Goal: Task Accomplishment & Management: Manage account settings

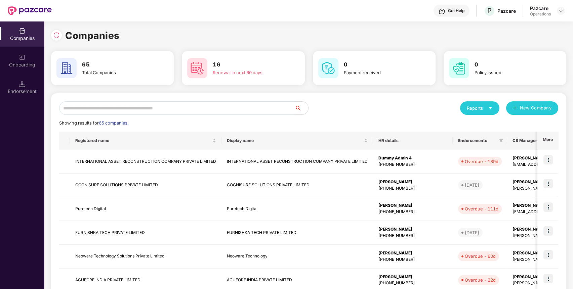
click at [254, 107] on input "text" at bounding box center [177, 108] width 236 height 13
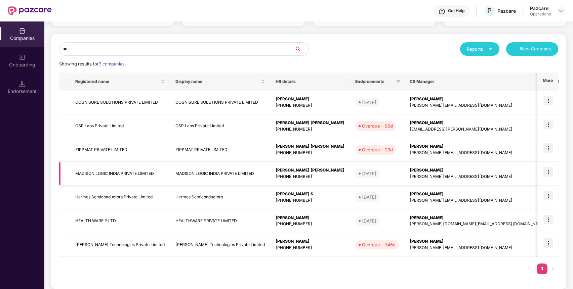
scroll to position [64, 0]
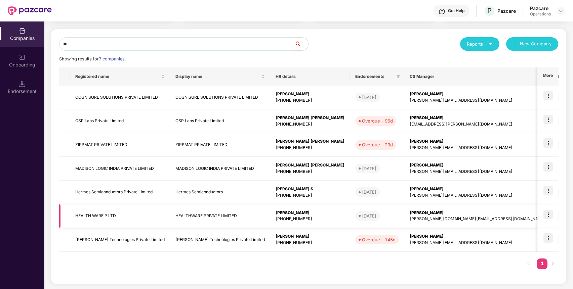
type input "**"
click at [549, 214] on img at bounding box center [548, 214] width 9 height 9
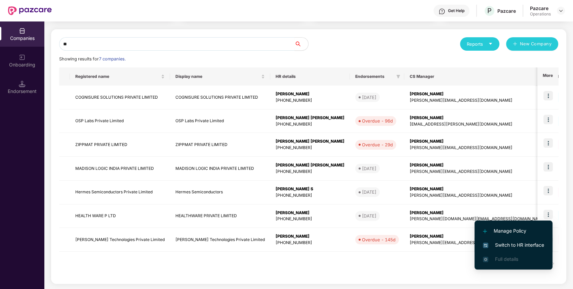
click at [537, 243] on span "Switch to HR interface" at bounding box center [513, 245] width 61 height 7
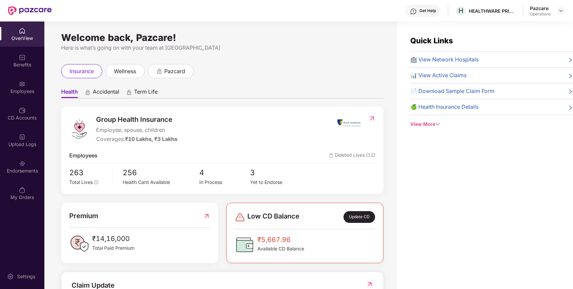
click at [19, 168] on div "Endorsements" at bounding box center [22, 171] width 44 height 7
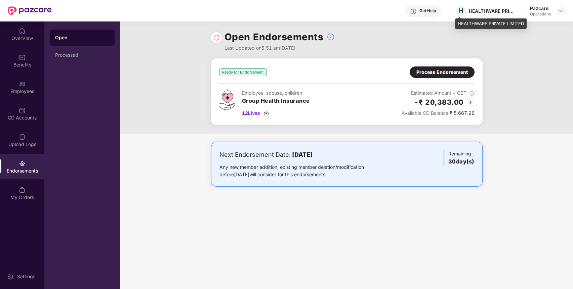
click at [498, 8] on div "HEALTHWARE PRIVATE LIMITED" at bounding box center [492, 11] width 47 height 6
copy div "HEALTHWARE PRIVATE LIMITED"
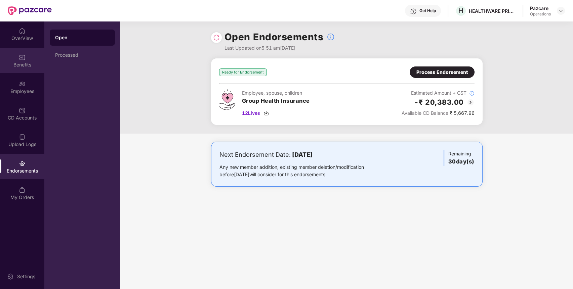
click at [42, 54] on div "Benefits" at bounding box center [22, 60] width 44 height 25
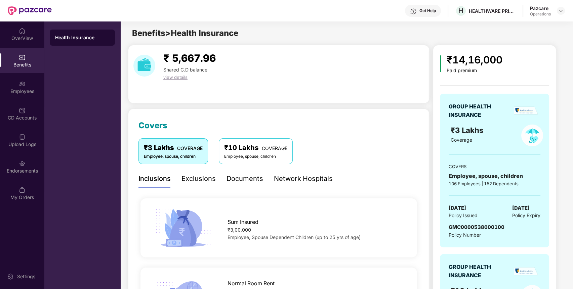
click at [466, 228] on span "GMC0000538000100" at bounding box center [477, 227] width 56 height 6
copy span "GMC0000538000100"
click at [466, 228] on span "GMC0000538000100" at bounding box center [477, 227] width 56 height 6
copy span "GMC0000538000100"
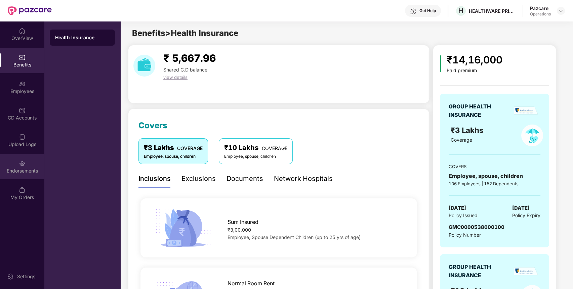
click at [25, 158] on div "Endorsements" at bounding box center [22, 166] width 44 height 25
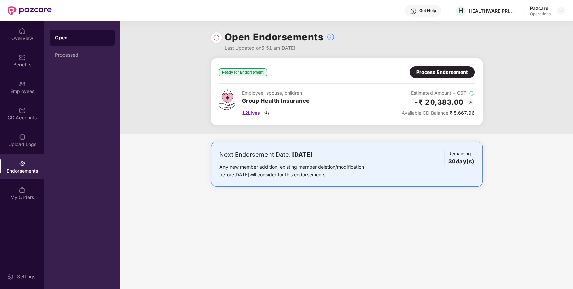
click at [443, 70] on div "Process Endorsement" at bounding box center [442, 72] width 51 height 7
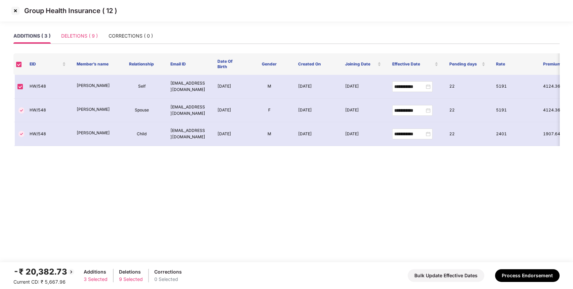
click at [90, 31] on div "DELETIONS ( 9 )" at bounding box center [79, 35] width 37 height 15
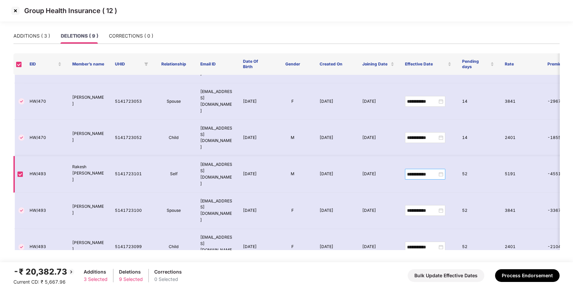
scroll to position [30, 0]
click at [442, 170] on div "**********" at bounding box center [425, 173] width 36 height 7
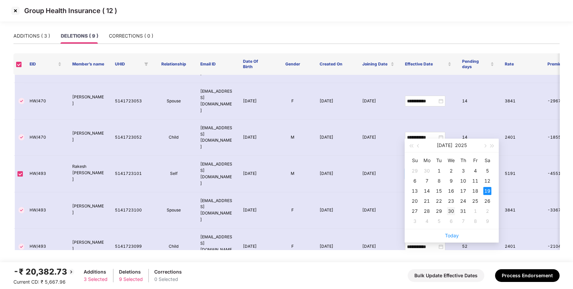
type input "**********"
click at [447, 210] on div "30" at bounding box center [451, 211] width 8 height 8
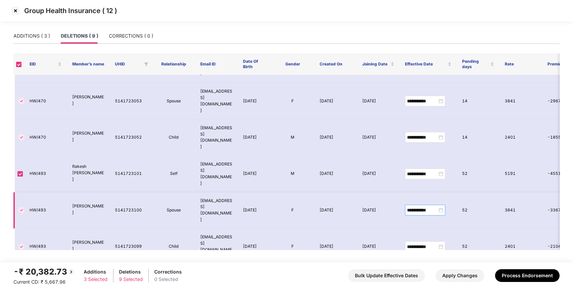
click at [442, 207] on div "**********" at bounding box center [425, 210] width 36 height 7
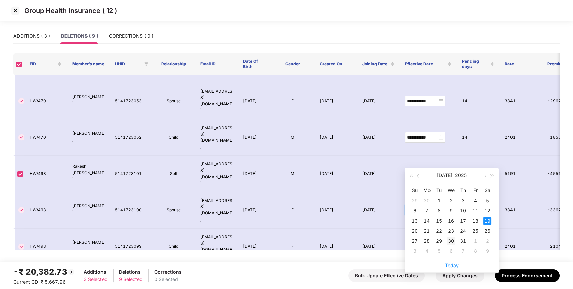
type input "**********"
click at [451, 242] on div "30" at bounding box center [451, 241] width 8 height 8
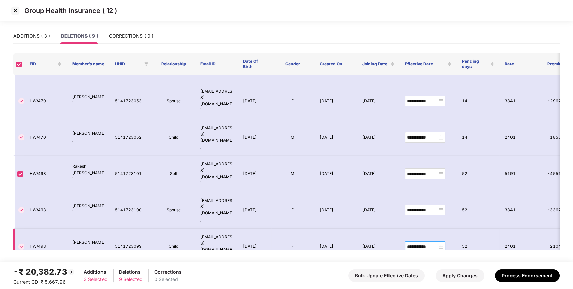
click at [438, 243] on div "**********" at bounding box center [425, 246] width 36 height 7
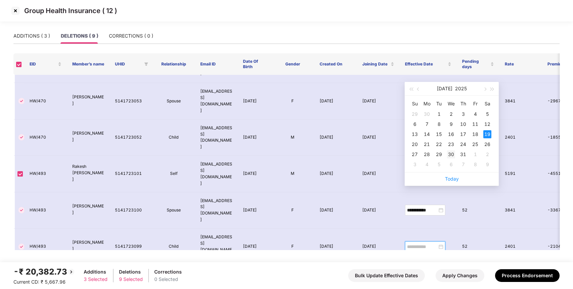
type input "**********"
click at [453, 156] on div "30" at bounding box center [451, 155] width 8 height 8
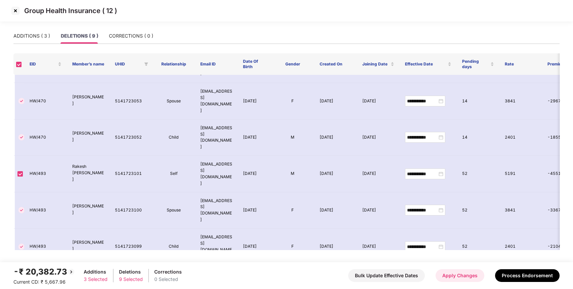
click at [458, 276] on button "Apply Changes" at bounding box center [460, 276] width 49 height 13
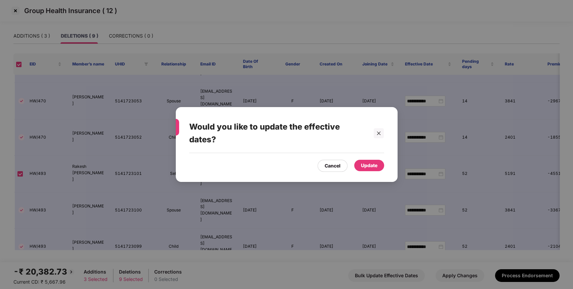
click at [369, 163] on div "Update" at bounding box center [369, 165] width 16 height 7
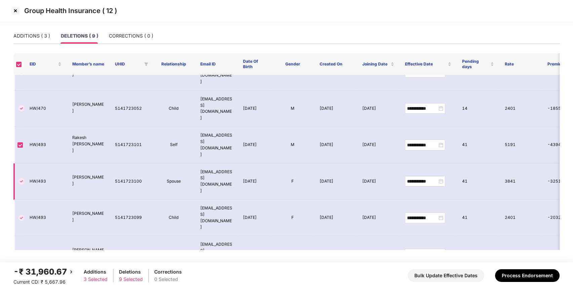
scroll to position [0, 0]
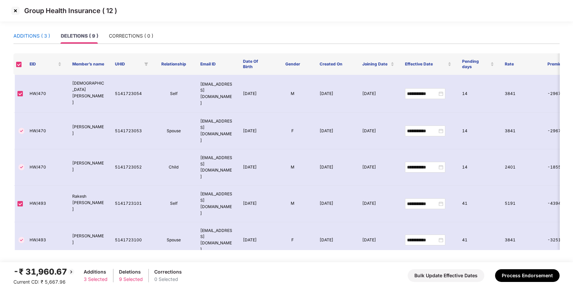
click at [24, 34] on div "ADDITIONS ( 3 )" at bounding box center [31, 35] width 37 height 7
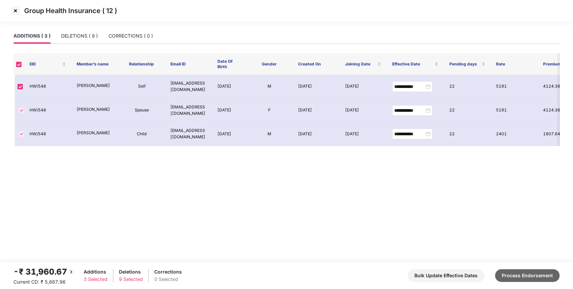
click at [520, 272] on button "Process Endorsement" at bounding box center [527, 276] width 65 height 13
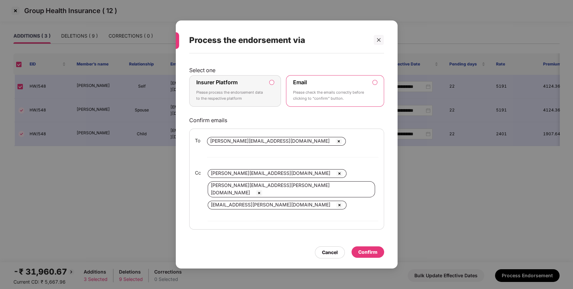
click at [256, 102] on p "Please process the endorsement data to the respective platform" at bounding box center [230, 96] width 69 height 12
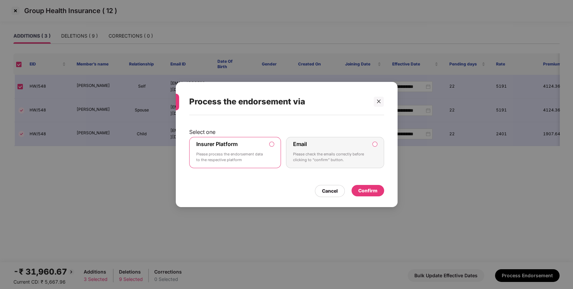
click at [363, 184] on div "Cancel Confirm" at bounding box center [286, 189] width 195 height 15
click at [364, 187] on div "Confirm" at bounding box center [368, 190] width 33 height 11
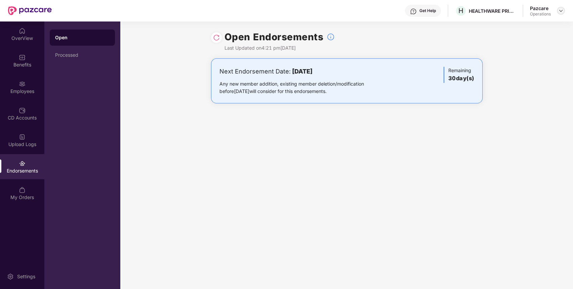
click at [560, 10] on img at bounding box center [560, 10] width 5 height 5
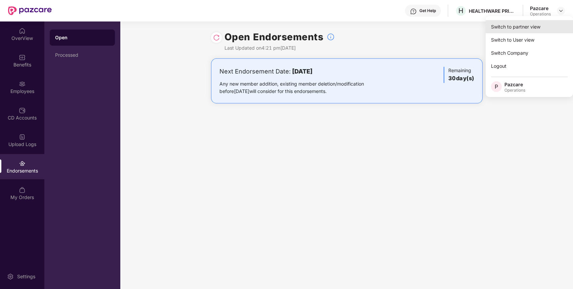
click at [533, 25] on div "Switch to partner view" at bounding box center [529, 26] width 87 height 13
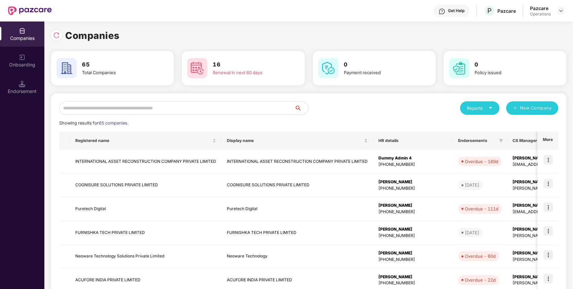
click at [279, 110] on input "text" at bounding box center [177, 108] width 236 height 13
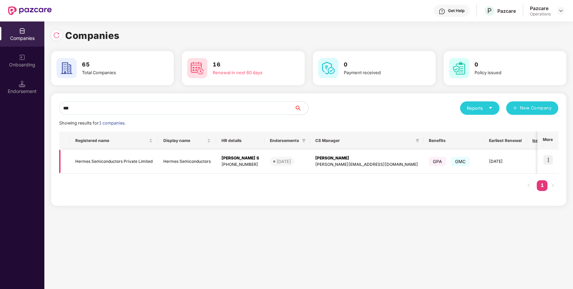
type input "***"
click at [546, 156] on img at bounding box center [548, 159] width 9 height 9
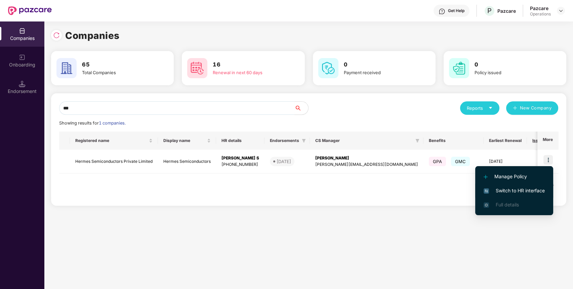
click at [518, 187] on li "Switch to HR interface" at bounding box center [514, 191] width 78 height 14
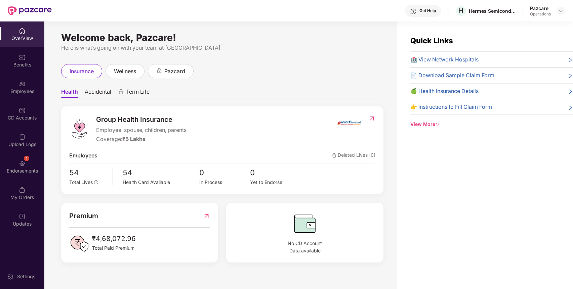
click at [28, 163] on div "1 Endorsements" at bounding box center [22, 166] width 44 height 25
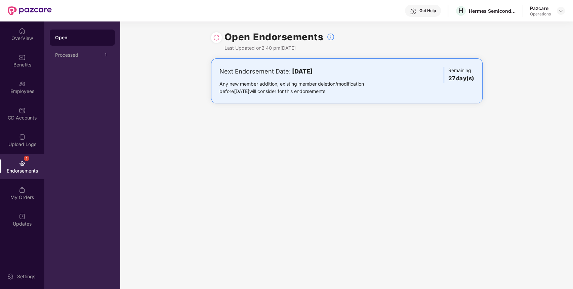
click at [218, 36] on img at bounding box center [216, 37] width 7 height 7
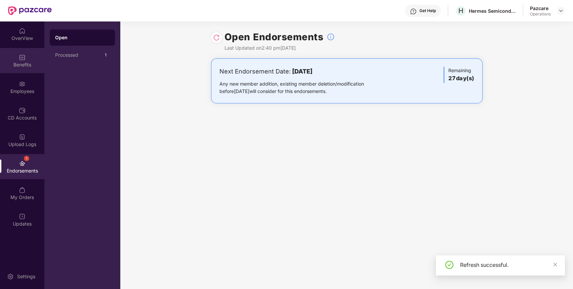
click at [27, 68] on div "Benefits" at bounding box center [22, 60] width 44 height 25
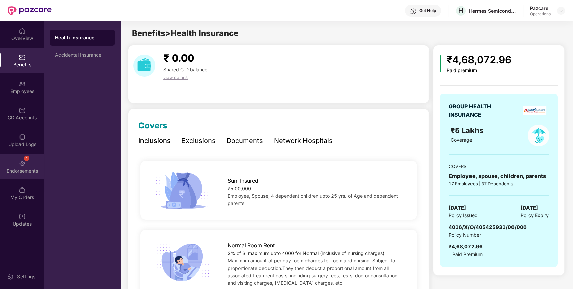
click at [28, 172] on div "Endorsements" at bounding box center [22, 171] width 44 height 7
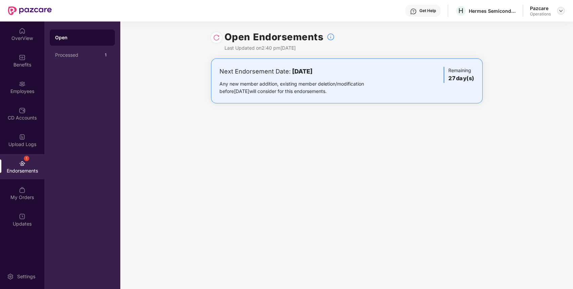
click at [561, 12] on img at bounding box center [560, 10] width 5 height 5
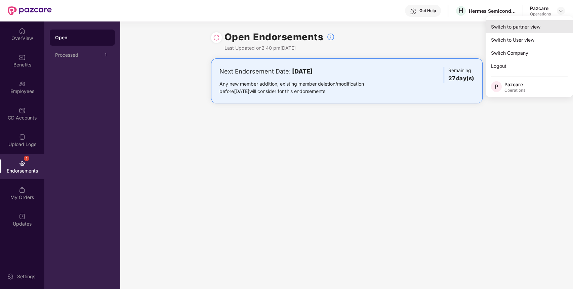
click at [546, 27] on div "Switch to partner view" at bounding box center [529, 26] width 87 height 13
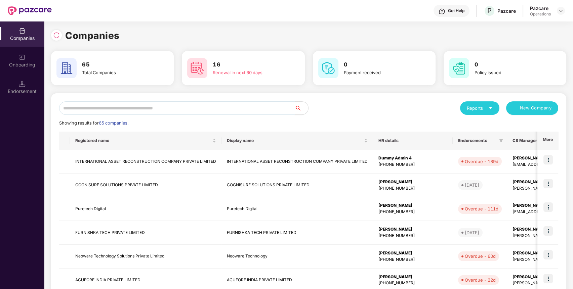
click at [274, 107] on input "text" at bounding box center [177, 108] width 236 height 13
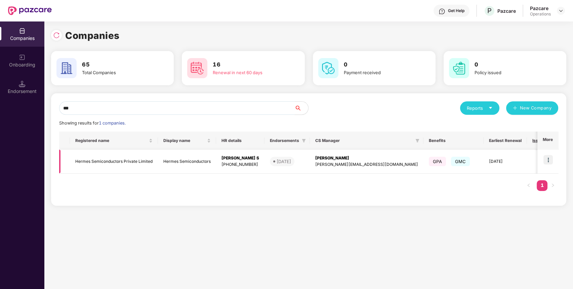
type input "***"
click at [550, 160] on img at bounding box center [548, 159] width 9 height 9
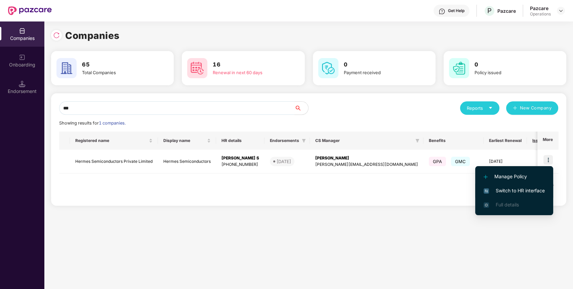
click at [525, 194] on span "Switch to HR interface" at bounding box center [514, 190] width 61 height 7
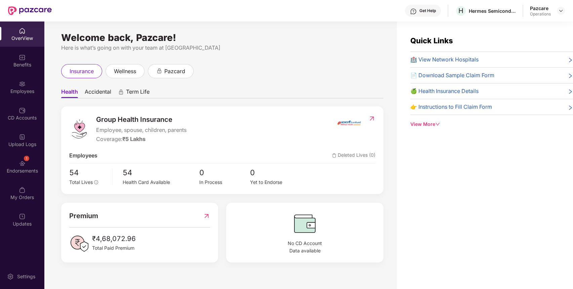
click at [28, 167] on div "1 Endorsements" at bounding box center [22, 166] width 44 height 25
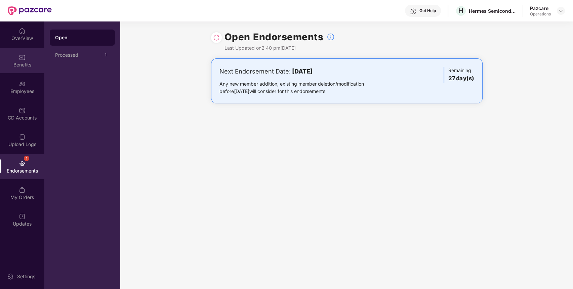
click at [26, 65] on div "Benefits" at bounding box center [22, 65] width 44 height 7
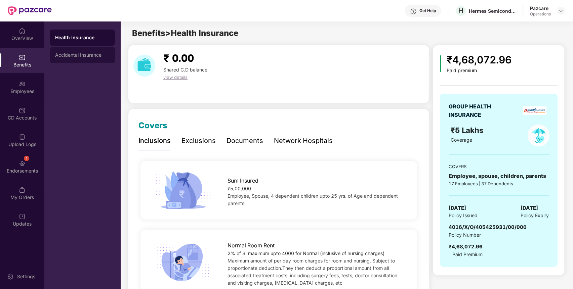
click at [90, 52] on div "Accidental Insurance" at bounding box center [82, 55] width 65 height 16
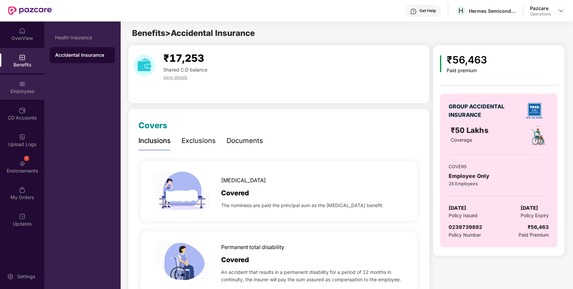
click at [28, 94] on div "Employees" at bounding box center [22, 87] width 44 height 25
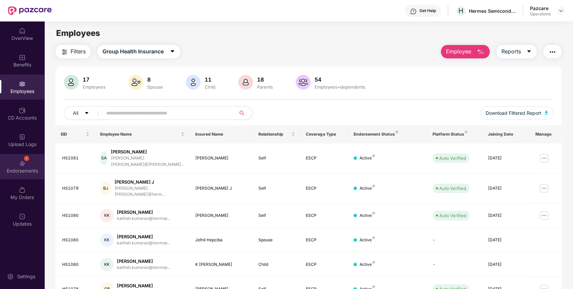
click at [30, 162] on div "1 Endorsements" at bounding box center [22, 166] width 44 height 25
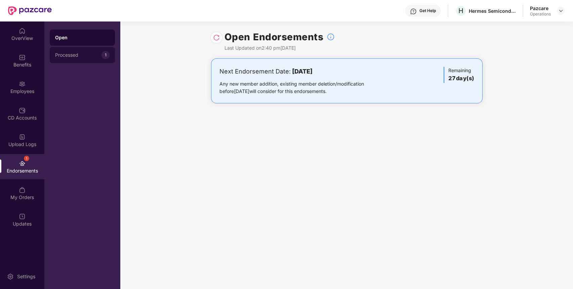
click at [83, 52] on div "Processed 1" at bounding box center [82, 55] width 65 height 16
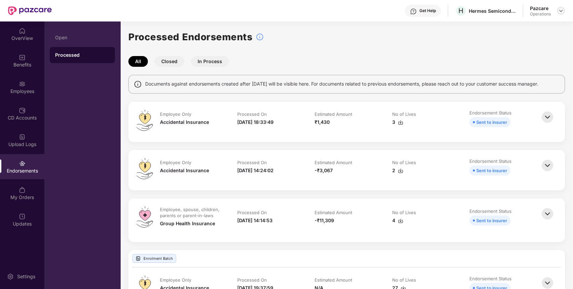
click at [561, 12] on img at bounding box center [560, 10] width 5 height 5
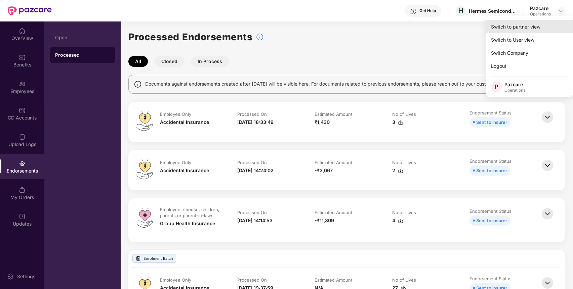
click at [546, 25] on div "Switch to partner view" at bounding box center [529, 26] width 87 height 13
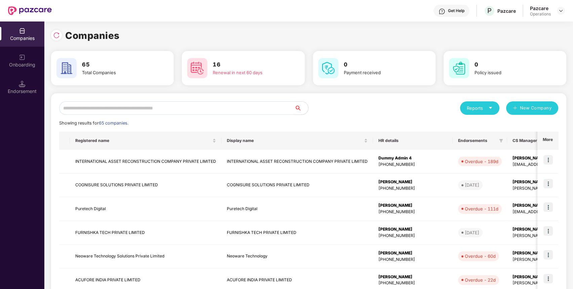
click at [274, 109] on input "text" at bounding box center [177, 108] width 236 height 13
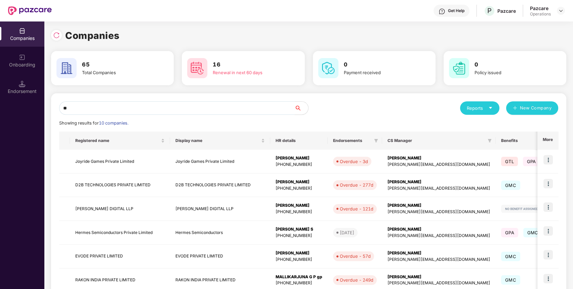
type input "*"
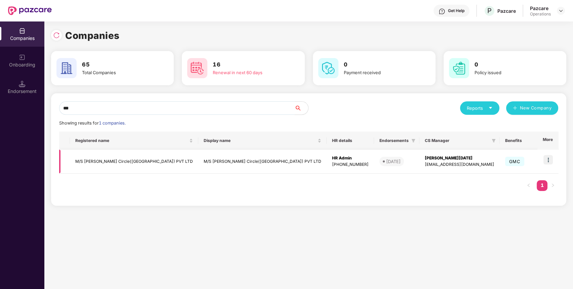
type input "***"
click at [547, 161] on img at bounding box center [548, 159] width 9 height 9
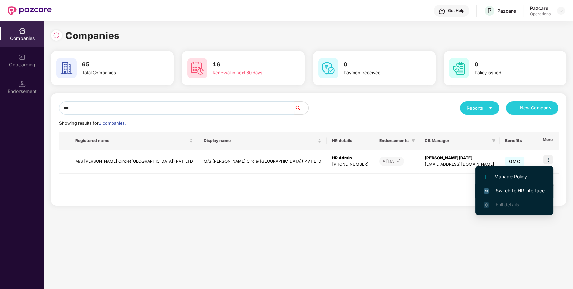
click at [524, 188] on span "Switch to HR interface" at bounding box center [514, 190] width 61 height 7
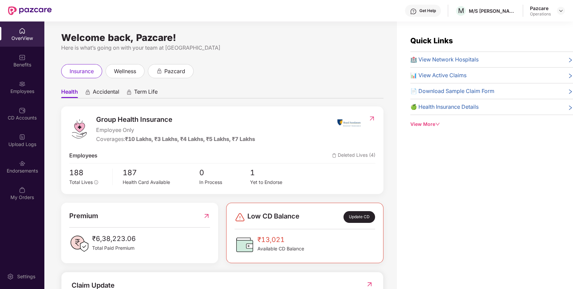
click at [25, 163] on img at bounding box center [22, 163] width 7 height 7
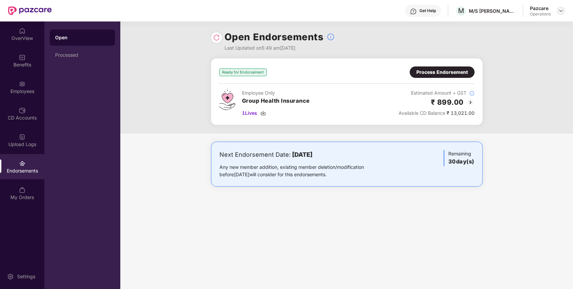
click at [560, 12] on img at bounding box center [560, 10] width 5 height 5
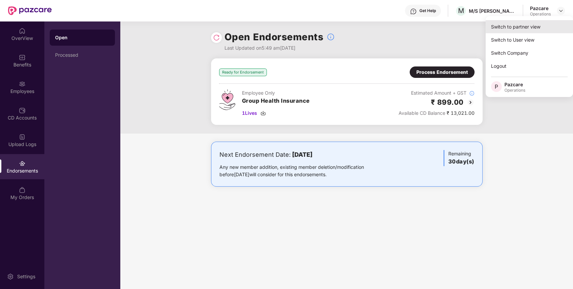
click at [541, 25] on div "Switch to partner view" at bounding box center [529, 26] width 87 height 13
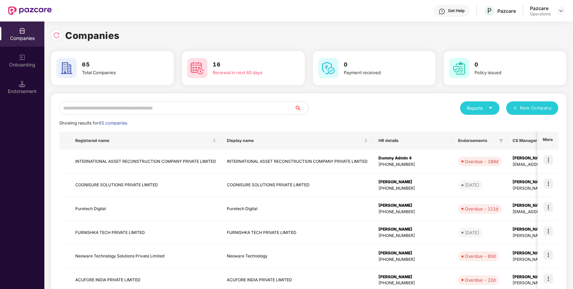
click at [282, 112] on input "text" at bounding box center [177, 108] width 236 height 13
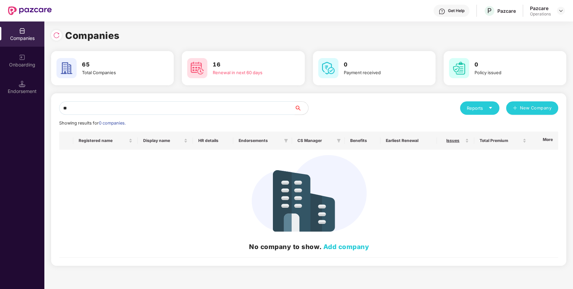
type input "*"
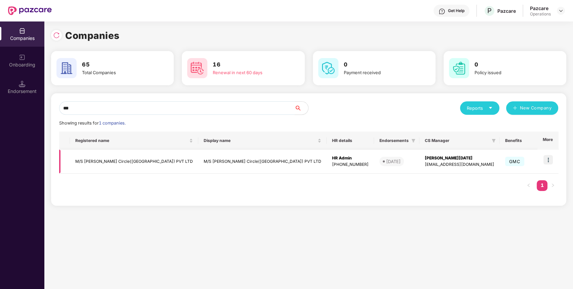
type input "***"
click at [547, 159] on img at bounding box center [548, 159] width 9 height 9
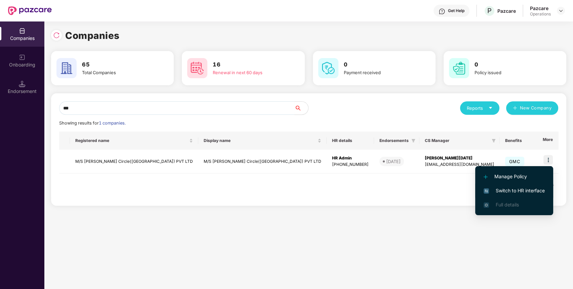
click at [510, 191] on span "Switch to HR interface" at bounding box center [514, 190] width 61 height 7
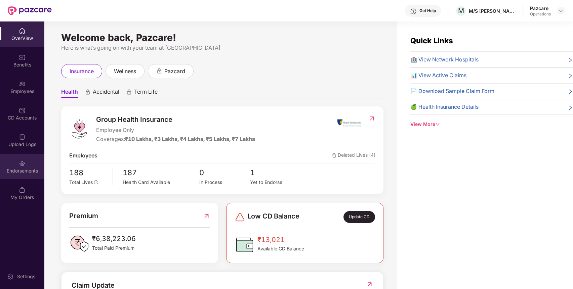
click at [28, 164] on div "Endorsements" at bounding box center [22, 166] width 44 height 25
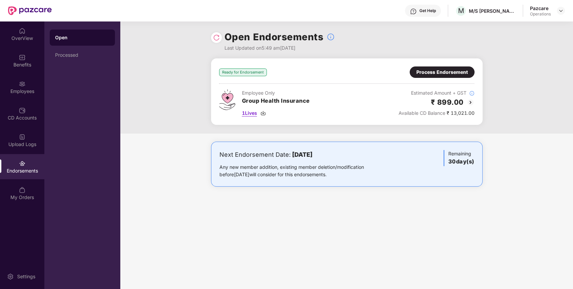
click at [252, 110] on span "1 Lives" at bounding box center [249, 113] width 15 height 7
click at [16, 62] on div "Benefits" at bounding box center [22, 65] width 44 height 7
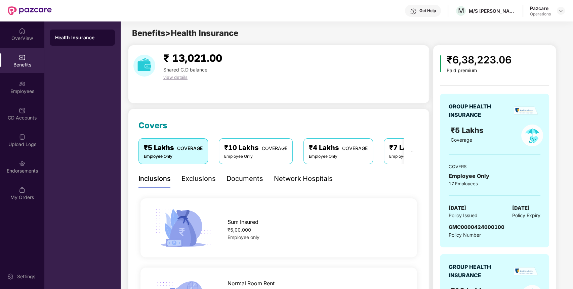
click at [468, 226] on span "GMC0000424000100" at bounding box center [477, 227] width 56 height 6
copy span "GMC0000424000100"
click at [468, 226] on span "GMC0000424000100" at bounding box center [477, 227] width 56 height 6
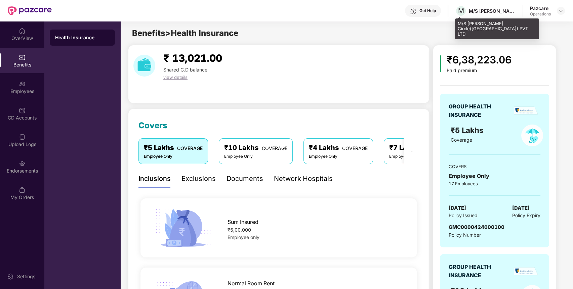
click at [489, 15] on div "M M/S Baker Circle(INDIA) PVT LTD" at bounding box center [485, 11] width 61 height 12
copy div "M/S Baker Circle(INDIA) PVT LTD"
click at [489, 15] on div "M M/S Baker Circle(INDIA) PVT LTD" at bounding box center [485, 11] width 61 height 12
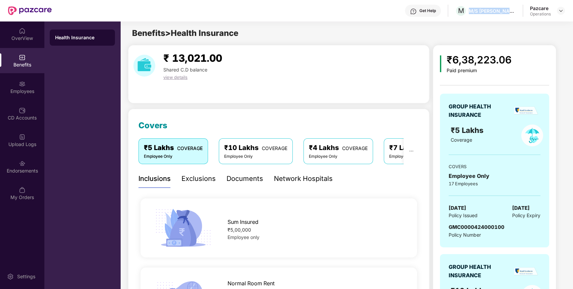
copy div "M/S Baker Circle(INDIA) PVT LTD"
click at [458, 225] on span "GMC0000424000100" at bounding box center [477, 227] width 56 height 6
copy span "GMC0000424000100"
click at [458, 225] on span "GMC0000424000100" at bounding box center [477, 227] width 56 height 6
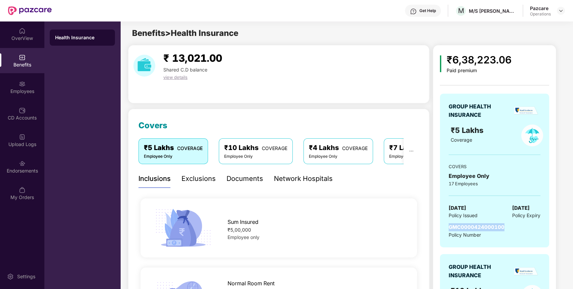
copy span "GMC0000424000100"
click at [9, 173] on div "Endorsements" at bounding box center [22, 171] width 44 height 7
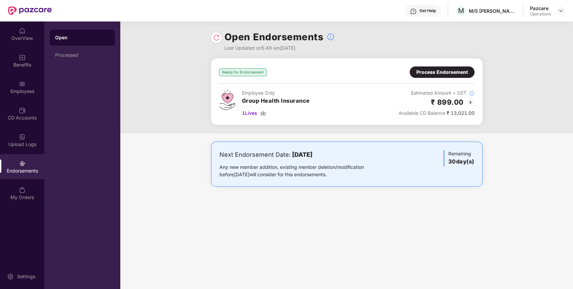
click at [450, 70] on div "Process Endorsement" at bounding box center [442, 72] width 51 height 7
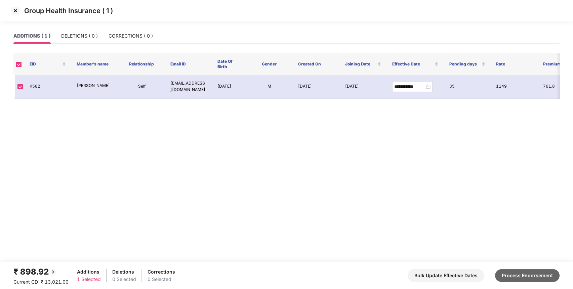
click at [526, 275] on button "Process Endorsement" at bounding box center [527, 276] width 65 height 13
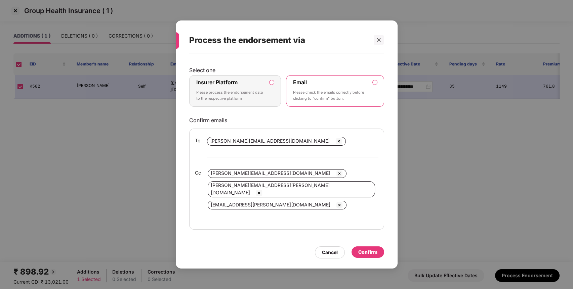
click at [253, 89] on label "Insurer Platform Please process the endorsement data to the respective platform" at bounding box center [235, 91] width 92 height 32
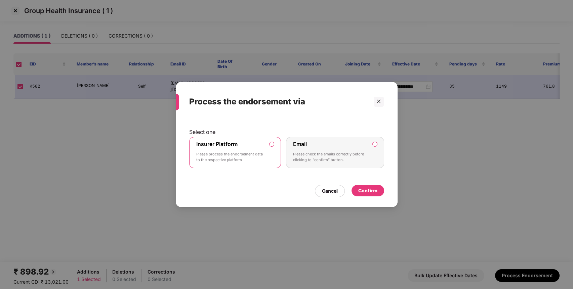
click at [361, 190] on div "Confirm" at bounding box center [367, 190] width 19 height 7
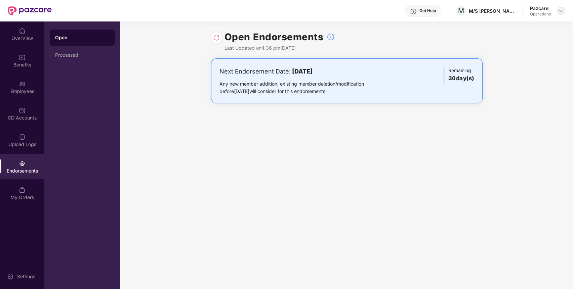
click at [561, 11] on img at bounding box center [560, 10] width 5 height 5
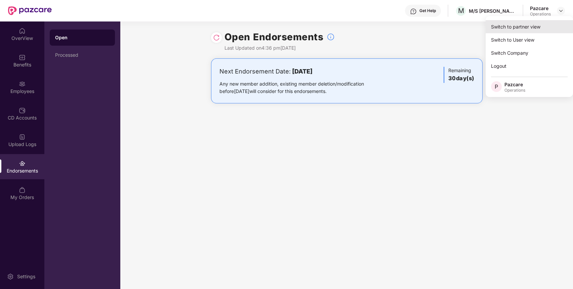
click at [541, 21] on div "Switch to partner view" at bounding box center [529, 26] width 87 height 13
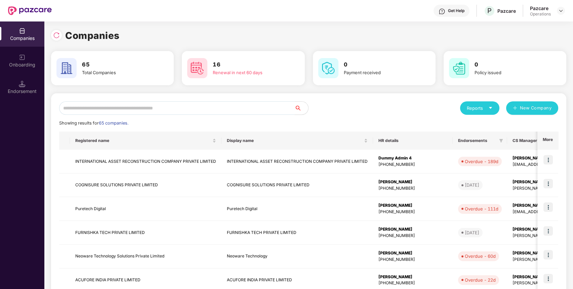
click at [264, 106] on input "text" at bounding box center [177, 108] width 236 height 13
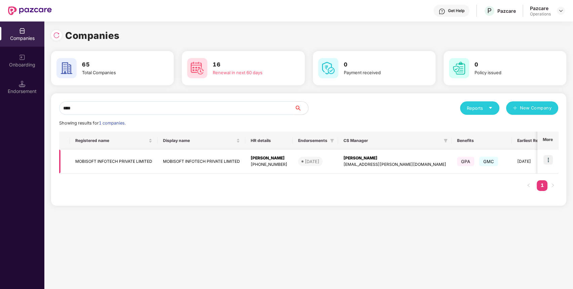
type input "****"
click at [548, 160] on img at bounding box center [548, 159] width 9 height 9
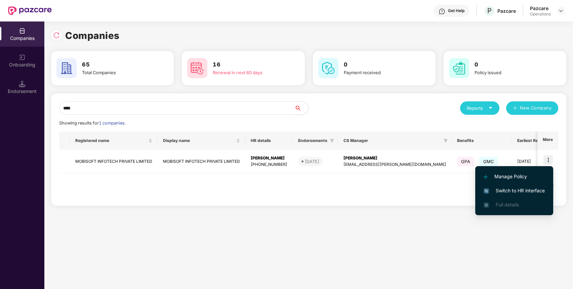
click at [532, 189] on span "Switch to HR interface" at bounding box center [514, 190] width 61 height 7
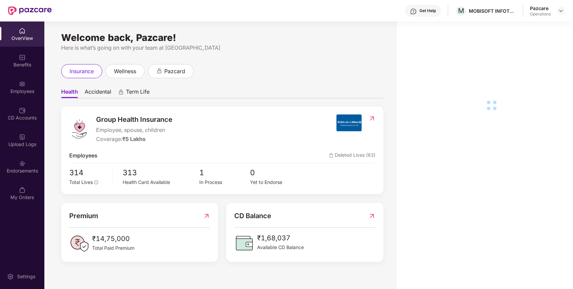
click at [20, 167] on div "Endorsements" at bounding box center [22, 166] width 44 height 25
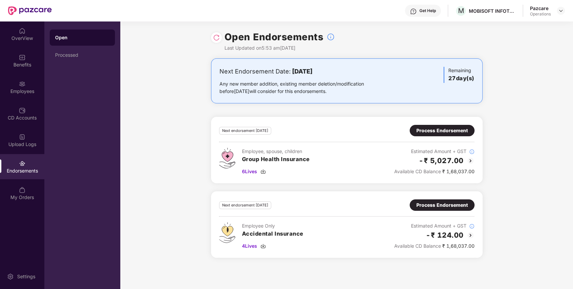
click at [220, 36] on div at bounding box center [216, 37] width 11 height 11
click at [218, 36] on img at bounding box center [216, 37] width 7 height 7
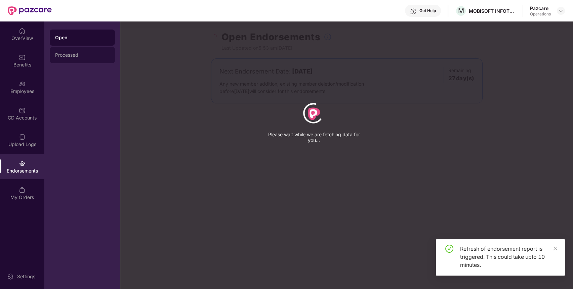
click at [77, 57] on div "Processed" at bounding box center [82, 54] width 54 height 5
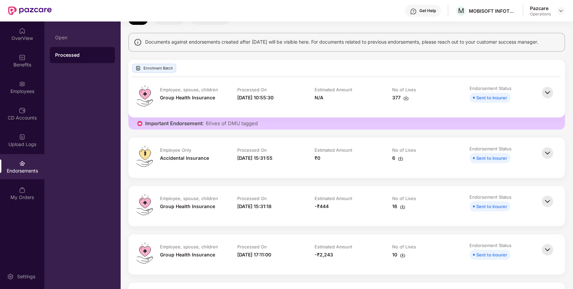
scroll to position [22, 0]
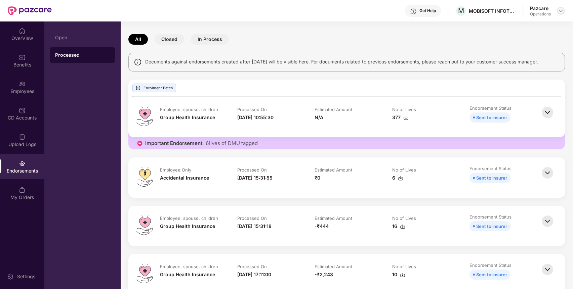
click at [562, 9] on img at bounding box center [560, 10] width 5 height 5
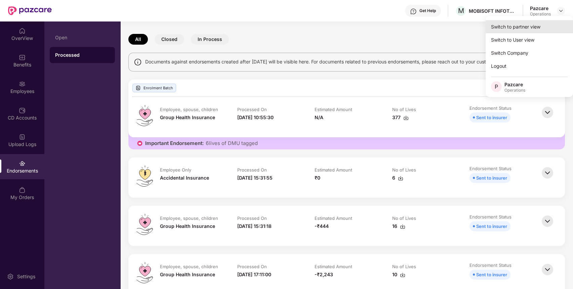
click at [549, 23] on div "Switch to partner view" at bounding box center [529, 26] width 87 height 13
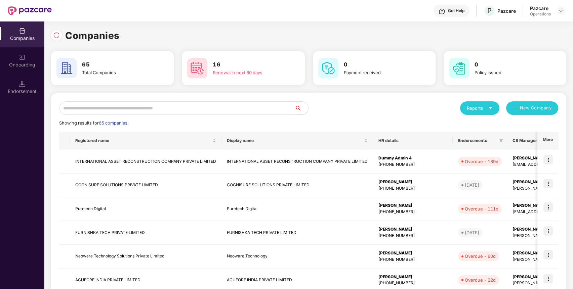
click at [263, 107] on input "text" at bounding box center [177, 108] width 236 height 13
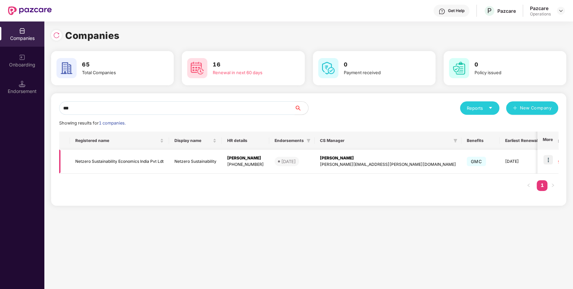
type input "***"
click at [548, 163] on img at bounding box center [548, 159] width 9 height 9
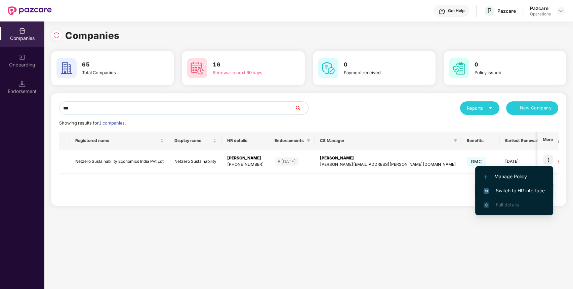
click at [524, 187] on li "Switch to HR interface" at bounding box center [514, 191] width 78 height 14
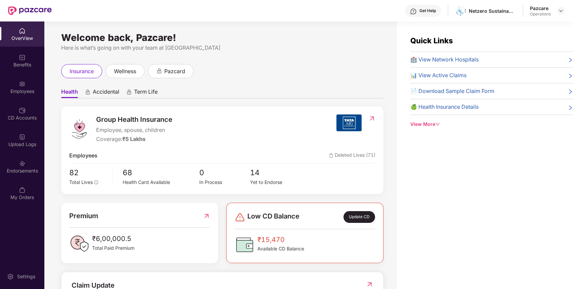
click at [22, 170] on div "Endorsements" at bounding box center [22, 171] width 44 height 7
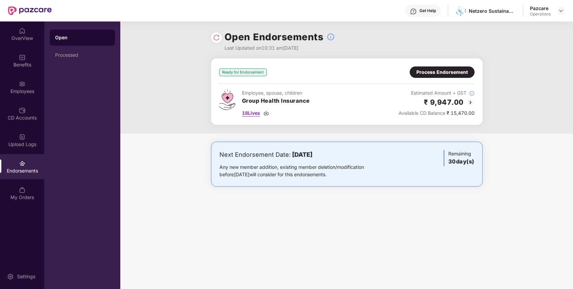
click at [255, 113] on span "18 Lives" at bounding box center [251, 113] width 18 height 7
click at [254, 113] on span "18 Lives" at bounding box center [251, 113] width 18 height 7
click at [26, 64] on div "Benefits" at bounding box center [22, 65] width 44 height 7
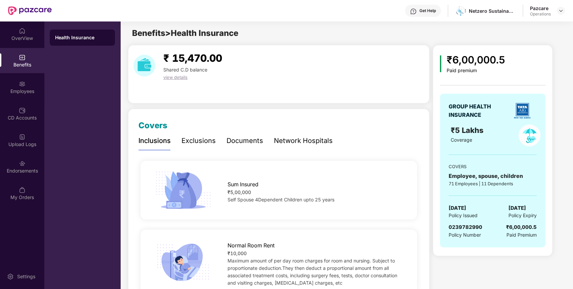
click at [469, 227] on span "0239782990" at bounding box center [466, 227] width 34 height 6
copy span "0239782990"
click at [469, 227] on span "0239782990" at bounding box center [466, 227] width 34 height 6
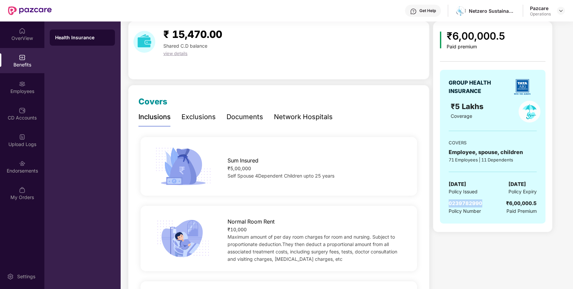
scroll to position [0, 0]
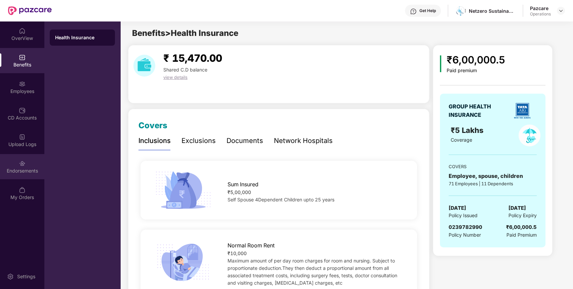
click at [26, 158] on div "Endorsements" at bounding box center [22, 166] width 44 height 25
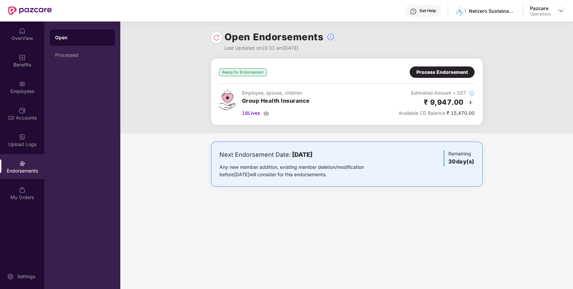
click at [446, 69] on div "Process Endorsement" at bounding box center [442, 72] width 51 height 7
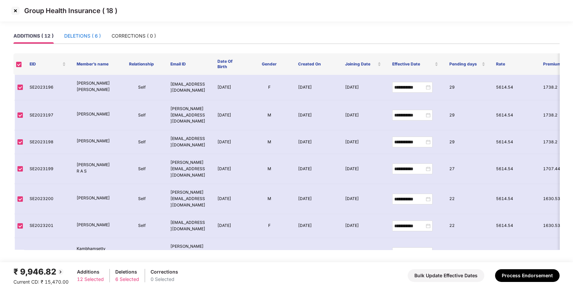
click at [81, 35] on div "DELETIONS ( 6 )" at bounding box center [82, 35] width 37 height 7
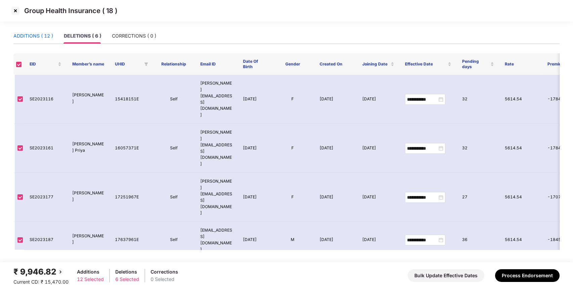
click at [38, 36] on div "ADDITIONS ( 12 )" at bounding box center [33, 35] width 40 height 7
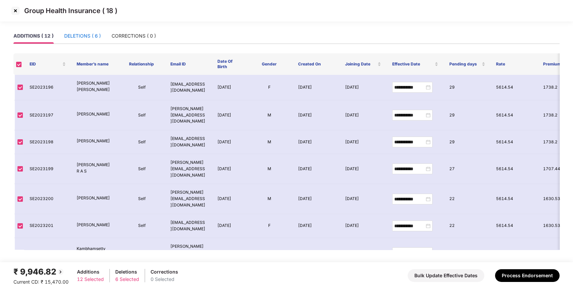
click at [78, 33] on div "DELETIONS ( 6 )" at bounding box center [82, 35] width 37 height 7
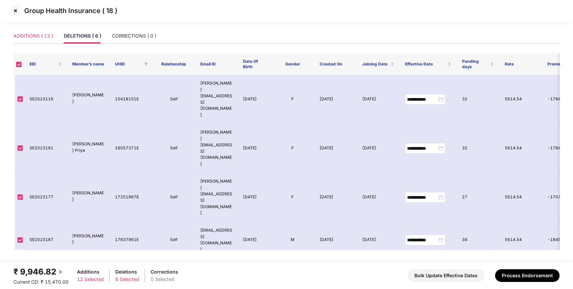
click at [43, 40] on div "ADDITIONS ( 12 )" at bounding box center [33, 35] width 40 height 15
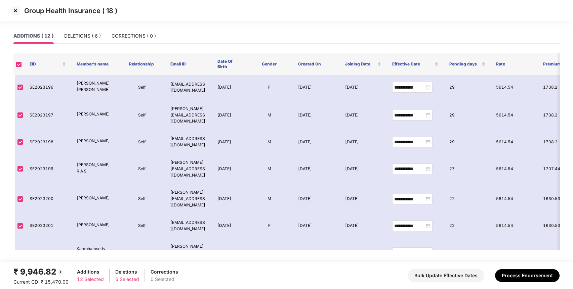
click at [16, 11] on img at bounding box center [15, 10] width 11 height 11
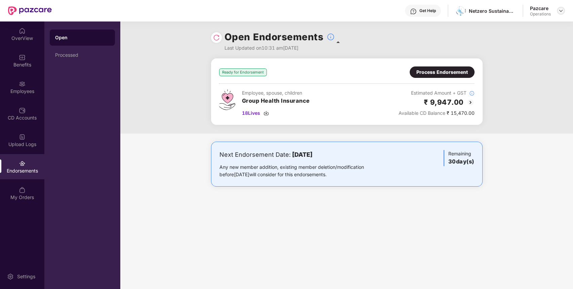
click at [562, 11] on img at bounding box center [560, 10] width 5 height 5
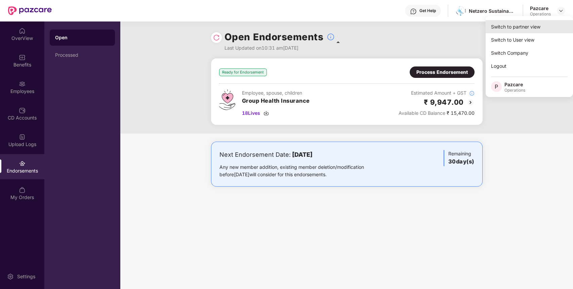
click at [539, 26] on div "Switch to partner view" at bounding box center [529, 26] width 87 height 13
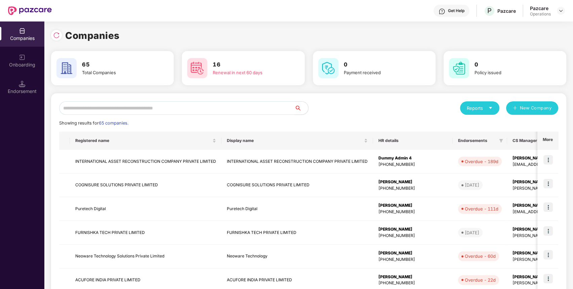
click at [254, 109] on input "text" at bounding box center [177, 108] width 236 height 13
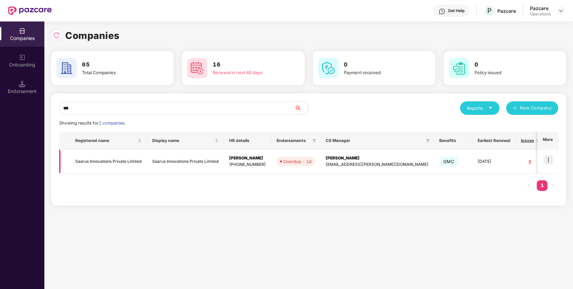
type input "***"
click at [546, 158] on img at bounding box center [548, 159] width 9 height 9
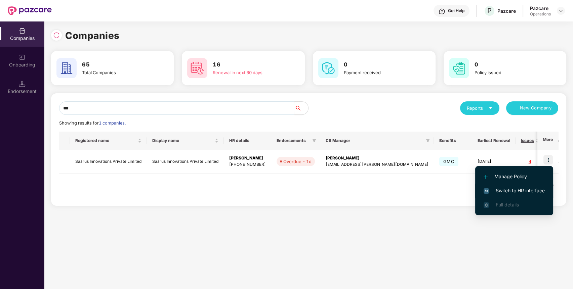
click at [524, 191] on span "Switch to HR interface" at bounding box center [514, 190] width 61 height 7
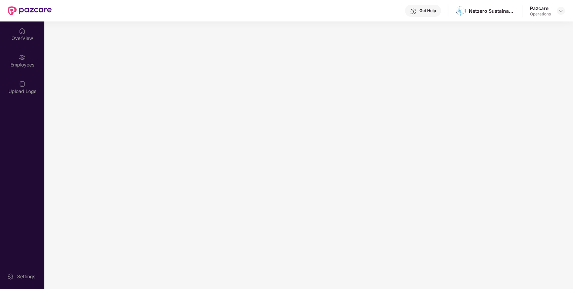
click at [128, 170] on main at bounding box center [308, 156] width 529 height 268
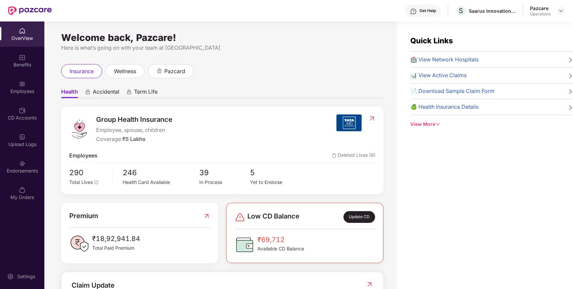
click at [22, 165] on img at bounding box center [22, 163] width 7 height 7
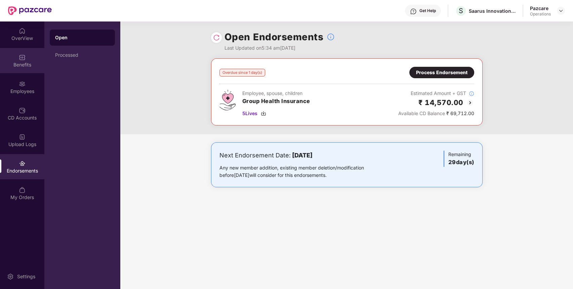
click at [28, 65] on div "Benefits" at bounding box center [22, 65] width 44 height 7
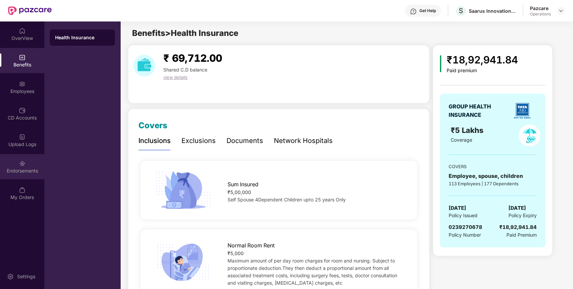
click at [35, 168] on div "Endorsements" at bounding box center [22, 171] width 44 height 7
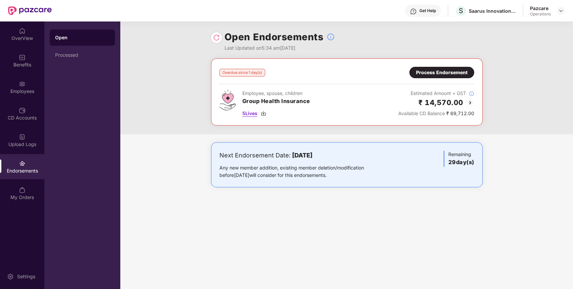
click at [250, 114] on span "5 Lives" at bounding box center [249, 113] width 15 height 7
click at [22, 54] on img at bounding box center [22, 57] width 7 height 7
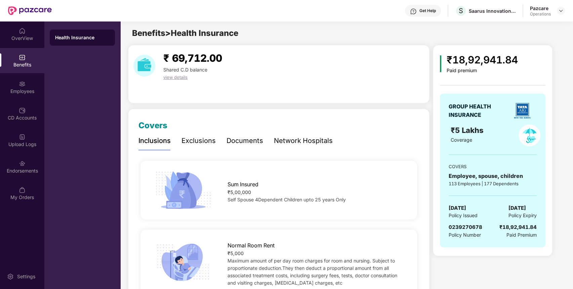
click at [473, 227] on span "0239270678" at bounding box center [466, 227] width 34 height 6
copy span "0239270678"
click at [473, 227] on span "0239270678" at bounding box center [466, 227] width 34 height 6
click at [36, 159] on div "Endorsements" at bounding box center [22, 166] width 44 height 25
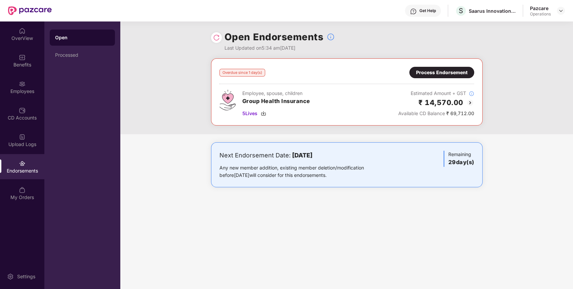
click at [455, 70] on div "Process Endorsement" at bounding box center [441, 72] width 51 height 7
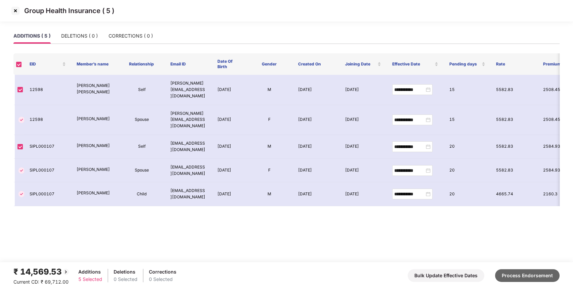
click at [527, 280] on button "Process Endorsement" at bounding box center [527, 276] width 65 height 13
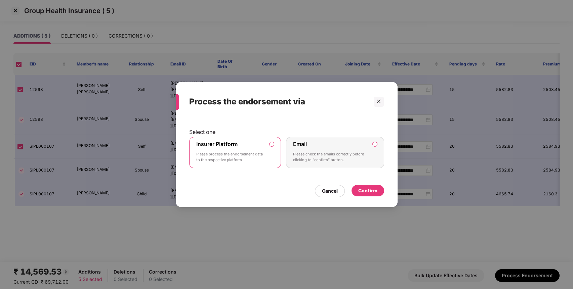
click at [367, 189] on div "Confirm" at bounding box center [367, 190] width 19 height 7
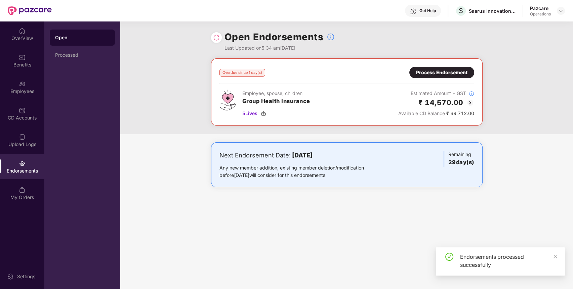
click at [218, 40] on img at bounding box center [216, 37] width 7 height 7
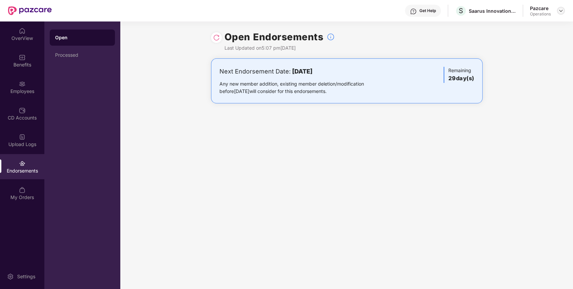
click at [562, 11] on img at bounding box center [560, 10] width 5 height 5
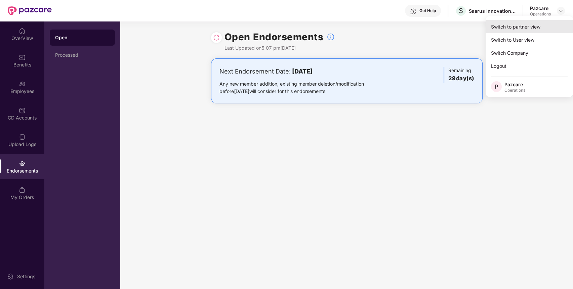
click at [548, 31] on div "Switch to partner view" at bounding box center [529, 26] width 87 height 13
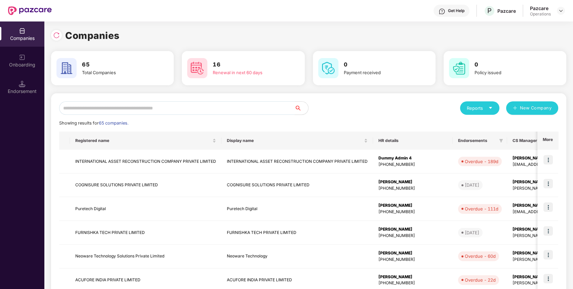
click at [269, 107] on input "text" at bounding box center [177, 108] width 236 height 13
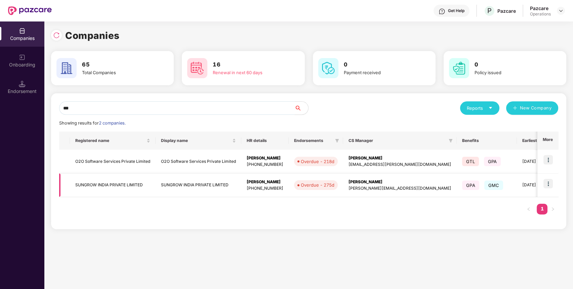
type input "***"
click at [554, 183] on td at bounding box center [548, 186] width 21 height 24
click at [548, 183] on img at bounding box center [548, 183] width 9 height 9
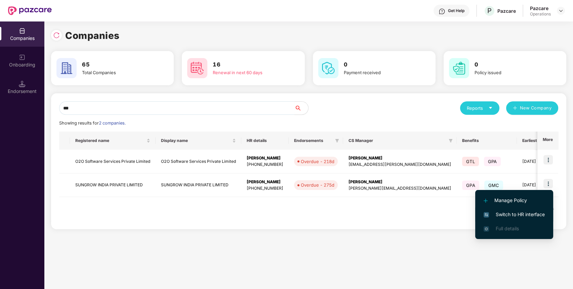
click at [535, 215] on span "Switch to HR interface" at bounding box center [514, 214] width 61 height 7
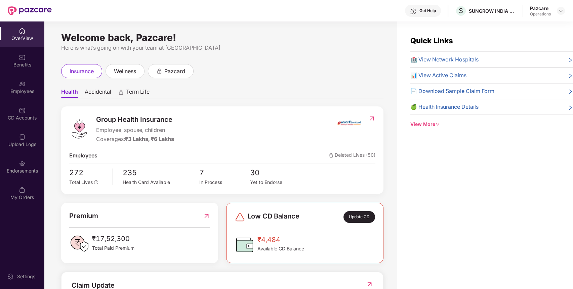
click at [0, 175] on div "Endorsements" at bounding box center [22, 166] width 44 height 25
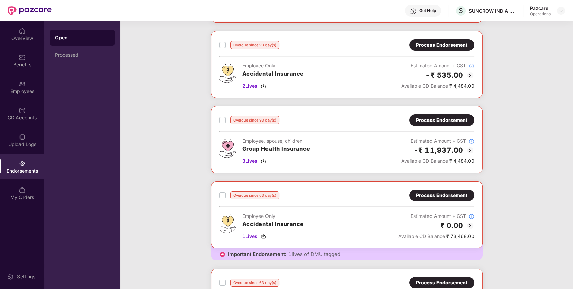
scroll to position [354, 0]
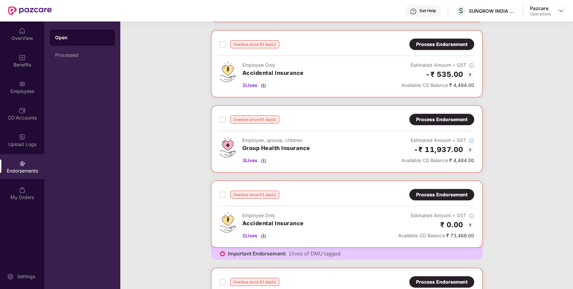
click at [454, 42] on div "Process Endorsement" at bounding box center [441, 44] width 51 height 7
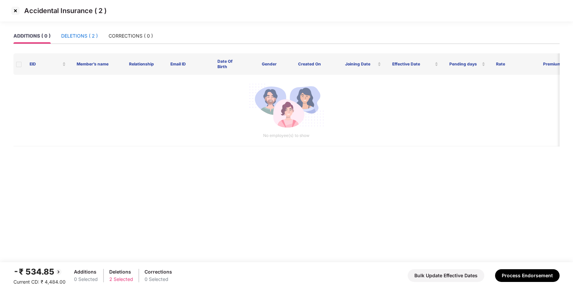
click at [92, 38] on div "DELETIONS ( 2 )" at bounding box center [79, 35] width 37 height 7
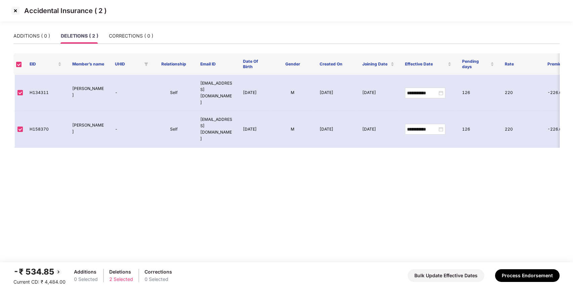
click at [14, 13] on img at bounding box center [15, 10] width 11 height 11
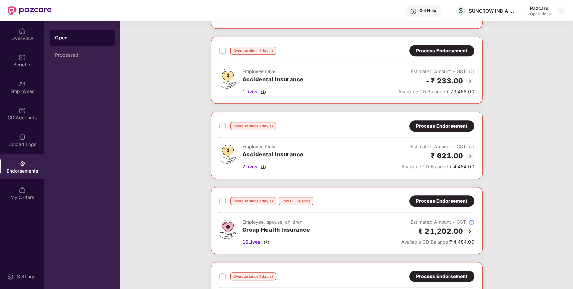
scroll to position [819, 0]
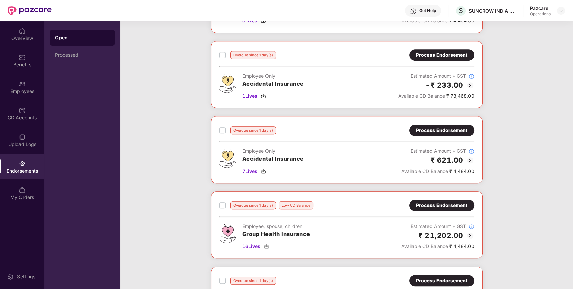
click at [443, 127] on div "Process Endorsement" at bounding box center [441, 130] width 51 height 7
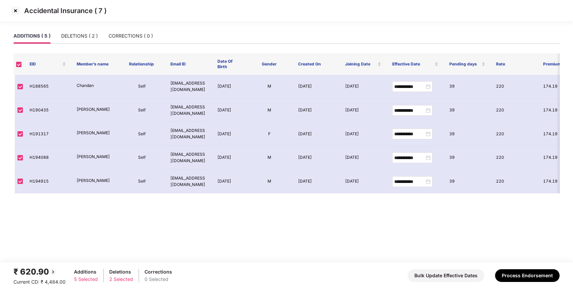
click at [19, 9] on img at bounding box center [15, 10] width 11 height 11
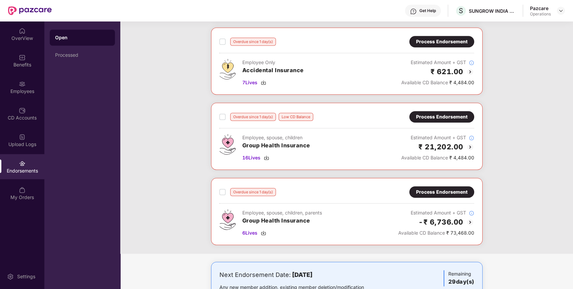
scroll to position [937, 0]
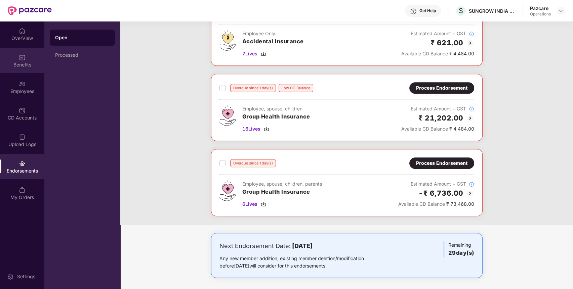
click at [38, 63] on div "Benefits" at bounding box center [22, 65] width 44 height 7
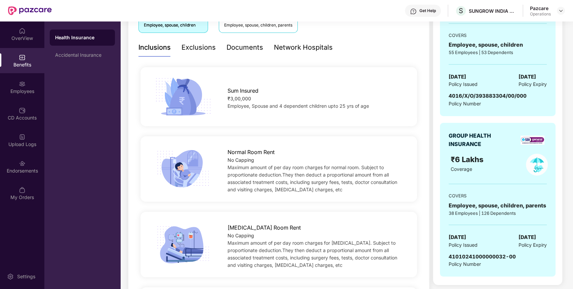
scroll to position [144, 0]
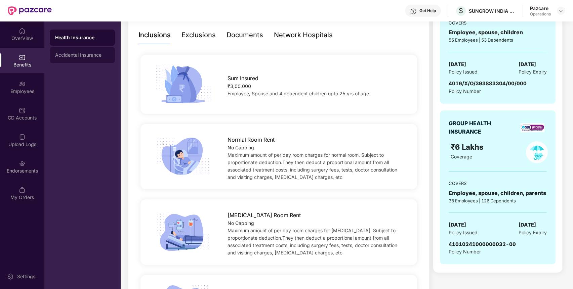
click at [96, 52] on div "Accidental Insurance" at bounding box center [82, 55] width 65 height 16
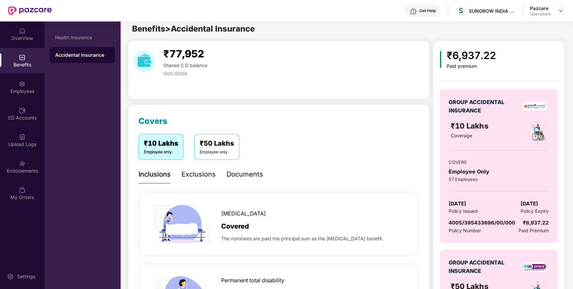
scroll to position [0, 0]
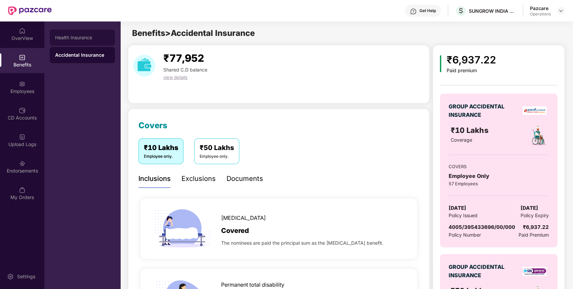
click at [85, 39] on div "Health Insurance" at bounding box center [82, 37] width 54 height 5
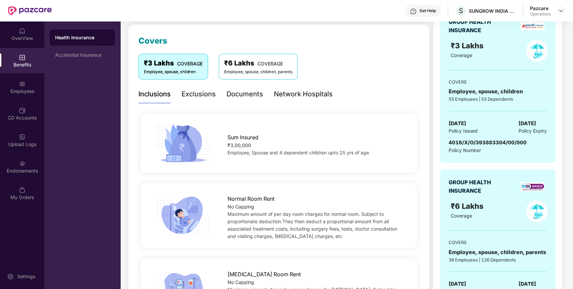
scroll to position [85, 0]
click at [40, 164] on div "Endorsements" at bounding box center [22, 166] width 44 height 25
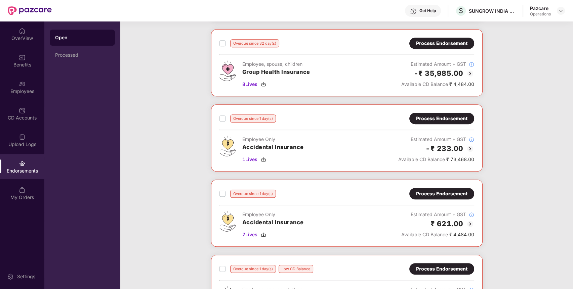
scroll to position [753, 0]
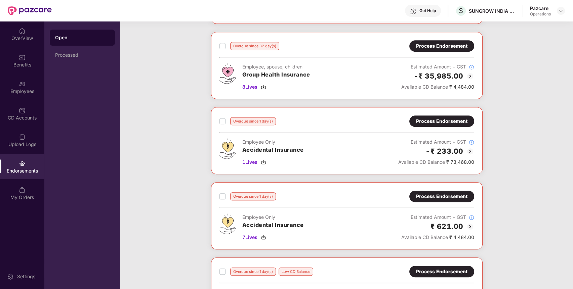
click at [424, 120] on div "Process Endorsement" at bounding box center [441, 121] width 51 height 7
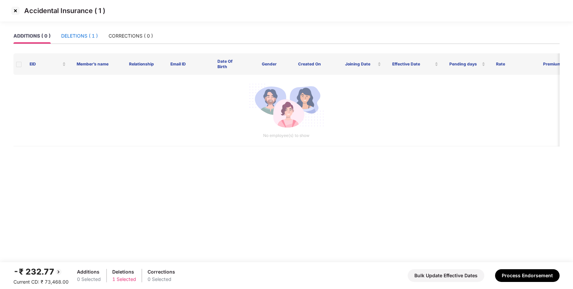
click at [86, 37] on div "DELETIONS ( 1 )" at bounding box center [79, 35] width 37 height 7
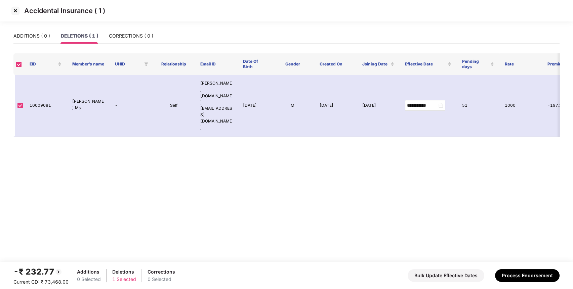
click at [15, 9] on img at bounding box center [15, 10] width 11 height 11
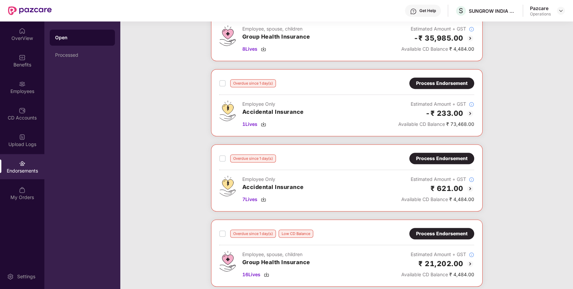
scroll to position [783, 0]
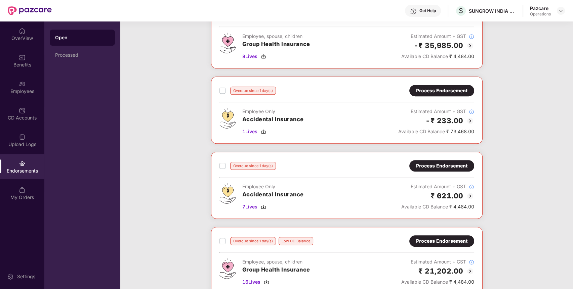
click at [448, 163] on div "Process Endorsement" at bounding box center [441, 165] width 51 height 7
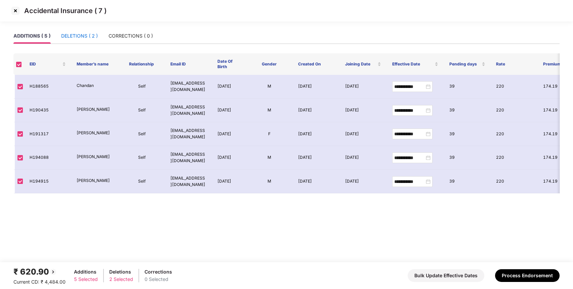
click at [85, 33] on div "DELETIONS ( 2 )" at bounding box center [79, 35] width 37 height 7
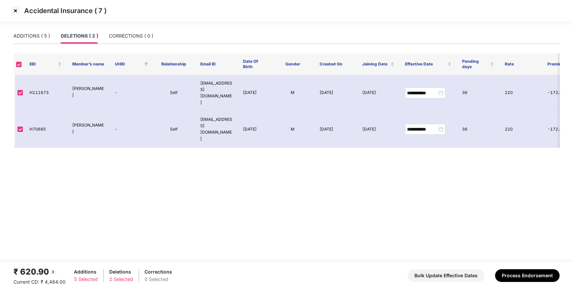
click at [14, 10] on img at bounding box center [15, 10] width 11 height 11
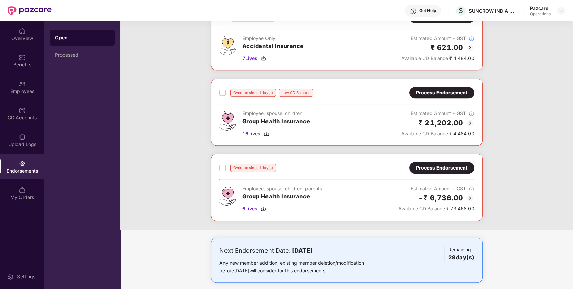
scroll to position [937, 0]
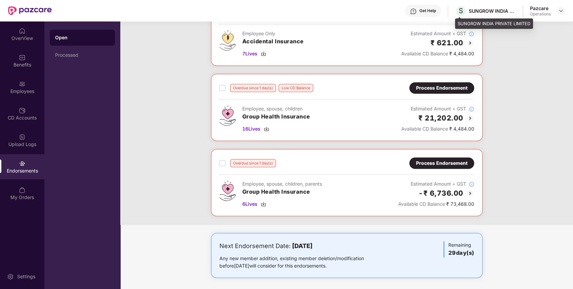
click at [484, 10] on div "SUNGROW INDIA PRIVATE LIMITED" at bounding box center [492, 11] width 47 height 6
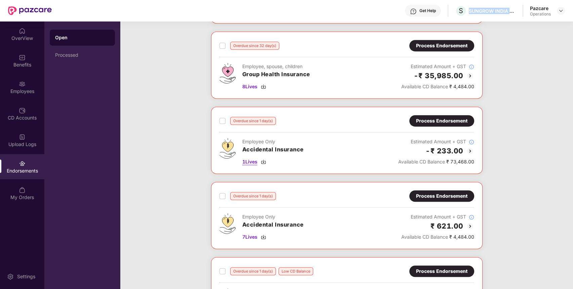
scroll to position [756, 0]
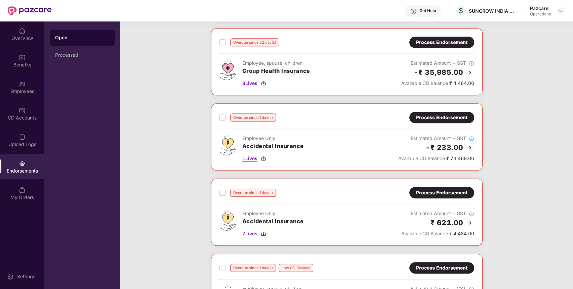
click at [252, 157] on span "1 Lives" at bounding box center [249, 158] width 15 height 7
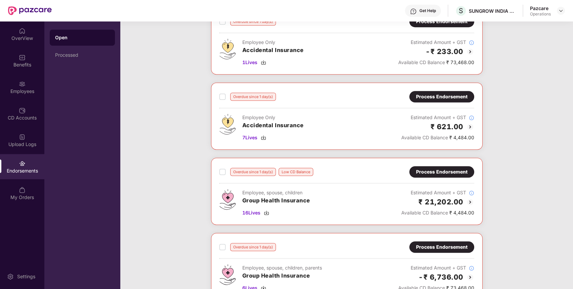
scroll to position [859, 0]
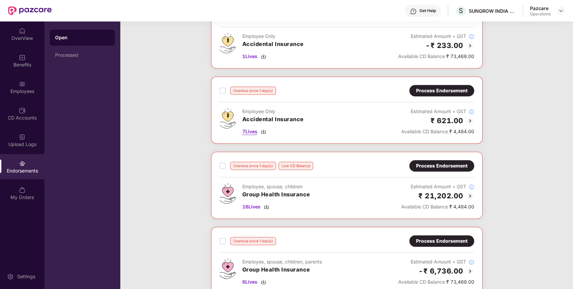
click at [250, 132] on span "7 Lives" at bounding box center [249, 131] width 15 height 7
click at [23, 69] on div "Benefits" at bounding box center [22, 60] width 44 height 25
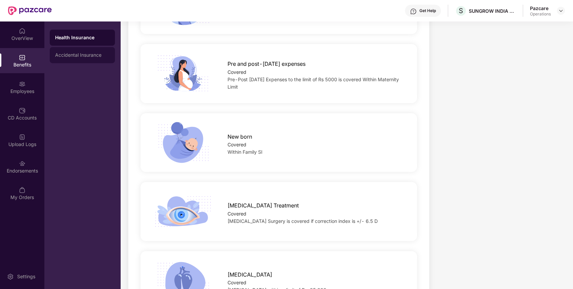
click at [85, 50] on div "Accidental Insurance" at bounding box center [82, 55] width 65 height 16
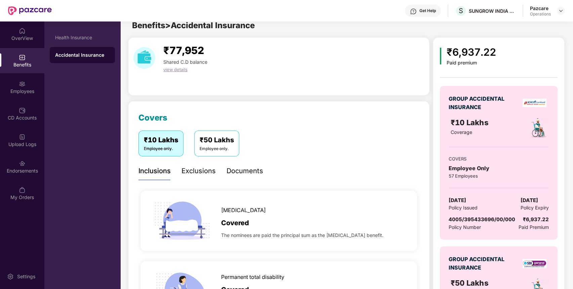
scroll to position [62, 0]
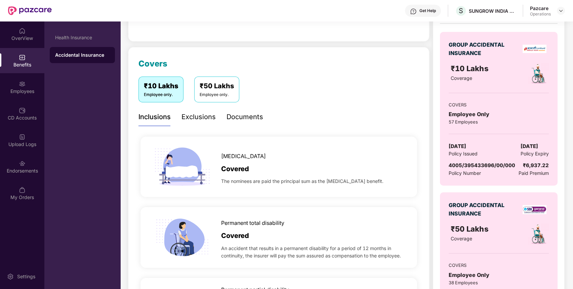
click at [478, 166] on span "4005/395433696/00/000" at bounding box center [482, 165] width 67 height 6
click at [30, 167] on div "Endorsements" at bounding box center [22, 166] width 44 height 25
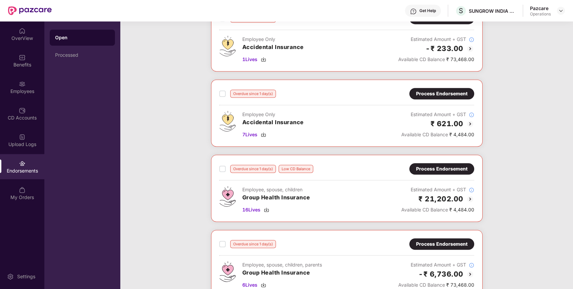
scroll to position [855, 0]
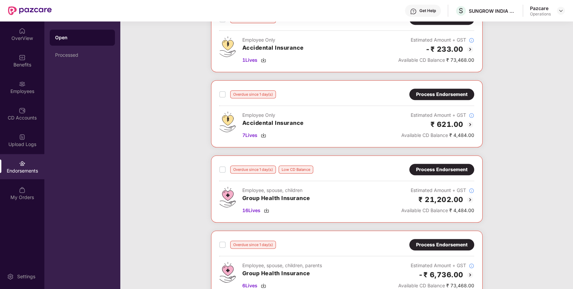
click at [450, 91] on div "Process Endorsement" at bounding box center [441, 94] width 51 height 7
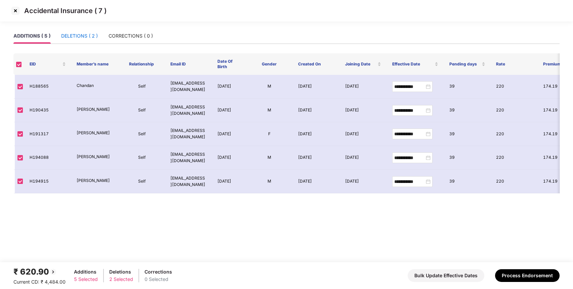
click at [86, 34] on div "DELETIONS ( 2 )" at bounding box center [79, 35] width 37 height 7
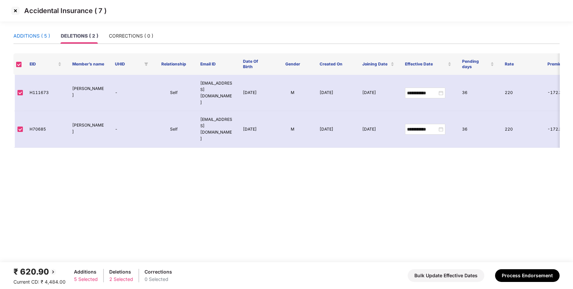
click at [38, 35] on div "ADDITIONS ( 5 )" at bounding box center [31, 35] width 37 height 7
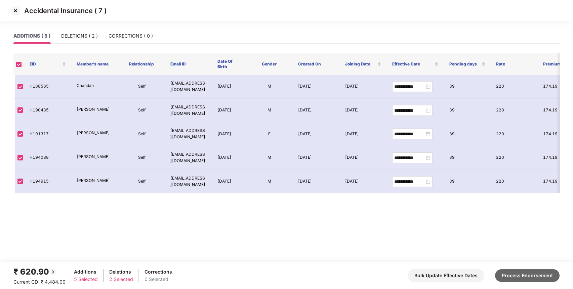
click at [535, 274] on button "Process Endorsement" at bounding box center [527, 276] width 65 height 13
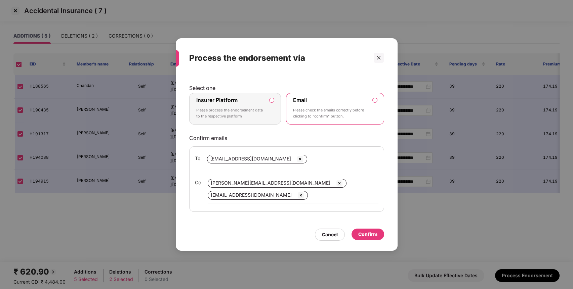
click at [254, 109] on p "Please process the endorsement data to the respective platform" at bounding box center [230, 114] width 69 height 12
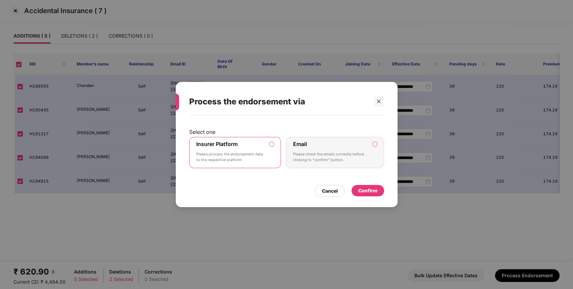
click at [346, 158] on p "Please check the emails correctly before clicking to “confirm” button." at bounding box center [330, 158] width 74 height 12
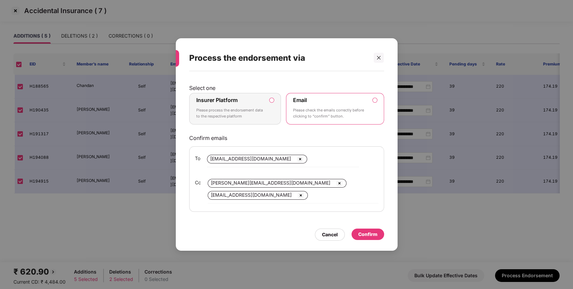
click at [232, 113] on p "Please process the endorsement data to the respective platform" at bounding box center [230, 114] width 69 height 12
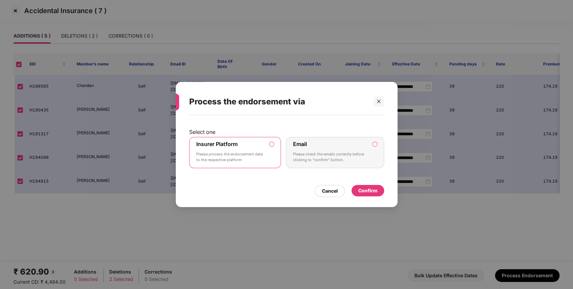
click at [376, 188] on div "Confirm" at bounding box center [367, 190] width 19 height 7
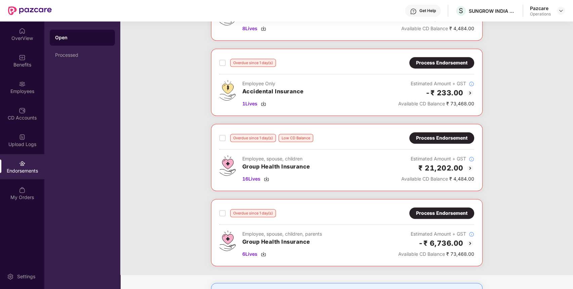
scroll to position [810, 0]
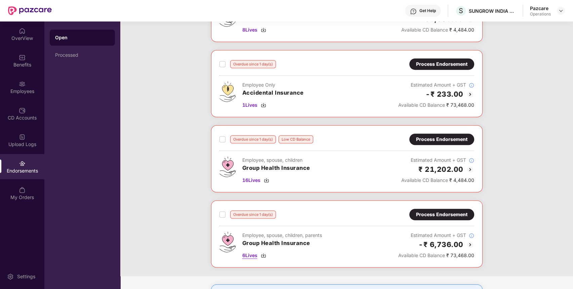
click at [249, 252] on span "6 Lives" at bounding box center [249, 255] width 15 height 7
click at [504, 12] on div "SUNGROW INDIA PRIVATE LIMITED" at bounding box center [492, 11] width 47 height 6
click at [23, 70] on div "Benefits" at bounding box center [22, 60] width 44 height 25
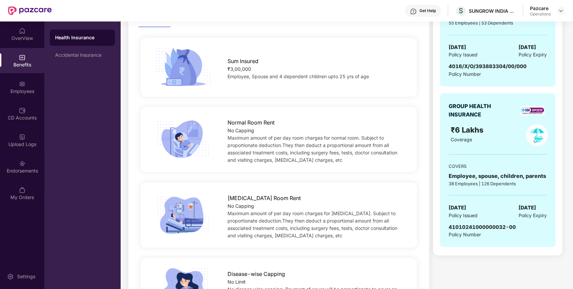
scroll to position [151, 0]
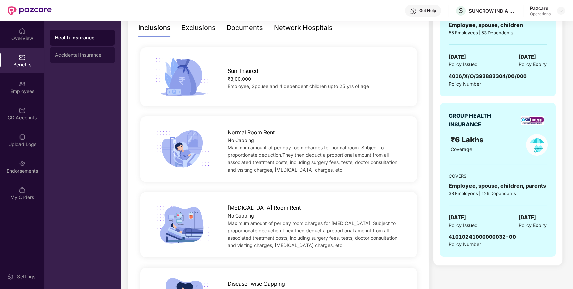
click at [96, 53] on div "Accidental Insurance" at bounding box center [82, 54] width 54 height 5
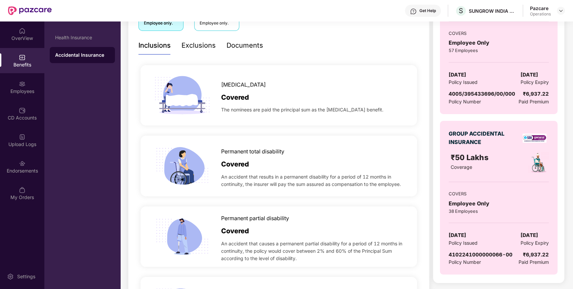
scroll to position [129, 0]
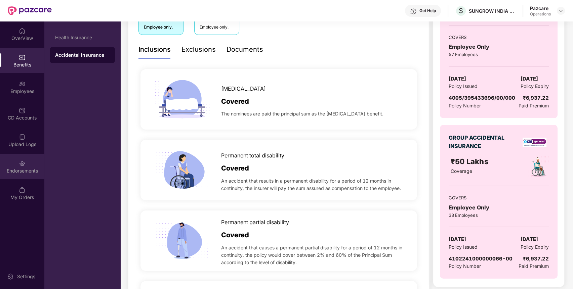
click at [16, 175] on div "Endorsements" at bounding box center [22, 166] width 44 height 25
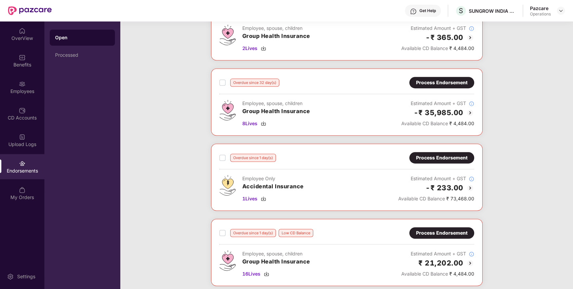
scroll to position [861, 0]
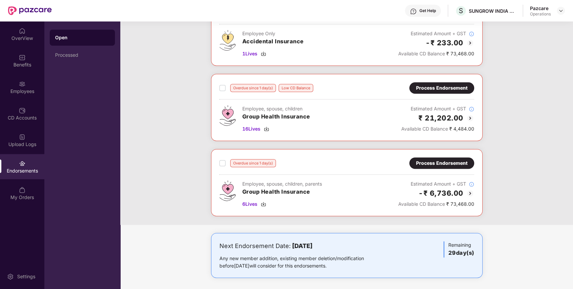
click at [448, 160] on div "Process Endorsement" at bounding box center [441, 163] width 51 height 7
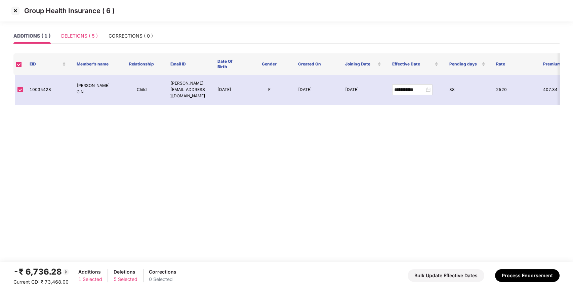
click at [78, 30] on div "DELETIONS ( 5 )" at bounding box center [79, 35] width 37 height 15
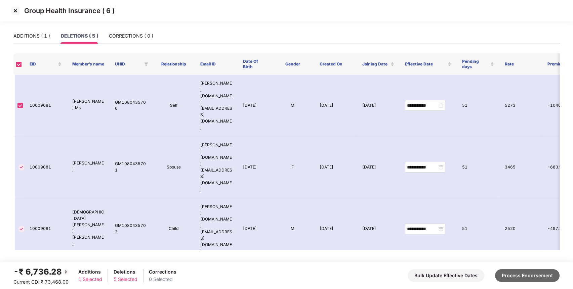
click at [518, 274] on button "Process Endorsement" at bounding box center [527, 276] width 65 height 13
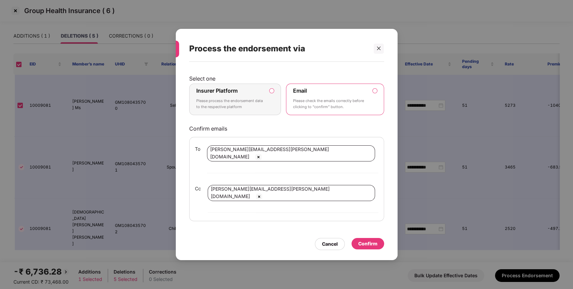
click at [253, 110] on p "Please process the endorsement data to the respective platform" at bounding box center [230, 104] width 69 height 12
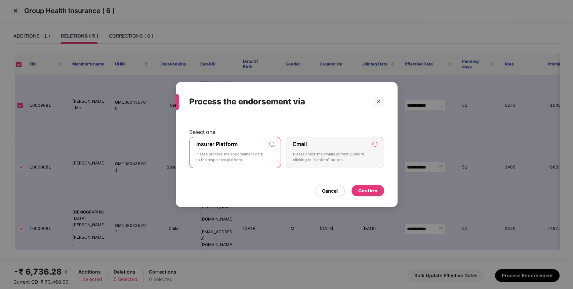
click at [379, 190] on div "Confirm" at bounding box center [368, 190] width 33 height 11
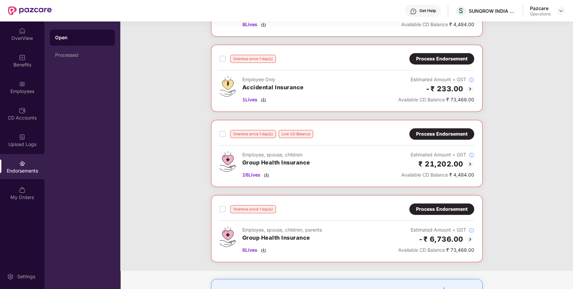
scroll to position [813, 0]
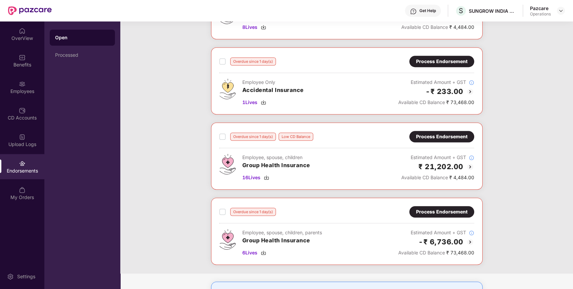
click at [436, 58] on div "Process Endorsement" at bounding box center [441, 61] width 51 height 7
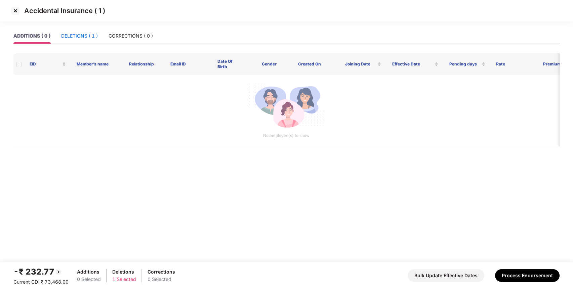
click at [89, 34] on div "DELETIONS ( 1 )" at bounding box center [79, 35] width 37 height 7
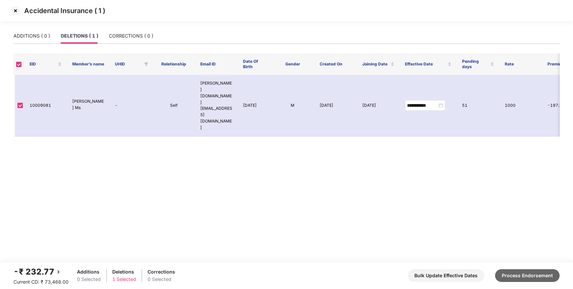
click at [539, 276] on button "Process Endorsement" at bounding box center [527, 276] width 65 height 13
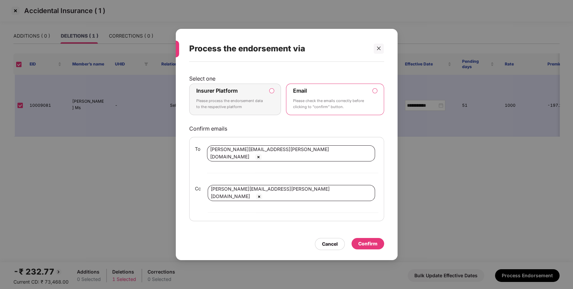
click at [266, 114] on label "Insurer Platform Please process the endorsement data to the respective platform" at bounding box center [235, 100] width 92 height 32
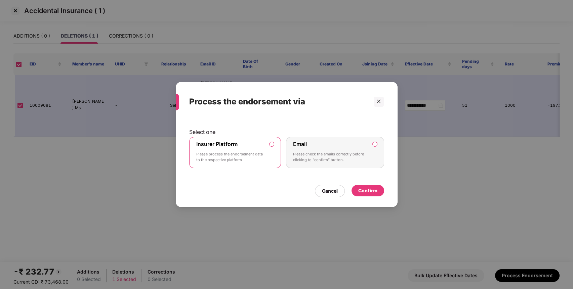
click at [377, 192] on div "Confirm" at bounding box center [367, 190] width 19 height 7
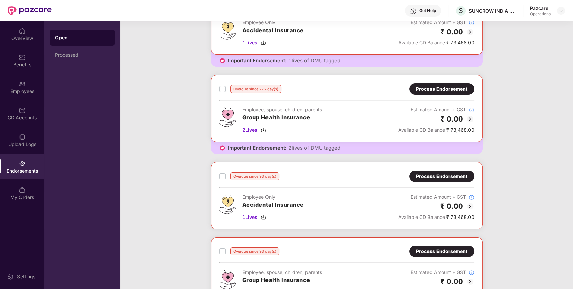
scroll to position [0, 0]
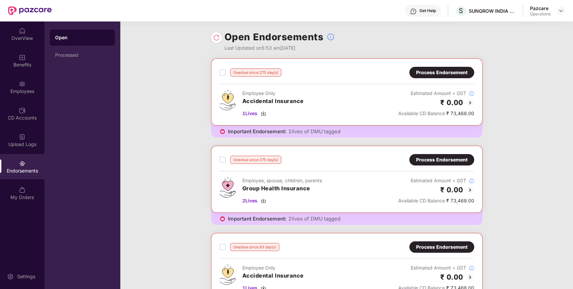
click at [219, 37] on img at bounding box center [216, 37] width 7 height 7
click at [559, 12] on img at bounding box center [560, 10] width 5 height 5
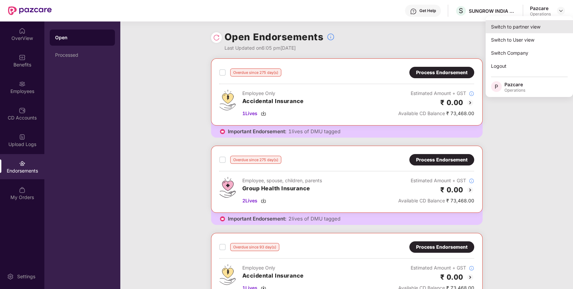
click at [542, 26] on div "Switch to partner view" at bounding box center [529, 26] width 87 height 13
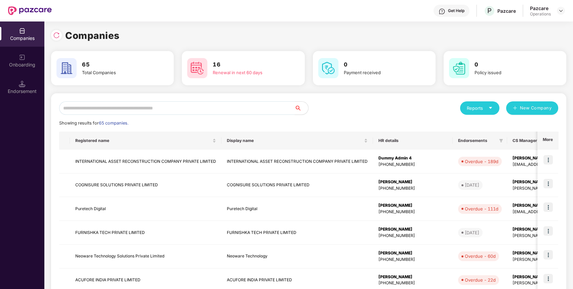
click at [278, 108] on input "text" at bounding box center [177, 108] width 236 height 13
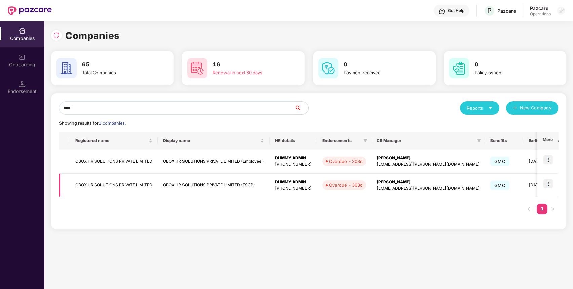
type input "****"
click at [549, 181] on img at bounding box center [548, 183] width 9 height 9
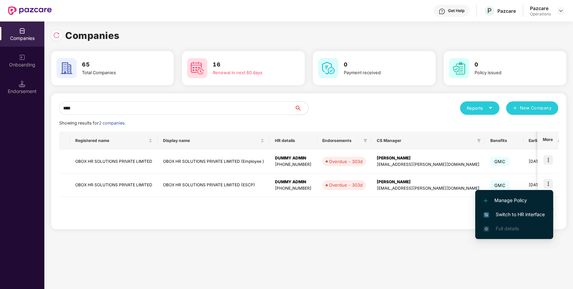
click at [522, 219] on li "Switch to HR interface" at bounding box center [514, 215] width 78 height 14
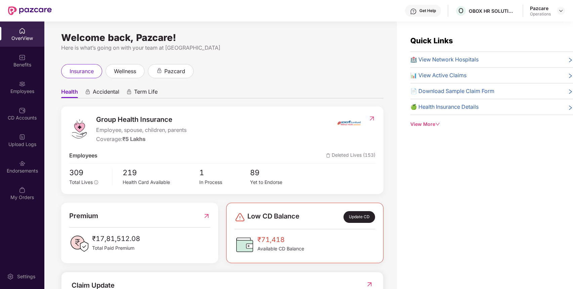
click at [15, 165] on div "Endorsements" at bounding box center [22, 166] width 44 height 25
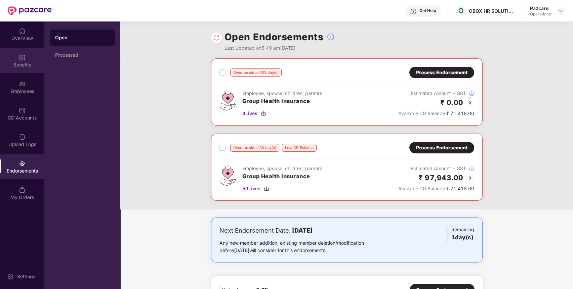
click at [18, 70] on div "Benefits" at bounding box center [22, 60] width 44 height 25
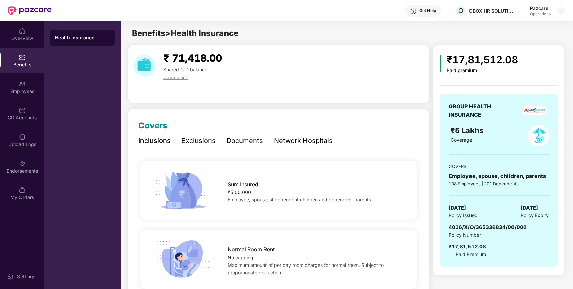
click at [497, 229] on span "4016/X/O/365336834/00/000" at bounding box center [488, 227] width 78 height 6
click at [20, 107] on img at bounding box center [22, 110] width 7 height 7
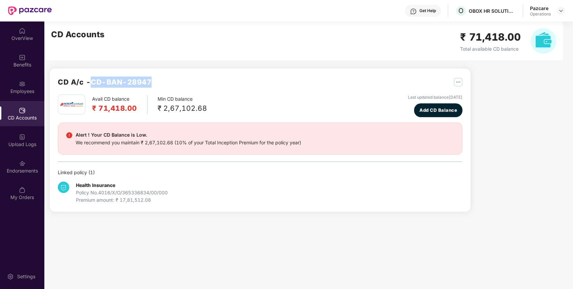
drag, startPoint x: 94, startPoint y: 82, endPoint x: 161, endPoint y: 88, distance: 66.8
click at [161, 88] on div "CD A/c - CD-BAN-28947" at bounding box center [260, 86] width 405 height 18
click at [25, 86] on img at bounding box center [22, 84] width 7 height 7
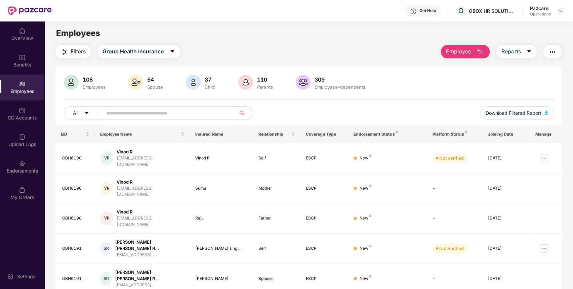
click at [555, 53] on img "button" at bounding box center [553, 52] width 8 height 8
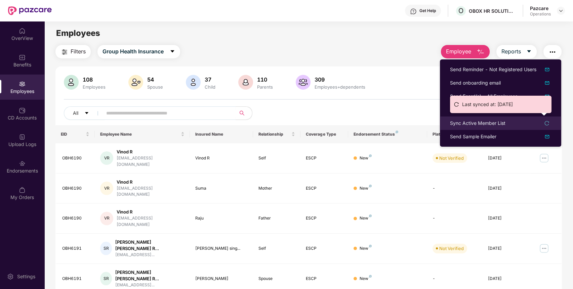
click at [547, 124] on icon "reload" at bounding box center [547, 123] width 5 height 5
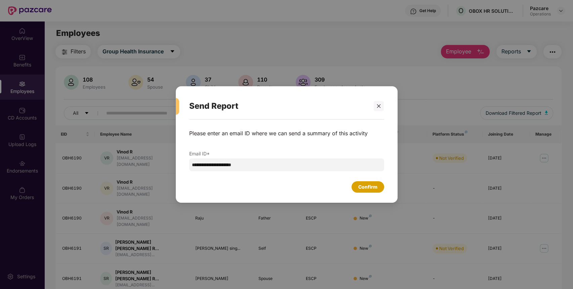
click at [366, 186] on div "Confirm" at bounding box center [367, 187] width 19 height 7
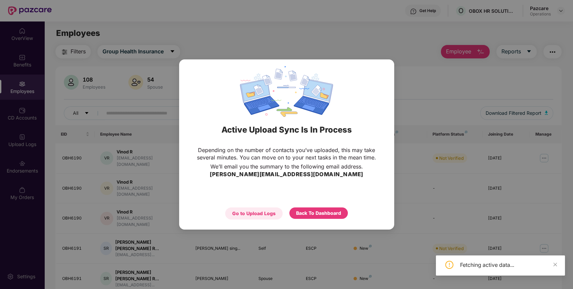
click at [268, 216] on div "Go to Upload Logs" at bounding box center [253, 213] width 43 height 7
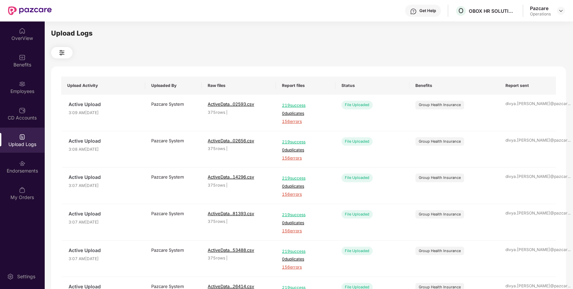
click at [22, 137] on img at bounding box center [22, 137] width 7 height 7
click at [29, 114] on div "CD Accounts" at bounding box center [22, 113] width 44 height 25
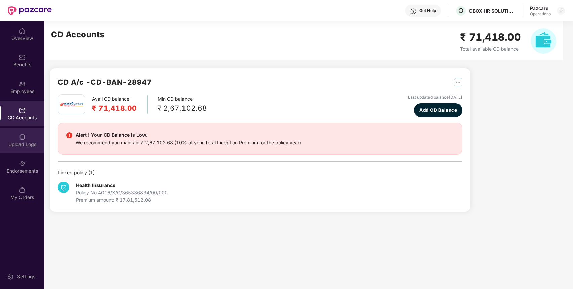
click at [28, 144] on div "Upload Logs" at bounding box center [22, 144] width 44 height 7
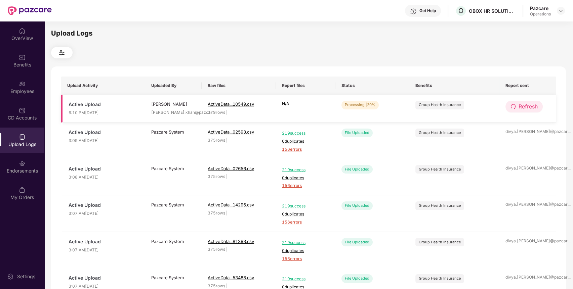
click at [526, 103] on span "Refresh" at bounding box center [528, 107] width 19 height 8
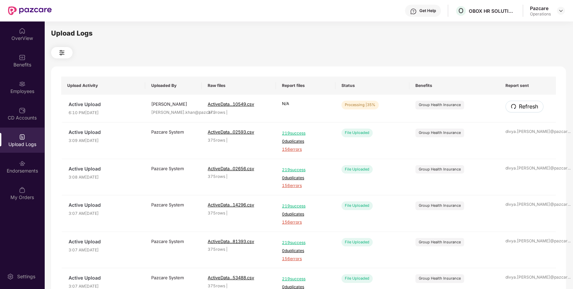
click at [526, 103] on span "Refresh" at bounding box center [528, 107] width 19 height 8
click at [533, 111] on button "Refresh" at bounding box center [524, 107] width 37 height 12
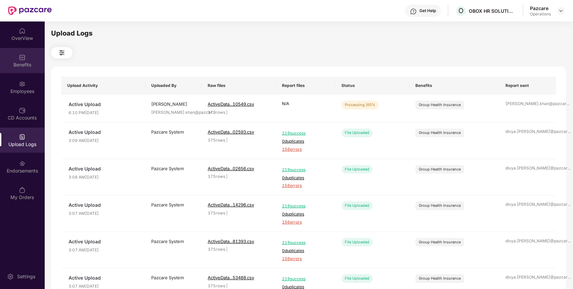
click at [15, 62] on div "Benefits" at bounding box center [22, 65] width 44 height 7
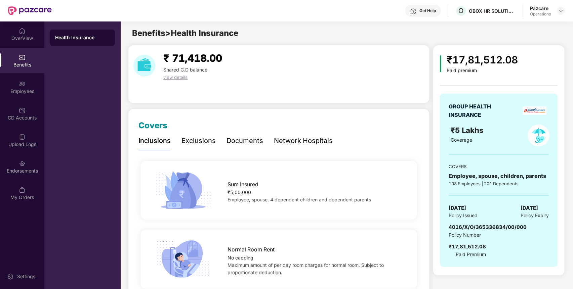
click at [488, 231] on div "4016/X/O/365336834/00/000" at bounding box center [488, 228] width 78 height 8
click at [18, 95] on div "Employees" at bounding box center [22, 87] width 44 height 25
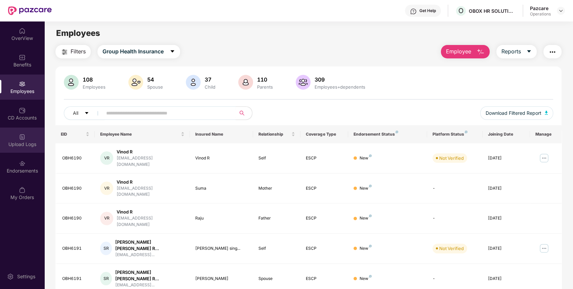
click at [18, 140] on div "Upload Logs" at bounding box center [22, 140] width 44 height 25
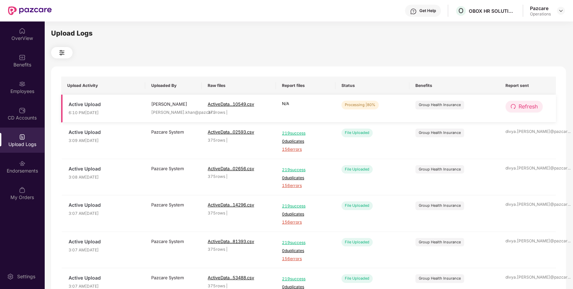
click at [532, 108] on span "Refresh" at bounding box center [528, 107] width 19 height 8
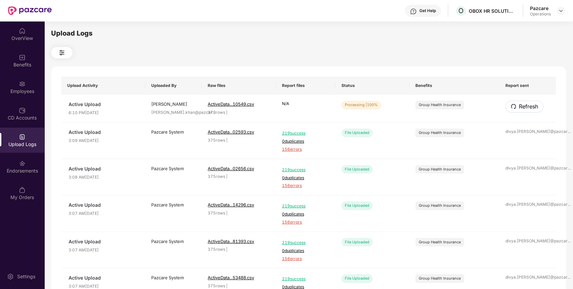
click at [532, 108] on span "Refresh" at bounding box center [528, 107] width 19 height 8
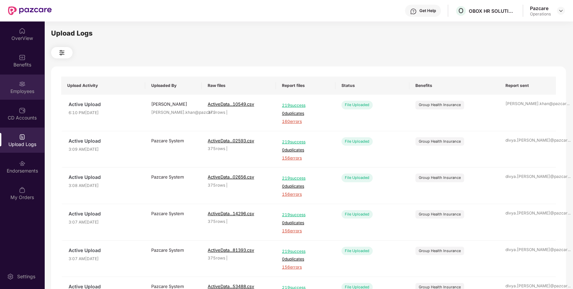
click at [15, 82] on div "Employees" at bounding box center [22, 87] width 44 height 25
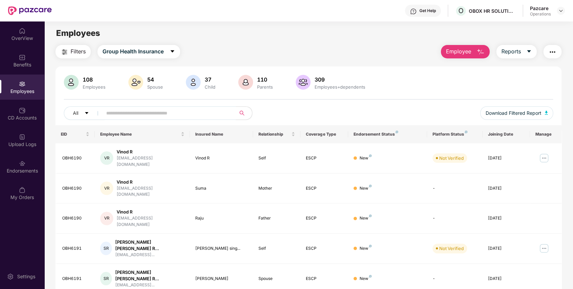
click at [149, 112] on input "text" at bounding box center [166, 113] width 121 height 10
type input "*"
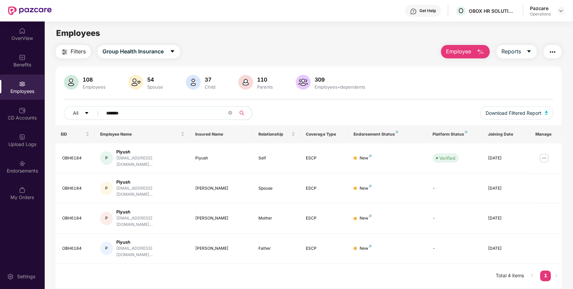
type input "*******"
click at [25, 169] on div "Endorsements" at bounding box center [22, 171] width 44 height 7
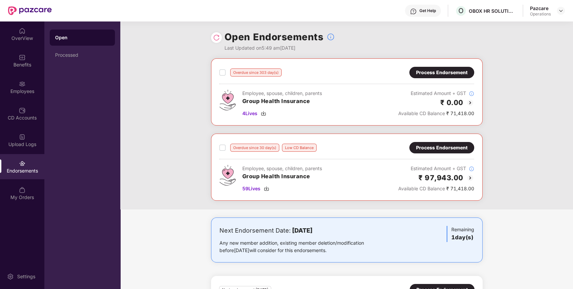
scroll to position [98, 0]
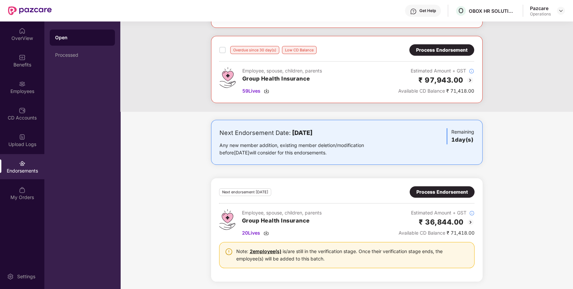
click at [453, 190] on div "Process Endorsement" at bounding box center [442, 192] width 51 height 7
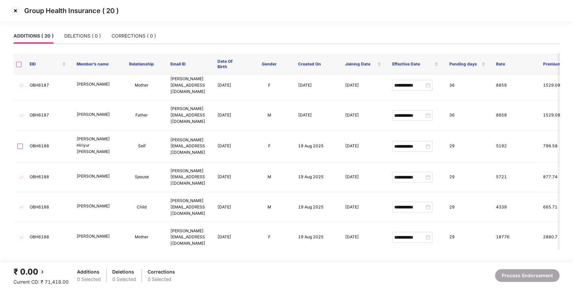
scroll to position [0, 0]
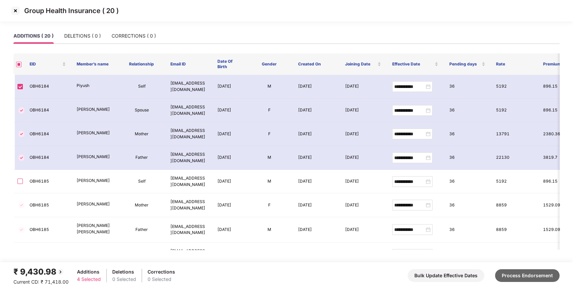
click at [512, 276] on button "Process Endorsement" at bounding box center [527, 276] width 65 height 13
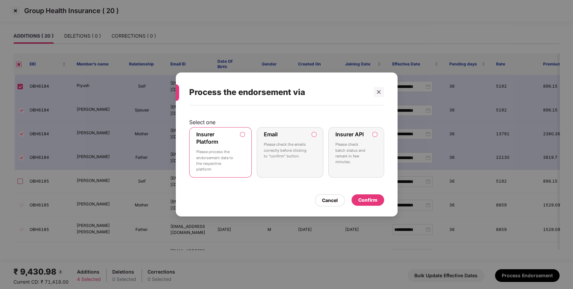
click at [363, 197] on div "Confirm" at bounding box center [367, 200] width 19 height 7
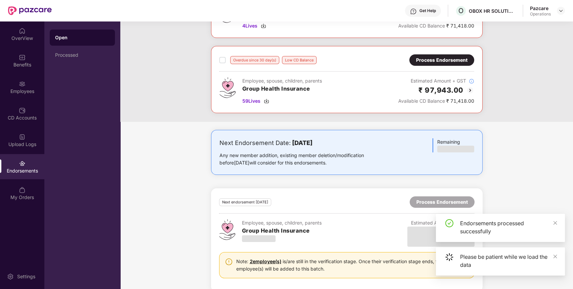
scroll to position [98, 0]
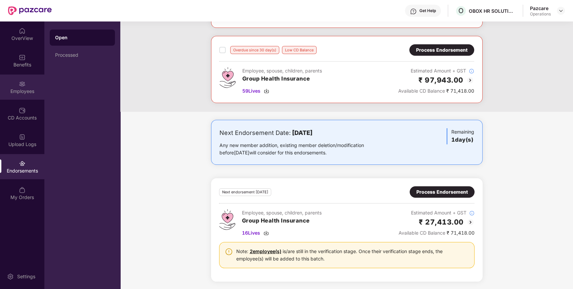
click at [15, 94] on div "Employees" at bounding box center [22, 91] width 44 height 7
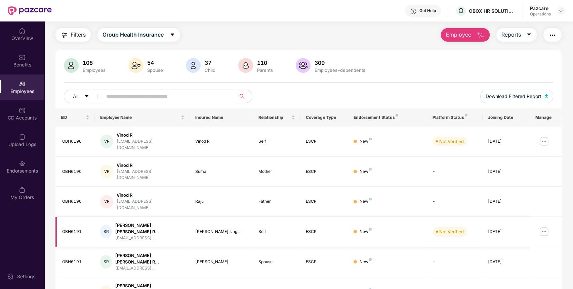
scroll to position [16, 0]
click at [551, 30] on button "button" at bounding box center [553, 35] width 18 height 13
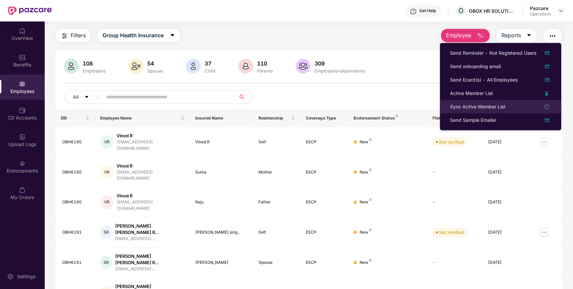
click at [544, 101] on li "Sync Active Member List" at bounding box center [500, 106] width 121 height 13
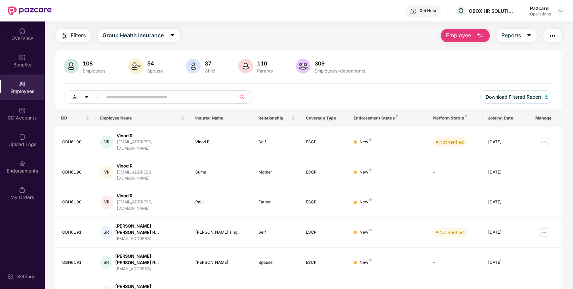
click at [552, 38] on img "button" at bounding box center [553, 36] width 8 height 8
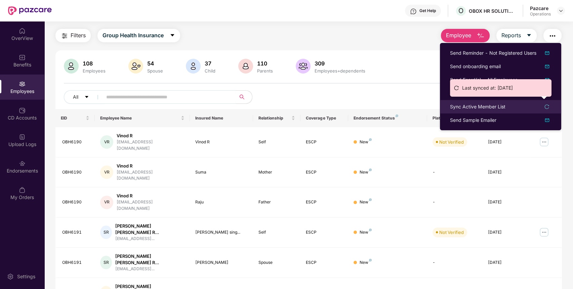
click at [549, 108] on icon "reload" at bounding box center [547, 107] width 4 height 4
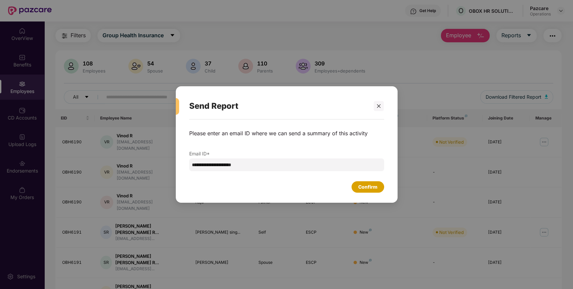
click at [360, 189] on div "Confirm" at bounding box center [367, 187] width 19 height 7
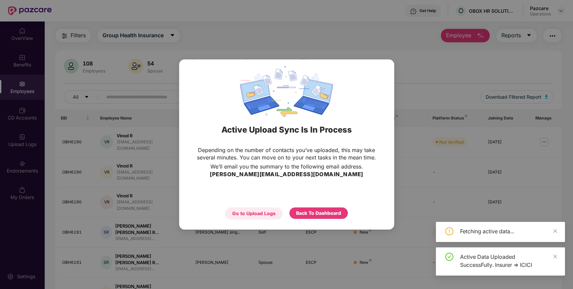
click at [272, 214] on div "Go to Upload Logs" at bounding box center [253, 213] width 43 height 7
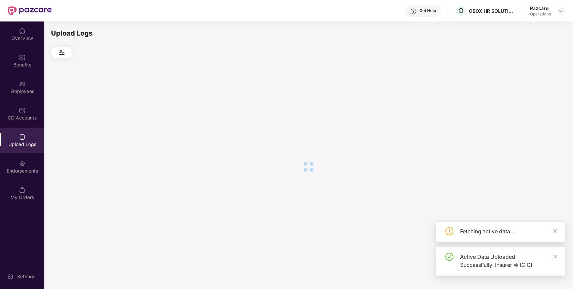
scroll to position [0, 0]
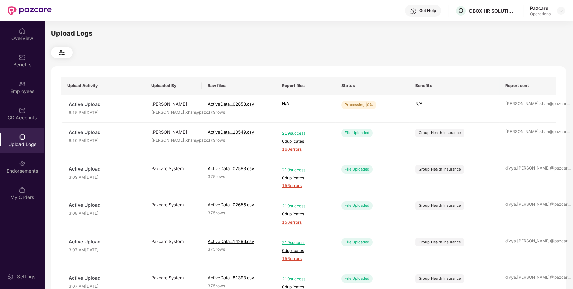
click at [558, 14] on div at bounding box center [561, 11] width 8 height 8
click at [561, 12] on img at bounding box center [560, 10] width 5 height 5
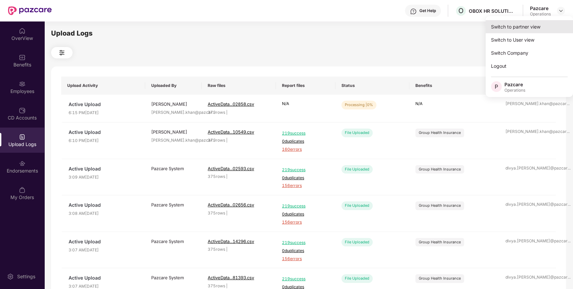
click at [543, 25] on div "Switch to partner view" at bounding box center [529, 26] width 87 height 13
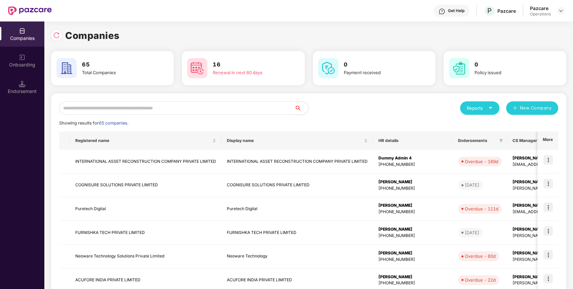
click at [219, 110] on input "text" at bounding box center [177, 108] width 236 height 13
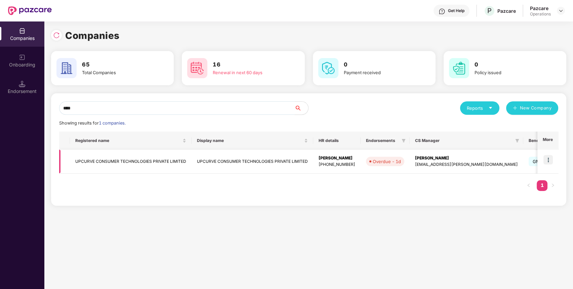
type input "****"
click at [551, 158] on img at bounding box center [548, 159] width 9 height 9
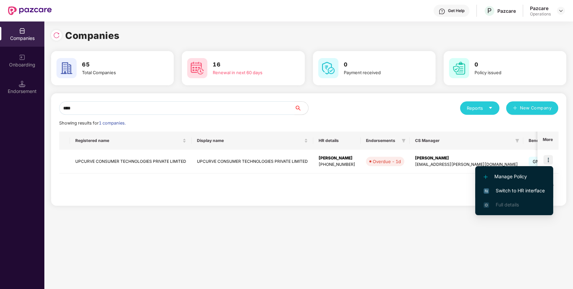
click at [525, 186] on li "Switch to HR interface" at bounding box center [514, 191] width 78 height 14
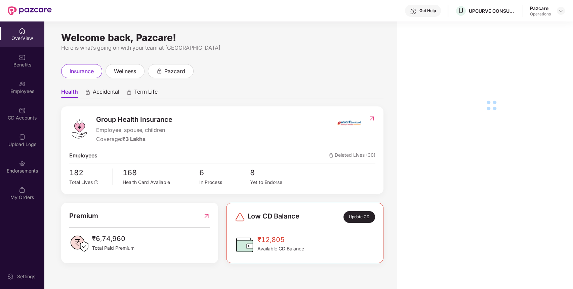
click at [22, 172] on div "Endorsements" at bounding box center [22, 171] width 44 height 7
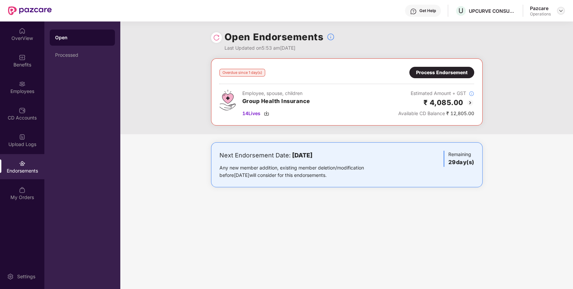
click at [560, 9] on img at bounding box center [560, 10] width 5 height 5
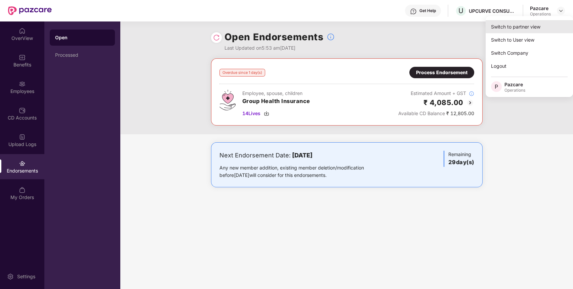
click at [537, 22] on div "Switch to partner view" at bounding box center [529, 26] width 87 height 13
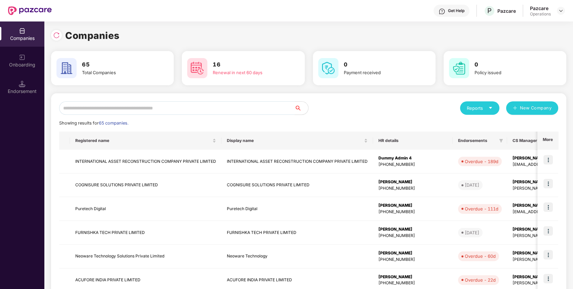
click at [272, 108] on input "text" at bounding box center [177, 108] width 236 height 13
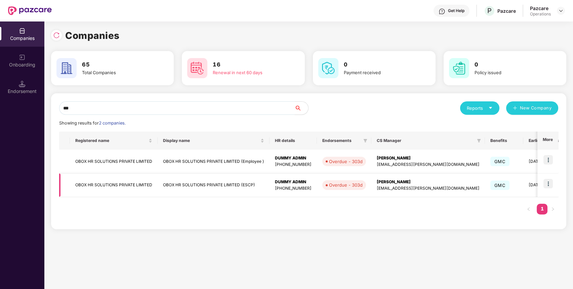
type input "***"
click at [545, 183] on img at bounding box center [548, 183] width 9 height 9
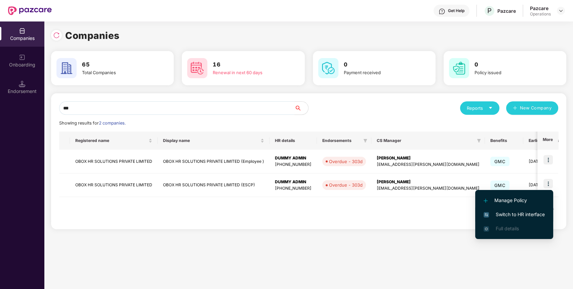
click at [525, 211] on span "Switch to HR interface" at bounding box center [514, 214] width 61 height 7
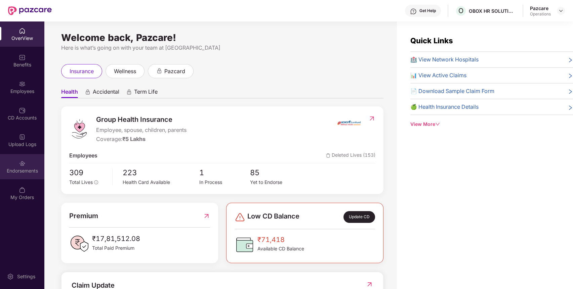
click at [18, 161] on div "Endorsements" at bounding box center [22, 166] width 44 height 25
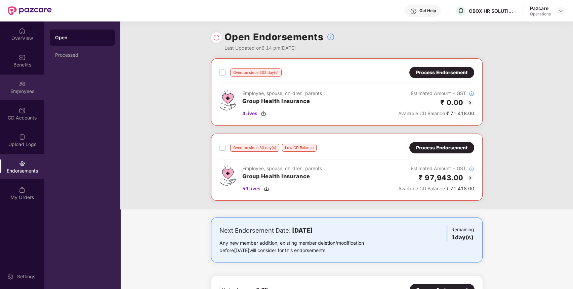
click at [24, 81] on img at bounding box center [22, 84] width 7 height 7
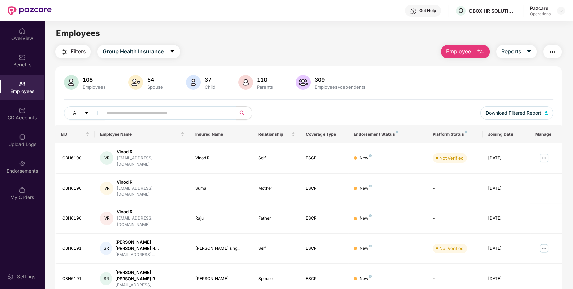
click at [116, 112] on input "text" at bounding box center [166, 113] width 121 height 10
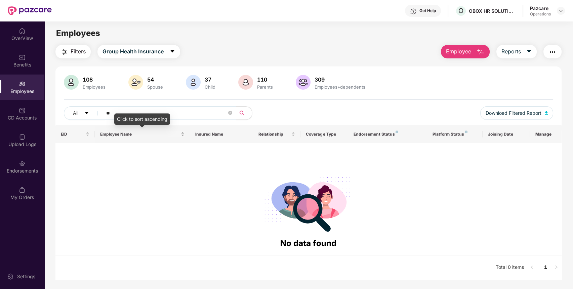
type input "*"
type input "*****"
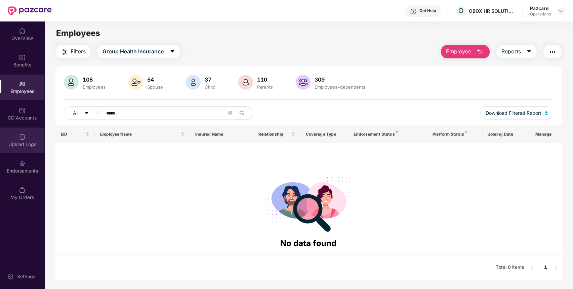
click at [22, 146] on div "Upload Logs" at bounding box center [22, 144] width 44 height 7
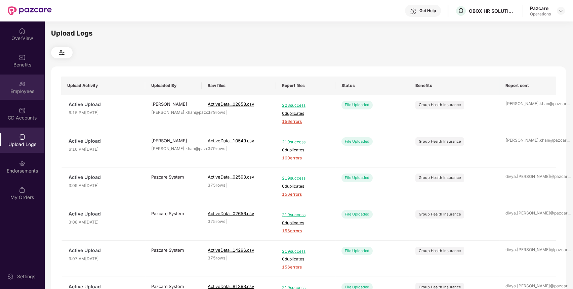
click at [26, 84] on div "Employees" at bounding box center [22, 87] width 44 height 25
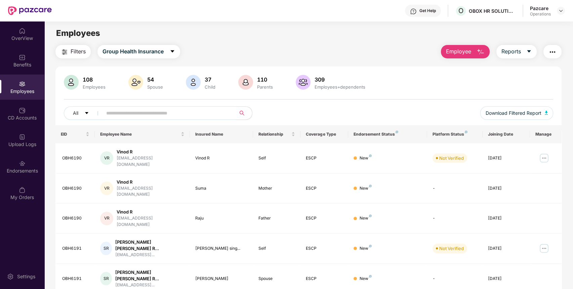
click at [130, 115] on input "text" at bounding box center [166, 113] width 121 height 10
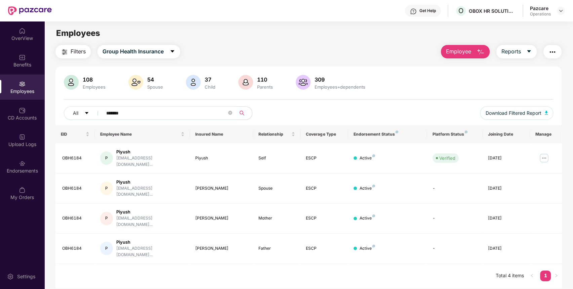
type input "*******"
click at [561, 11] on img at bounding box center [560, 10] width 5 height 5
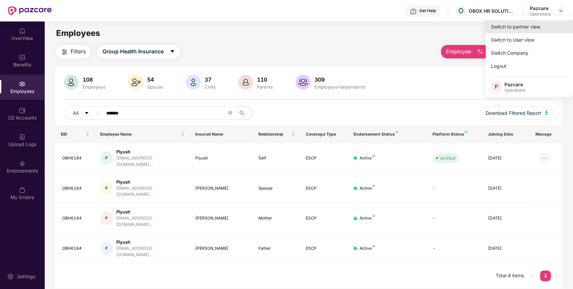
click at [538, 27] on div "Switch to partner view" at bounding box center [529, 26] width 87 height 13
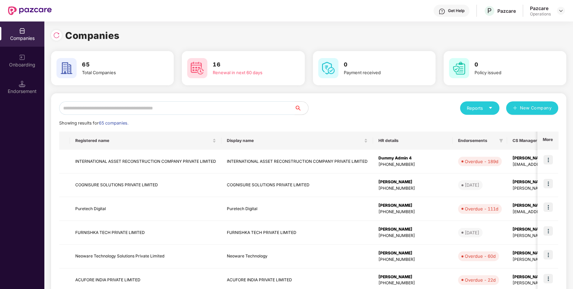
click at [272, 105] on input "text" at bounding box center [177, 108] width 236 height 13
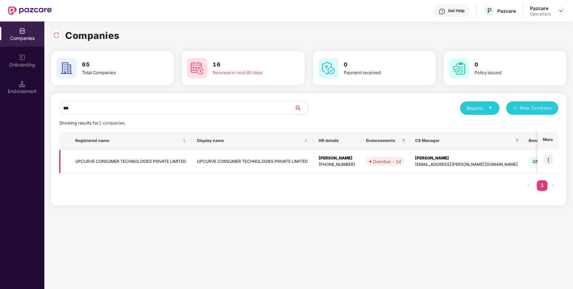
type input "***"
click at [548, 158] on img at bounding box center [548, 159] width 9 height 9
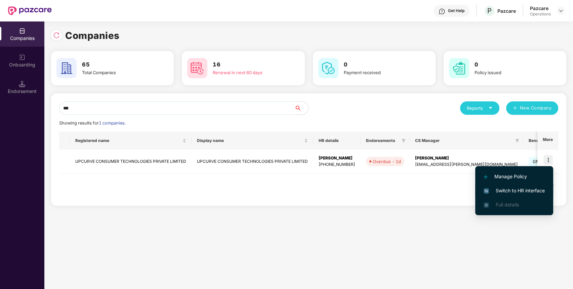
click at [516, 189] on span "Switch to HR interface" at bounding box center [514, 190] width 61 height 7
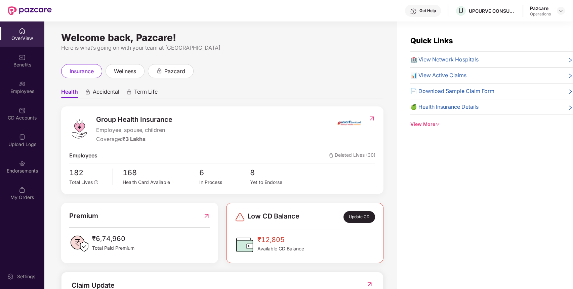
click at [31, 169] on div "Endorsements" at bounding box center [22, 171] width 44 height 7
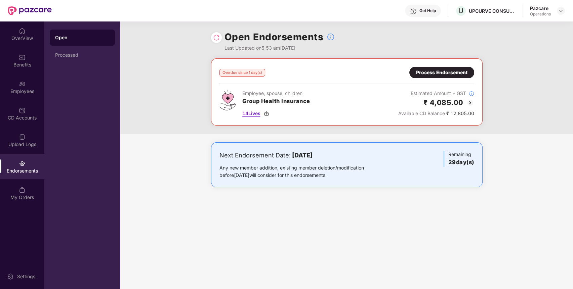
click at [253, 114] on span "14 Lives" at bounding box center [251, 113] width 18 height 7
click at [17, 50] on div "Benefits" at bounding box center [22, 60] width 44 height 25
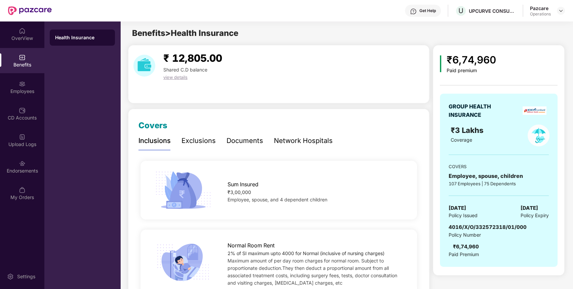
click at [470, 229] on span "4016/X/O/332572318/01/000" at bounding box center [488, 227] width 78 height 6
copy span "4016/X/O/332572318/01/000"
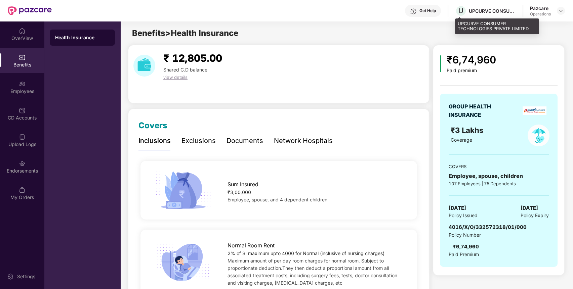
click at [484, 8] on div "UPCURVE CONSUMER TECHNOLOGIES PRIVATE LIMITED" at bounding box center [492, 11] width 47 height 6
copy div "UPCURVE CONSUMER TECHNOLOGIES PRIVATE LIMITED"
click at [484, 8] on div "UPCURVE CONSUMER TECHNOLOGIES PRIVATE LIMITED" at bounding box center [492, 11] width 47 height 6
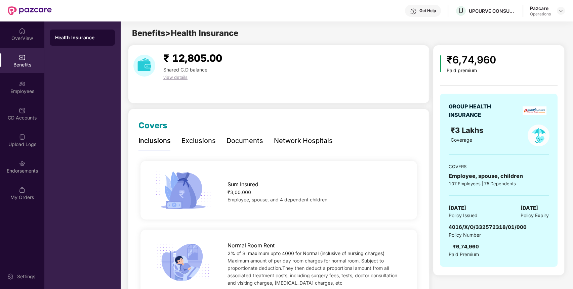
click at [478, 222] on div "GROUP HEALTH INSURANCE ₹3 Lakhs Coverage COVERS Employee, spouse, children 107 …" at bounding box center [499, 180] width 118 height 173
copy span "4016/X/O/332572318/01/000"
click at [478, 222] on div "GROUP HEALTH INSURANCE ₹3 Lakhs Coverage COVERS Employee, spouse, children 107 …" at bounding box center [499, 180] width 118 height 173
click at [486, 226] on span "4016/X/O/332572318/01/000" at bounding box center [488, 227] width 78 height 6
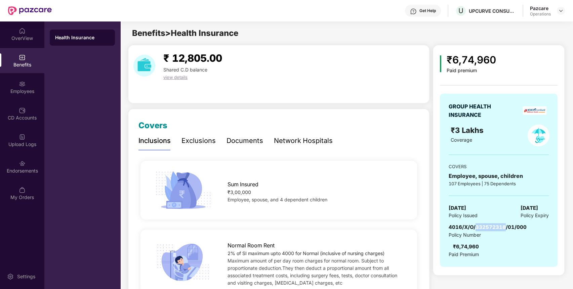
click at [486, 226] on span "4016/X/O/332572318/01/000" at bounding box center [488, 227] width 78 height 6
click at [34, 172] on div "Endorsements" at bounding box center [22, 171] width 44 height 7
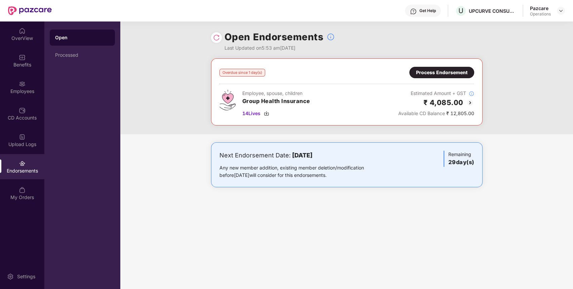
click at [449, 75] on div "Process Endorsement" at bounding box center [441, 72] width 51 height 7
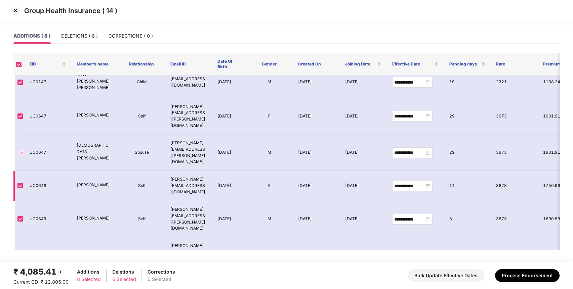
scroll to position [24, 0]
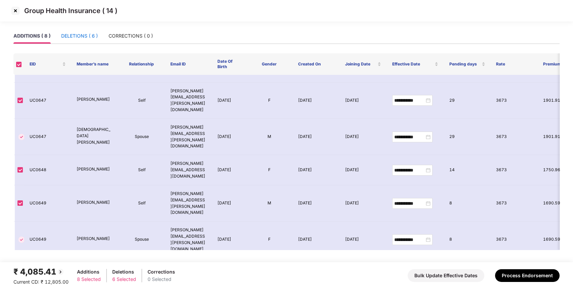
click at [89, 39] on div "DELETIONS ( 6 )" at bounding box center [79, 35] width 37 height 7
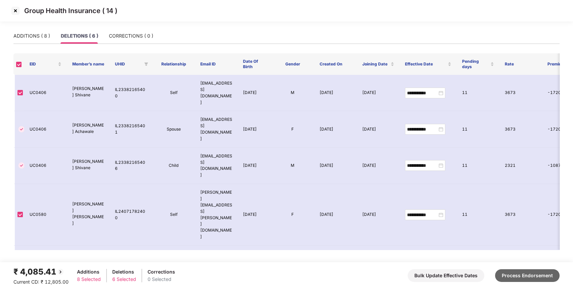
click at [508, 275] on button "Process Endorsement" at bounding box center [527, 276] width 65 height 13
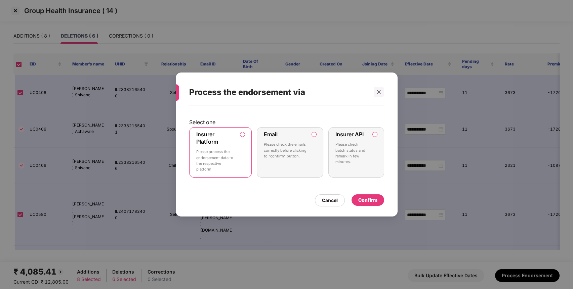
click at [374, 193] on div "Cancel Confirm" at bounding box center [286, 198] width 195 height 15
click at [374, 203] on div "Confirm" at bounding box center [367, 200] width 19 height 7
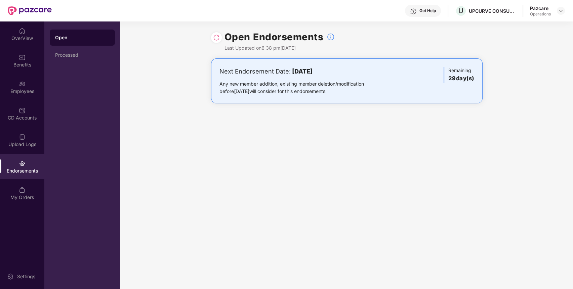
click at [560, 6] on div "Pazcare Operations" at bounding box center [547, 11] width 35 height 12
click at [558, 13] on div at bounding box center [561, 11] width 8 height 8
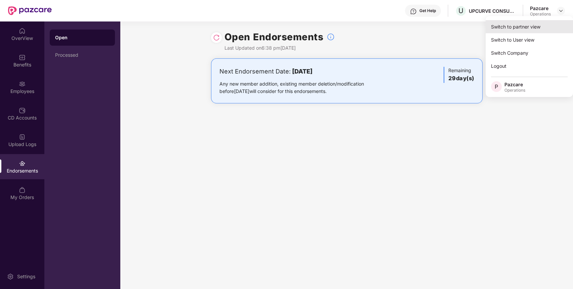
click at [546, 30] on div "Switch to partner view" at bounding box center [529, 26] width 87 height 13
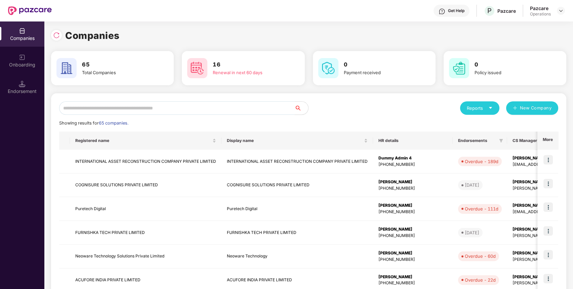
click at [271, 110] on input "text" at bounding box center [177, 108] width 236 height 13
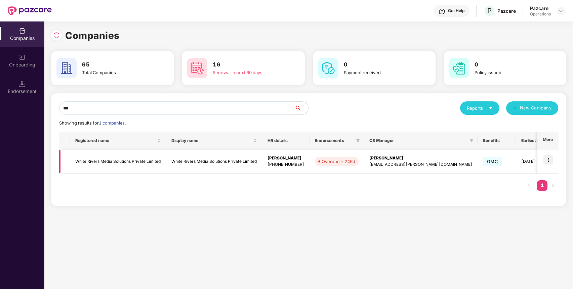
type input "***"
click at [554, 159] on td at bounding box center [548, 162] width 21 height 24
click at [550, 161] on img at bounding box center [548, 159] width 9 height 9
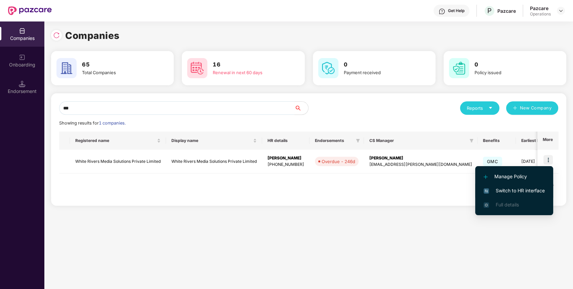
click at [532, 190] on span "Switch to HR interface" at bounding box center [514, 190] width 61 height 7
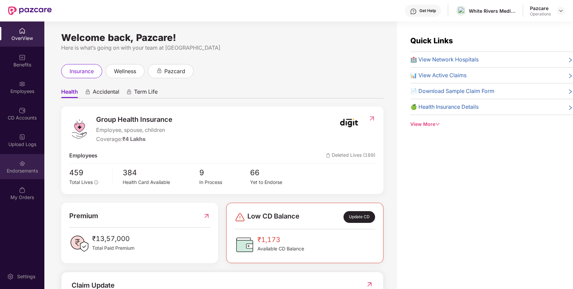
click at [17, 159] on div "Endorsements" at bounding box center [22, 166] width 44 height 25
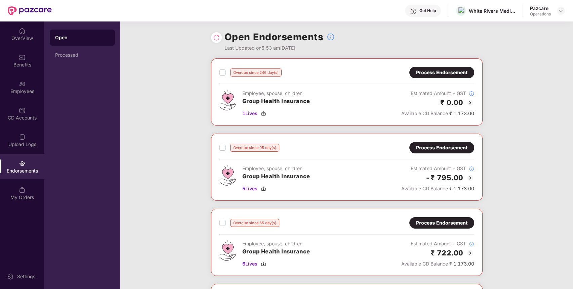
click at [437, 70] on div "Process Endorsement" at bounding box center [441, 72] width 51 height 7
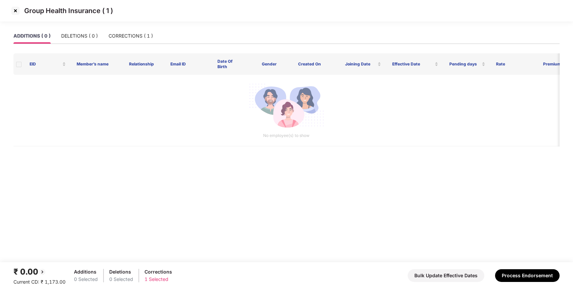
click at [13, 8] on img at bounding box center [15, 10] width 11 height 11
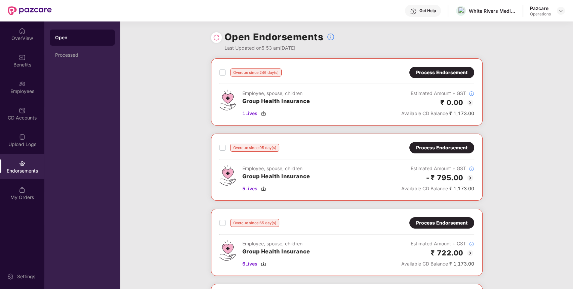
click at [467, 152] on div "Process Endorsement" at bounding box center [441, 147] width 65 height 11
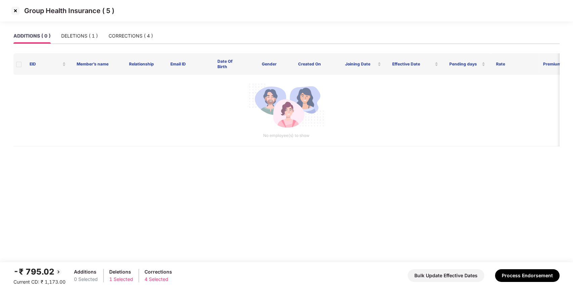
click at [18, 14] on img at bounding box center [15, 10] width 11 height 11
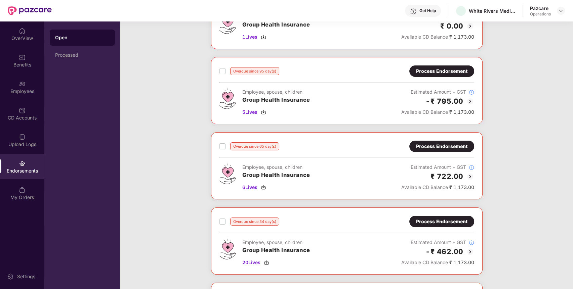
scroll to position [77, 0]
click at [451, 145] on div "Process Endorsement" at bounding box center [441, 146] width 51 height 7
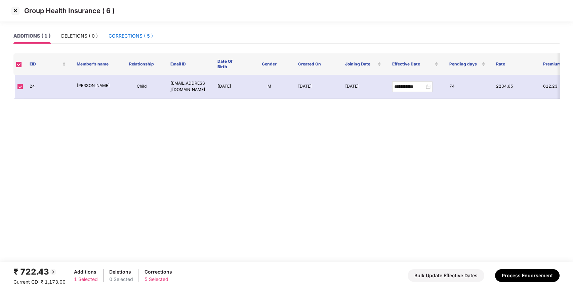
click at [140, 33] on div "CORRECTIONS ( 5 )" at bounding box center [131, 35] width 44 height 7
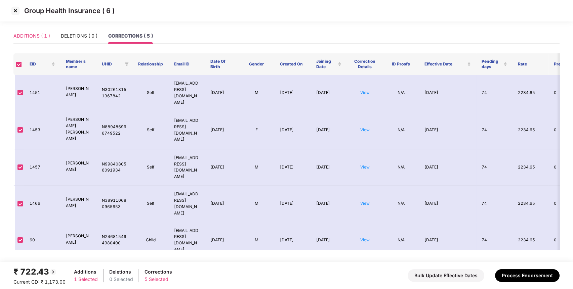
click at [34, 30] on div "ADDITIONS ( 1 )" at bounding box center [31, 35] width 37 height 15
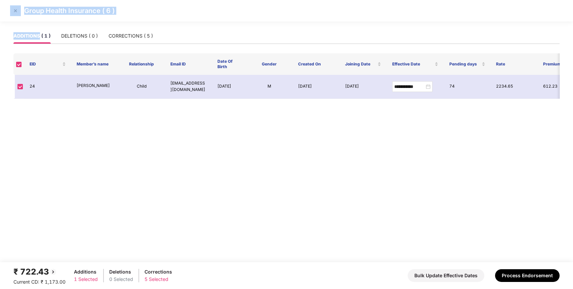
drag, startPoint x: 34, startPoint y: 30, endPoint x: 21, endPoint y: 18, distance: 17.6
click at [21, 18] on section "**********" at bounding box center [286, 144] width 573 height 289
click at [16, 12] on img at bounding box center [15, 10] width 11 height 11
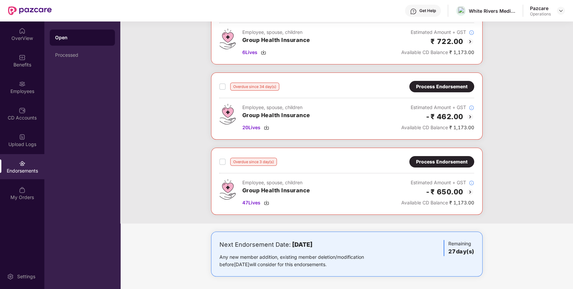
scroll to position [140, 0]
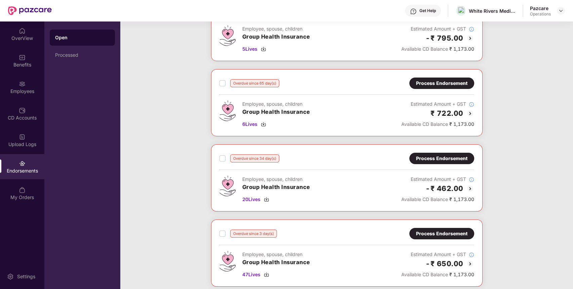
click at [465, 159] on div "Process Endorsement" at bounding box center [441, 158] width 51 height 7
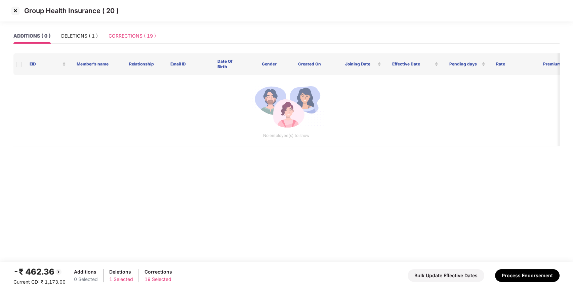
click at [140, 40] on div "CORRECTIONS ( 19 )" at bounding box center [132, 35] width 47 height 15
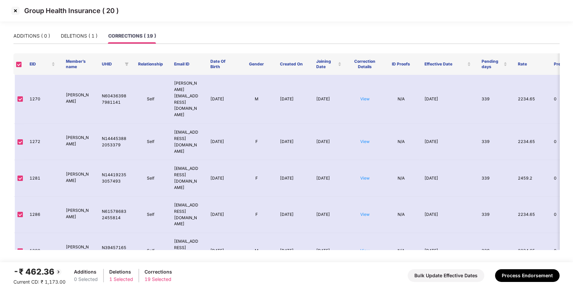
click at [17, 11] on img at bounding box center [15, 10] width 11 height 11
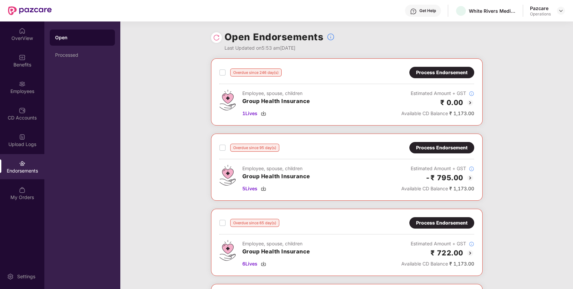
scroll to position [212, 0]
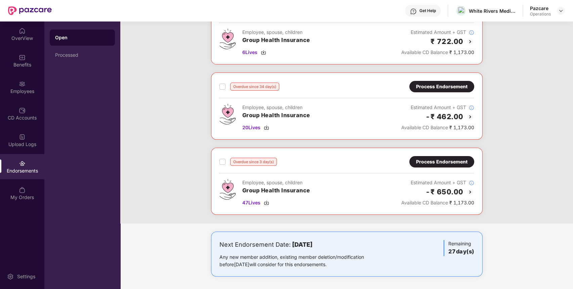
click at [443, 157] on div "Process Endorsement" at bounding box center [441, 161] width 65 height 11
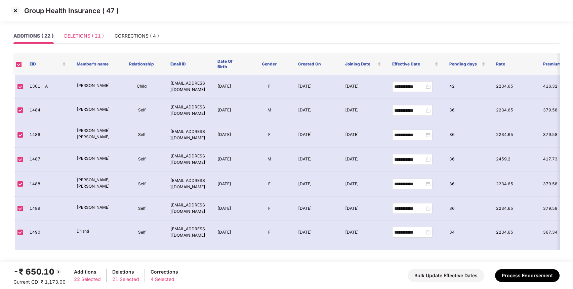
click at [91, 41] on div "DELETIONS ( 21 )" at bounding box center [84, 35] width 40 height 15
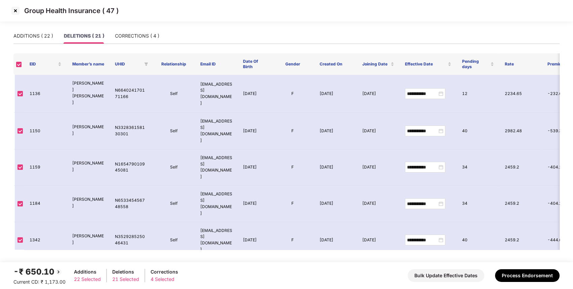
scroll to position [0, 0]
click at [46, 33] on div "ADDITIONS ( 22 )" at bounding box center [33, 35] width 40 height 7
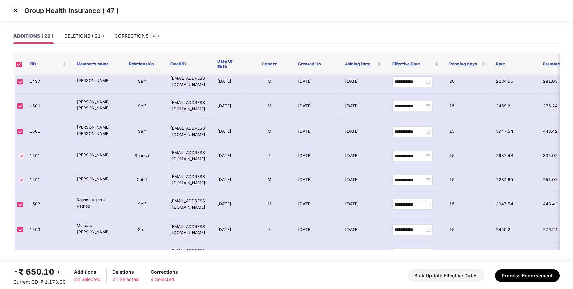
scroll to position [373, 0]
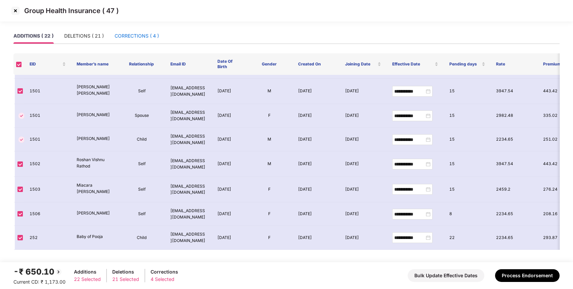
click at [140, 37] on div "CORRECTIONS ( 4 )" at bounding box center [137, 35] width 44 height 7
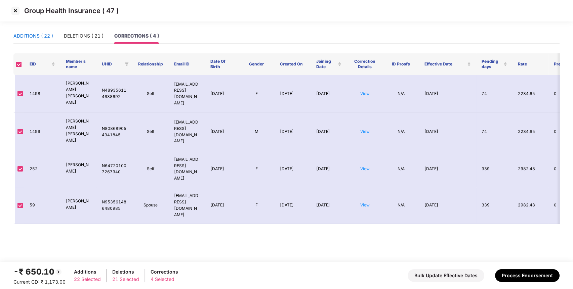
click at [46, 39] on div "ADDITIONS ( 22 )" at bounding box center [33, 35] width 40 height 7
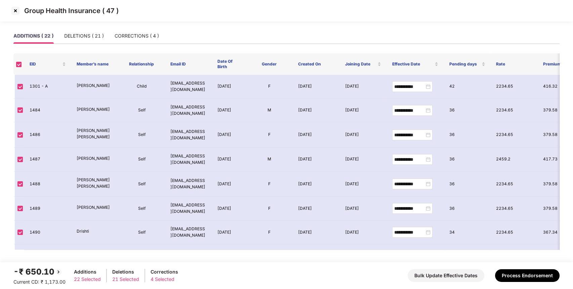
click at [46, 39] on div "ADDITIONS ( 22 )" at bounding box center [33, 35] width 40 height 7
click at [15, 10] on img at bounding box center [15, 10] width 11 height 11
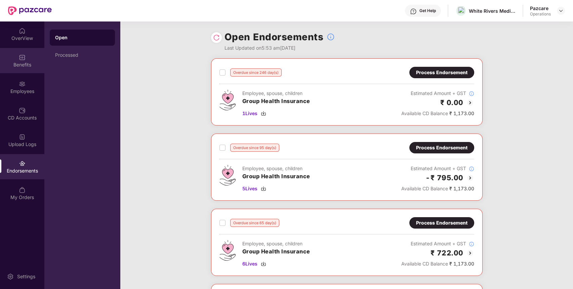
click at [19, 54] on img at bounding box center [22, 57] width 7 height 7
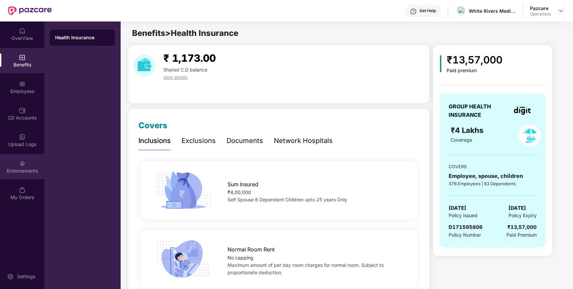
click at [33, 177] on div "Endorsements" at bounding box center [22, 166] width 44 height 25
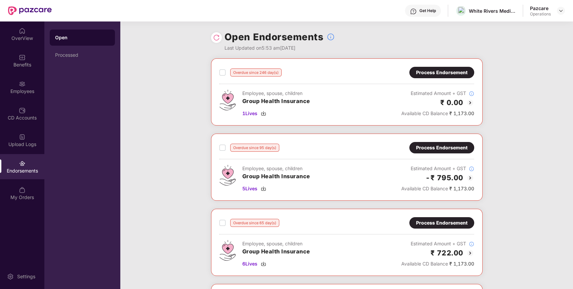
scroll to position [212, 0]
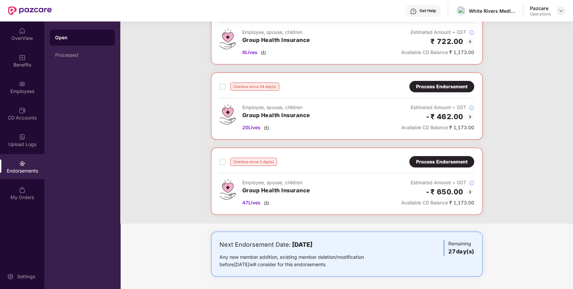
click at [560, 11] on img at bounding box center [560, 10] width 5 height 5
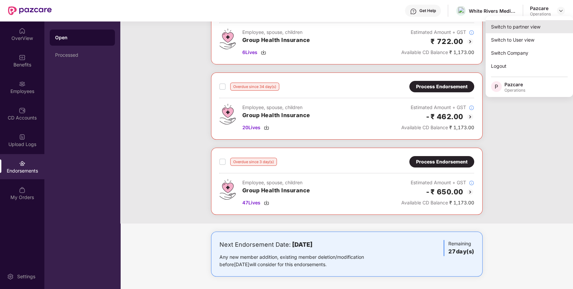
click at [537, 25] on div "Switch to partner view" at bounding box center [529, 26] width 87 height 13
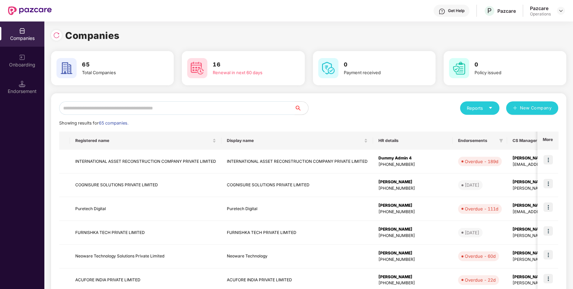
click at [274, 110] on input "text" at bounding box center [177, 108] width 236 height 13
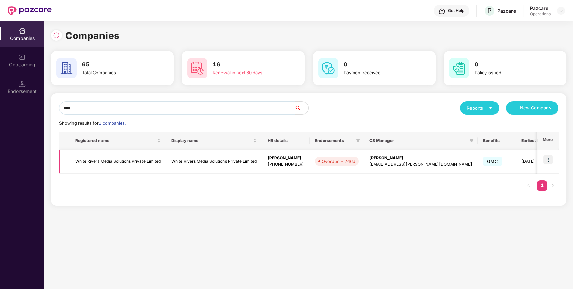
type input "****"
click at [552, 161] on img at bounding box center [548, 159] width 9 height 9
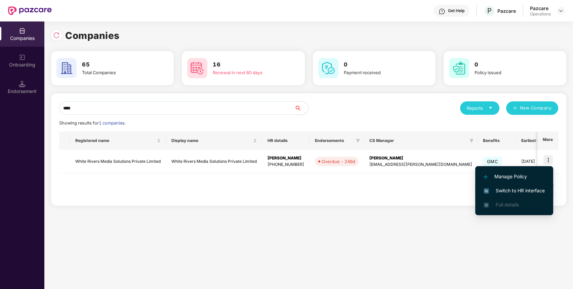
click at [532, 188] on span "Switch to HR interface" at bounding box center [514, 190] width 61 height 7
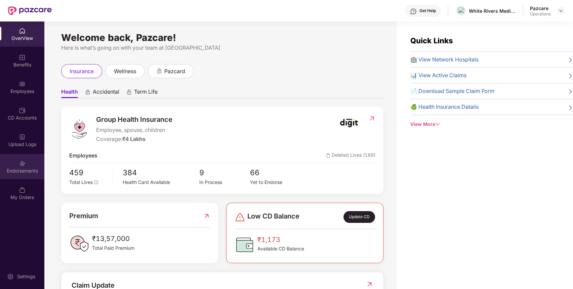
click at [32, 172] on div "Endorsements" at bounding box center [22, 171] width 44 height 7
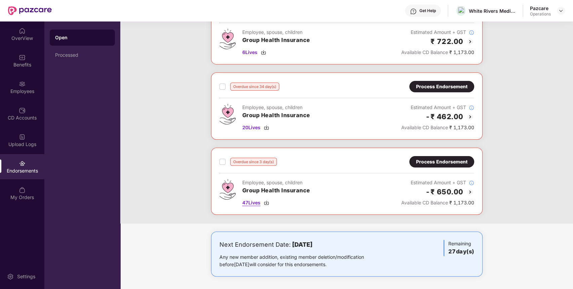
click at [255, 203] on span "47 Lives" at bounding box center [251, 202] width 18 height 7
click at [425, 166] on div "Process Endorsement" at bounding box center [441, 161] width 65 height 11
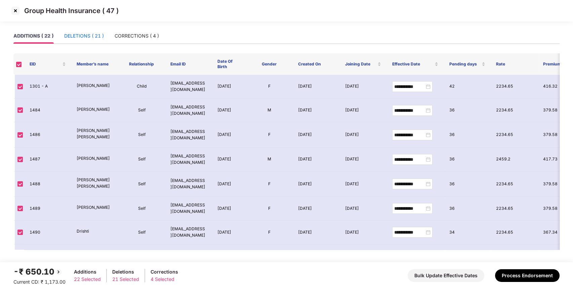
click at [76, 34] on div "DELETIONS ( 21 )" at bounding box center [84, 35] width 40 height 7
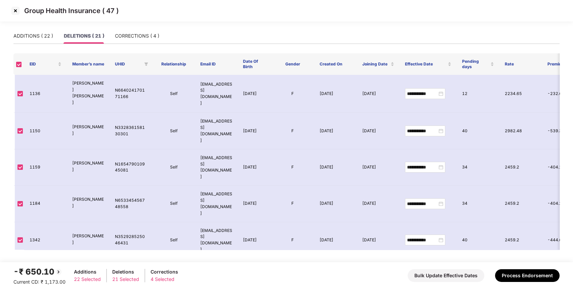
click at [16, 11] on img at bounding box center [15, 10] width 11 height 11
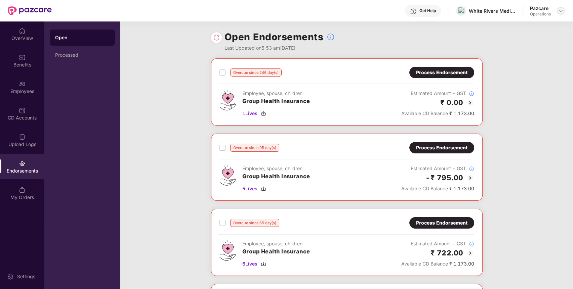
click at [561, 10] on img at bounding box center [560, 10] width 5 height 5
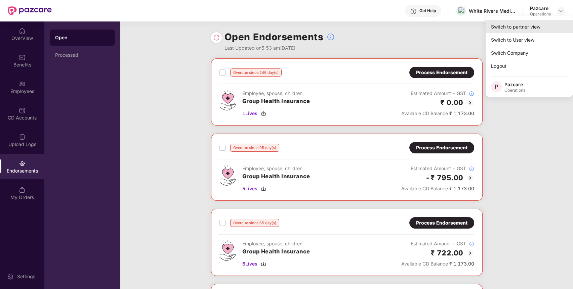
click at [550, 28] on div "Switch to partner view" at bounding box center [529, 26] width 87 height 13
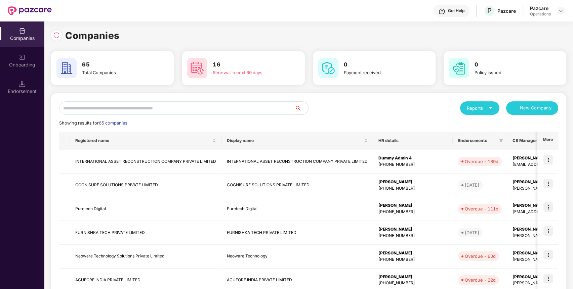
click at [271, 104] on input "text" at bounding box center [177, 108] width 236 height 13
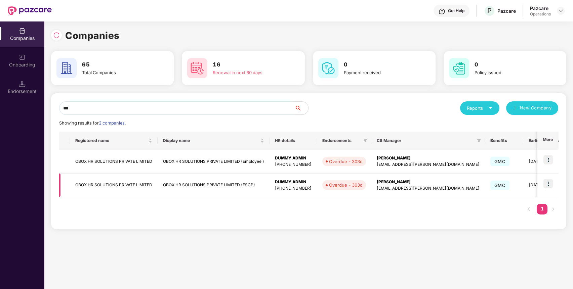
type input "***"
click at [547, 181] on img at bounding box center [548, 183] width 9 height 9
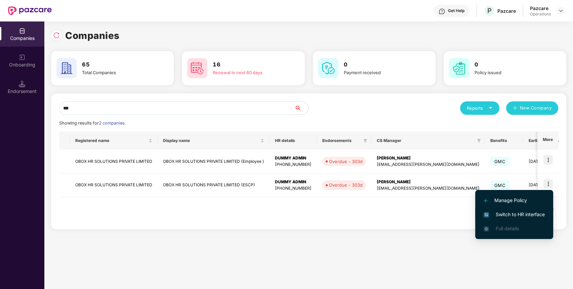
click at [538, 214] on span "Switch to HR interface" at bounding box center [514, 214] width 61 height 7
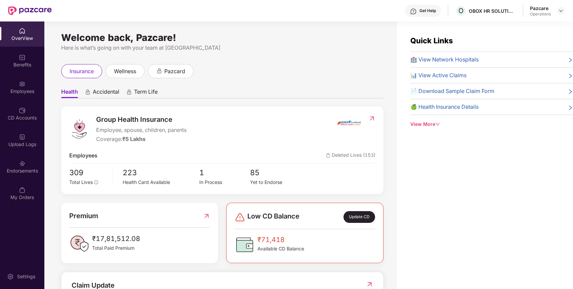
click at [23, 61] on div "Benefits" at bounding box center [22, 60] width 44 height 25
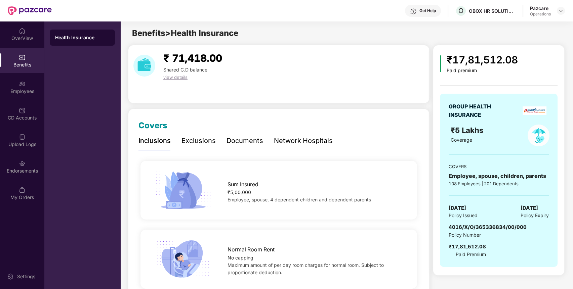
click at [483, 227] on span "4016/X/O/365336834/00/000" at bounding box center [488, 227] width 78 height 6
copy span "4016/X/O/365336834/00/000"
click at [483, 227] on span "4016/X/O/365336834/00/000" at bounding box center [488, 227] width 78 height 6
copy span "4016/X/O/365336834/00/000"
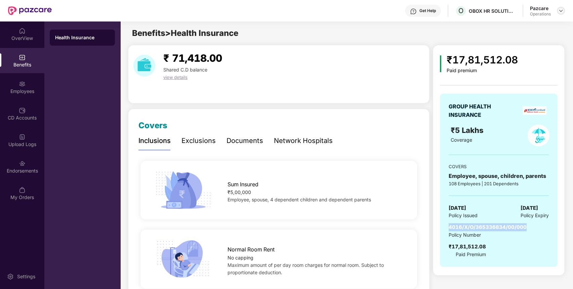
click at [562, 9] on img at bounding box center [560, 10] width 5 height 5
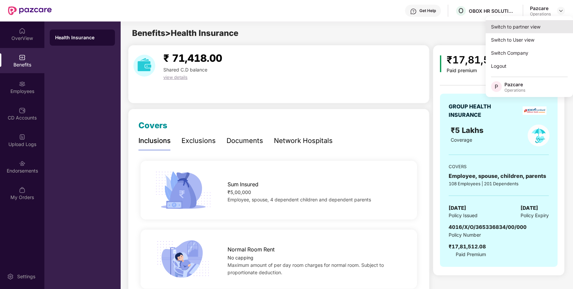
click at [541, 24] on div "Switch to partner view" at bounding box center [529, 26] width 87 height 13
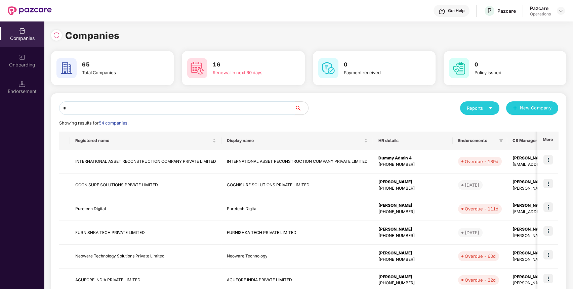
click at [222, 106] on input "*" at bounding box center [177, 108] width 236 height 13
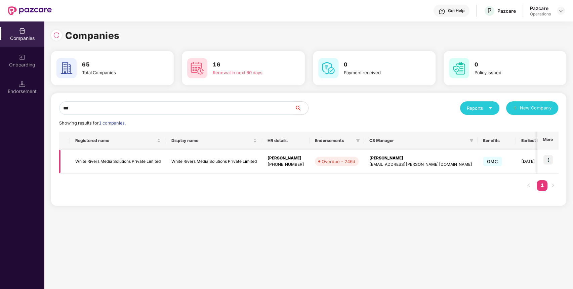
type input "***"
click at [550, 156] on img at bounding box center [548, 159] width 9 height 9
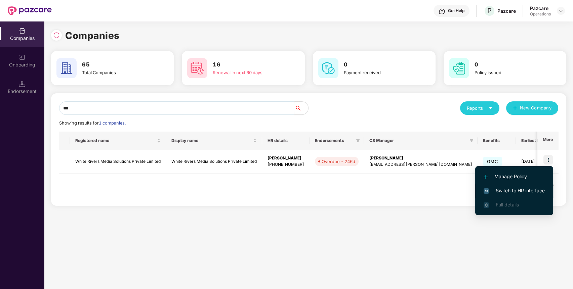
click at [529, 188] on span "Switch to HR interface" at bounding box center [514, 190] width 61 height 7
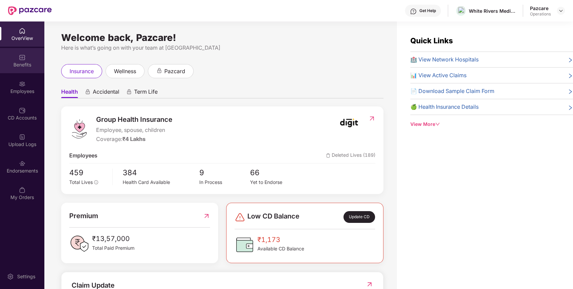
click at [24, 67] on div "Benefits" at bounding box center [22, 65] width 44 height 7
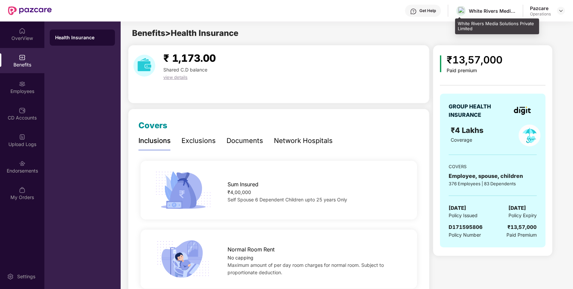
click at [492, 8] on div "White Rivers Media Solutions Private Limited" at bounding box center [492, 11] width 47 height 6
copy div "White Rivers Media Solutions Private Limited"
click at [492, 8] on div "White Rivers Media Solutions Private Limited" at bounding box center [492, 11] width 47 height 6
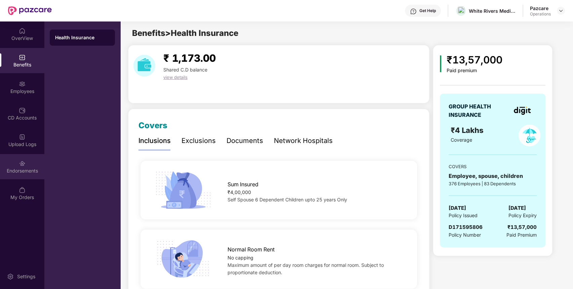
click at [21, 170] on div "Endorsements" at bounding box center [22, 171] width 44 height 7
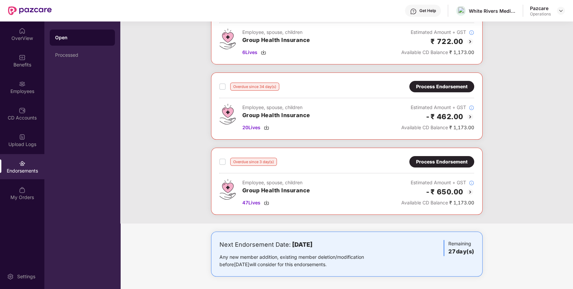
click at [462, 162] on div "Process Endorsement" at bounding box center [441, 161] width 51 height 7
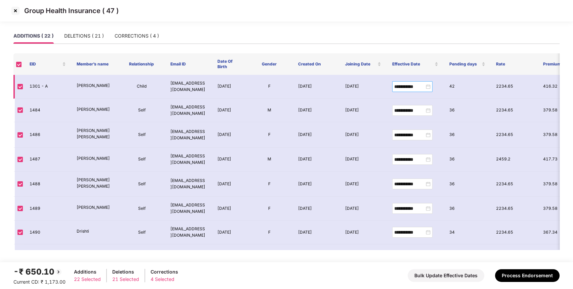
click at [427, 88] on div "**********" at bounding box center [412, 86] width 36 height 7
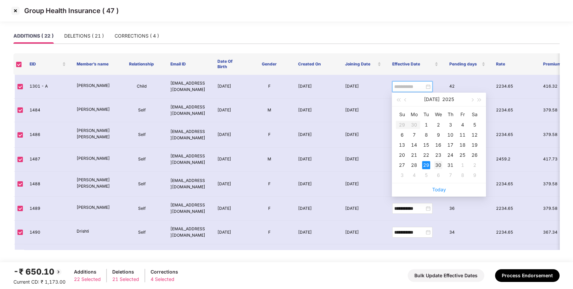
type input "**********"
click at [438, 165] on div "30" at bounding box center [438, 165] width 8 height 8
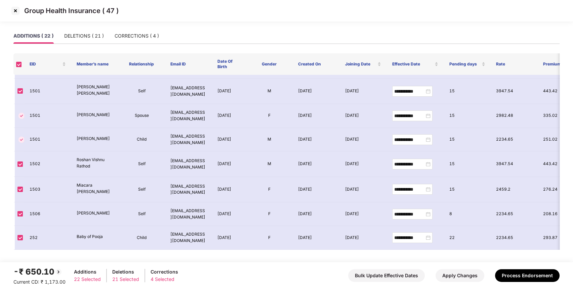
scroll to position [373, 0]
click at [450, 274] on button "Apply Changes" at bounding box center [460, 276] width 49 height 13
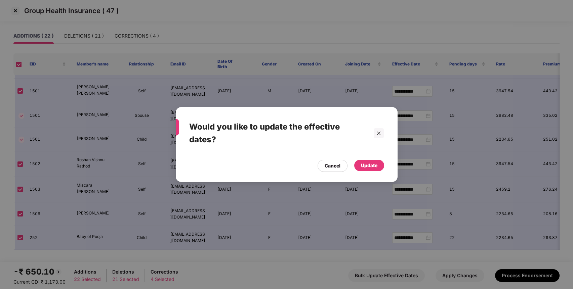
click at [371, 168] on div "Update" at bounding box center [369, 165] width 16 height 7
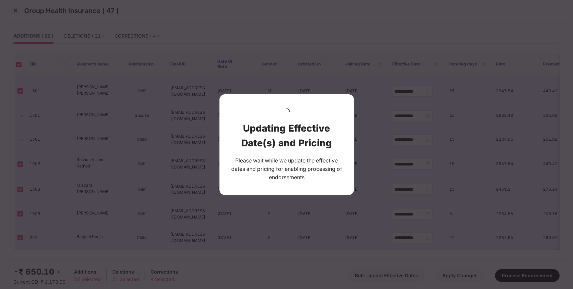
click at [308, 145] on div "Updating Effective Date(s) and Pricing" at bounding box center [287, 136] width 114 height 30
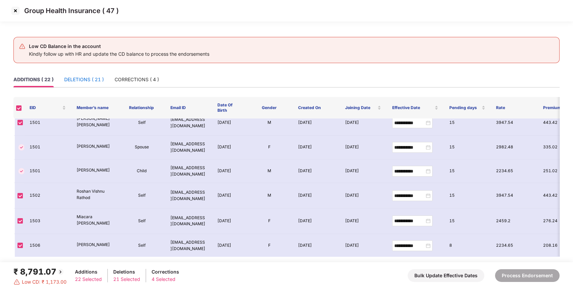
click at [100, 81] on div "DELETIONS ( 21 )" at bounding box center [84, 79] width 40 height 7
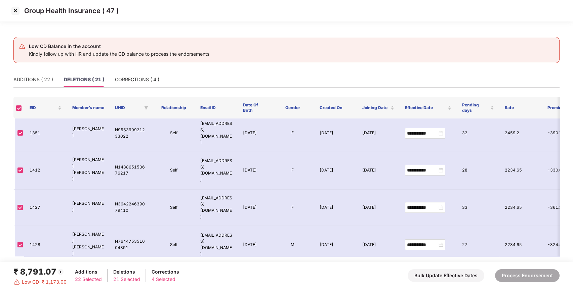
scroll to position [188, 0]
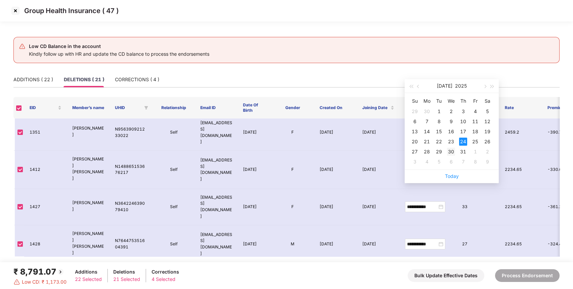
type input "**********"
click at [452, 149] on div "30" at bounding box center [451, 152] width 8 height 8
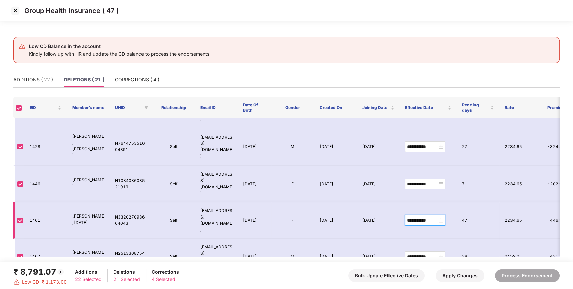
scroll to position [288, 0]
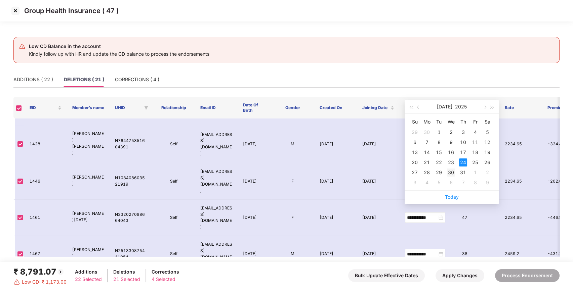
type input "**********"
click at [450, 174] on div "30" at bounding box center [451, 173] width 8 height 8
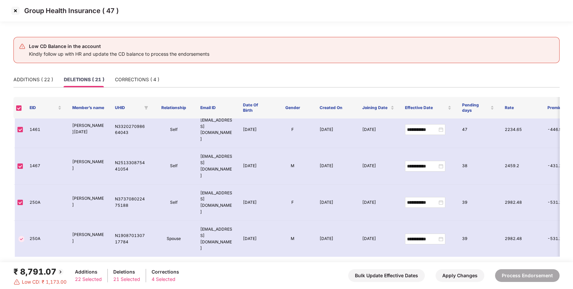
scroll to position [383, 0]
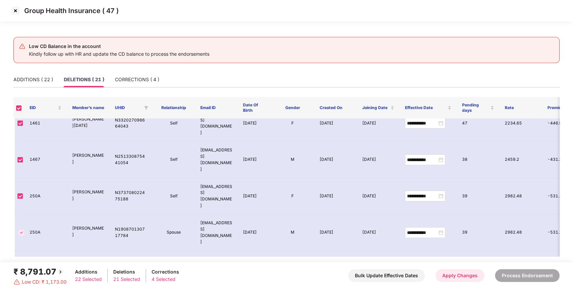
click at [453, 277] on button "Apply Changes" at bounding box center [460, 276] width 49 height 13
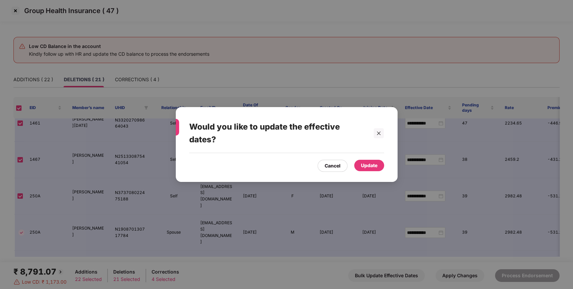
click at [373, 166] on div "Update" at bounding box center [369, 165] width 16 height 7
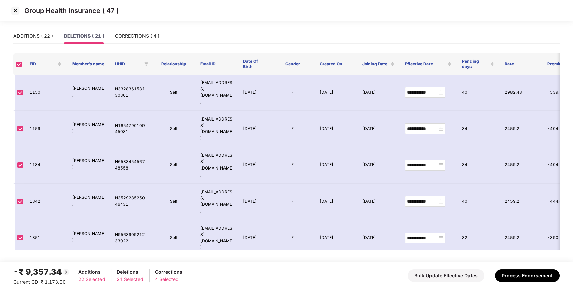
scroll to position [0, 0]
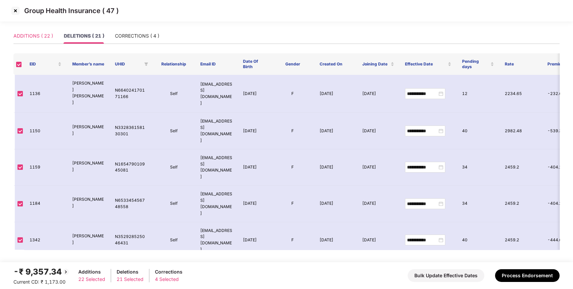
click at [44, 42] on div "ADDITIONS ( 22 )" at bounding box center [33, 35] width 40 height 15
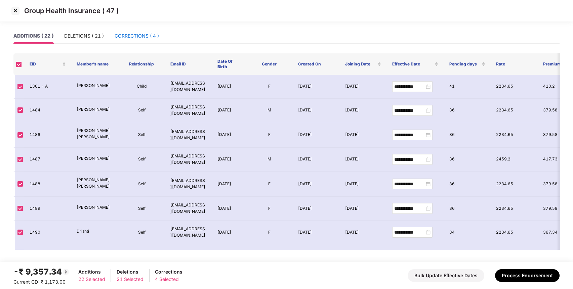
click at [130, 35] on div "CORRECTIONS ( 4 )" at bounding box center [137, 35] width 44 height 7
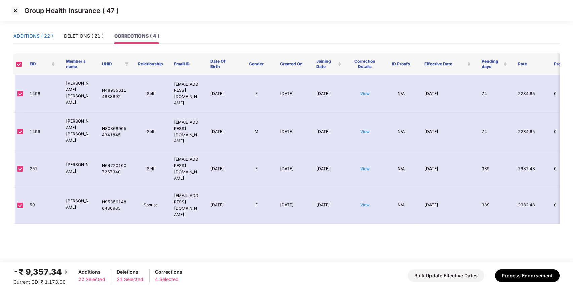
click at [35, 33] on div "ADDITIONS ( 22 )" at bounding box center [33, 35] width 40 height 7
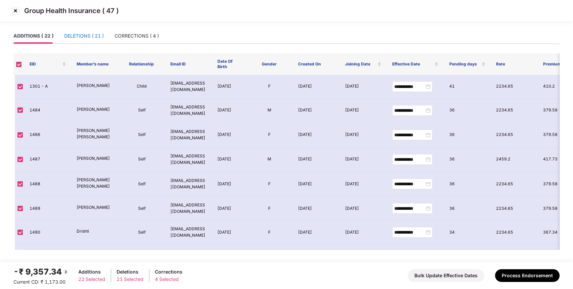
click at [85, 33] on div "DELETIONS ( 21 )" at bounding box center [84, 35] width 40 height 7
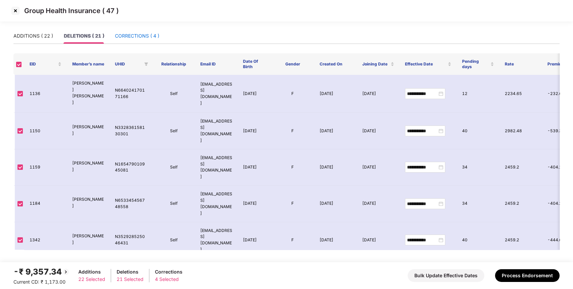
click at [150, 35] on div "CORRECTIONS ( 4 )" at bounding box center [137, 35] width 44 height 7
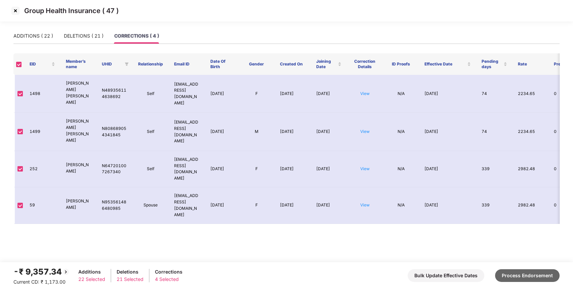
click at [528, 271] on button "Process Endorsement" at bounding box center [527, 276] width 65 height 13
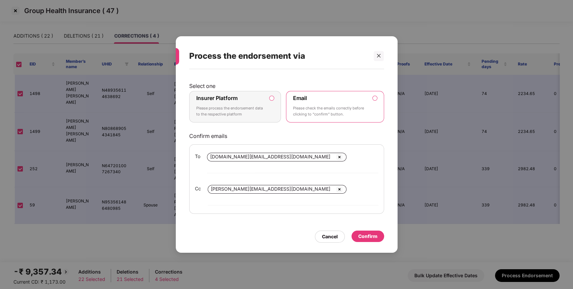
click at [272, 123] on label "Insurer Platform Please process the endorsement data to the respective platform" at bounding box center [235, 107] width 92 height 32
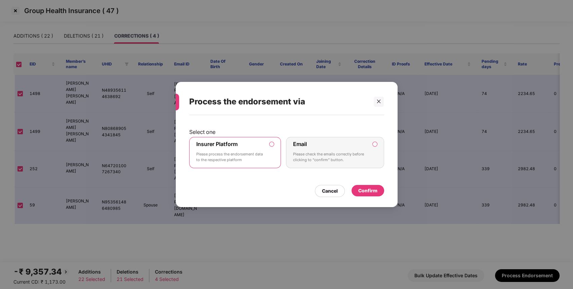
click at [375, 190] on div "Confirm" at bounding box center [367, 190] width 19 height 7
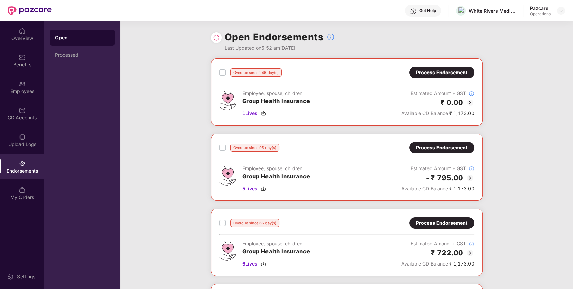
click at [214, 39] on img at bounding box center [216, 37] width 7 height 7
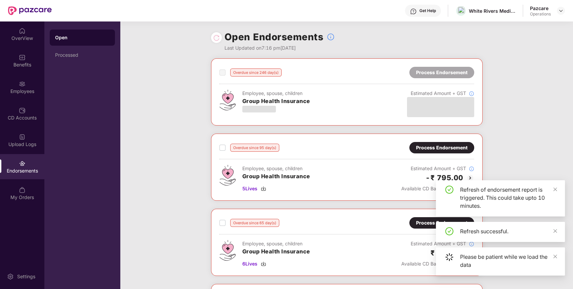
scroll to position [137, 0]
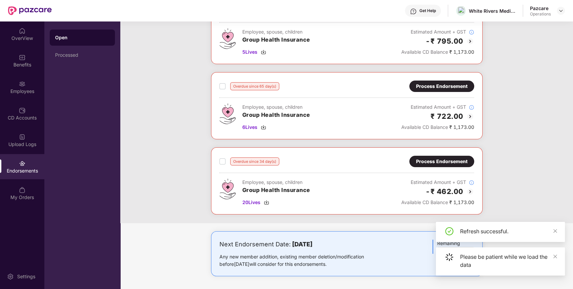
click at [450, 158] on div "Process Endorsement" at bounding box center [441, 161] width 51 height 7
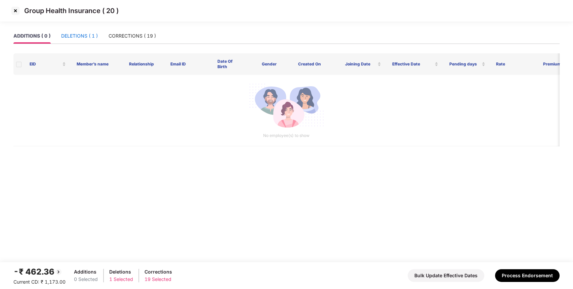
click at [97, 35] on div "DELETIONS ( 1 )" at bounding box center [79, 35] width 37 height 7
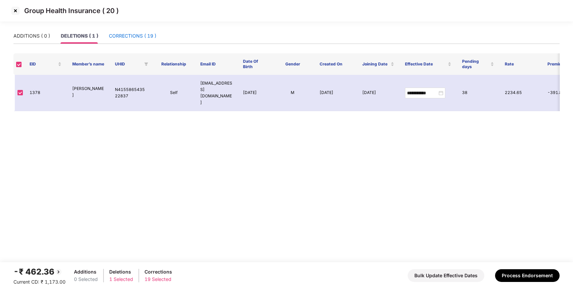
click at [122, 35] on div "CORRECTIONS ( 19 )" at bounding box center [132, 35] width 47 height 7
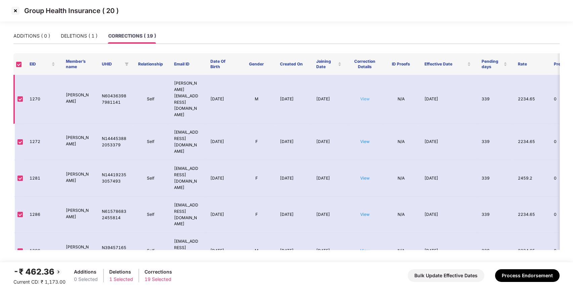
click at [364, 96] on link "View" at bounding box center [364, 98] width 9 height 5
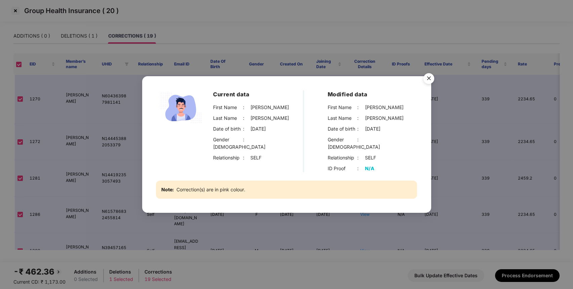
click at [430, 79] on img "Close" at bounding box center [429, 79] width 19 height 19
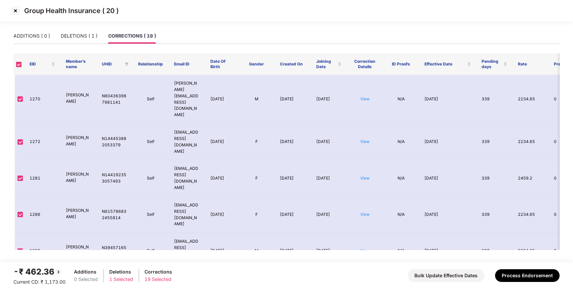
click at [18, 13] on img at bounding box center [15, 10] width 11 height 11
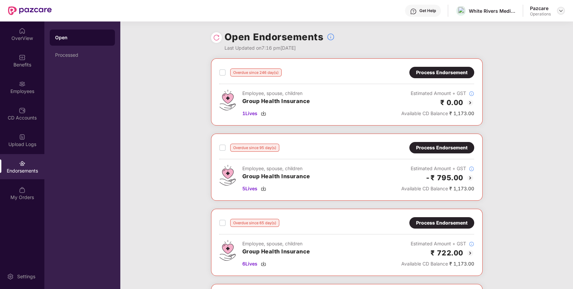
click at [562, 8] on img at bounding box center [560, 10] width 5 height 5
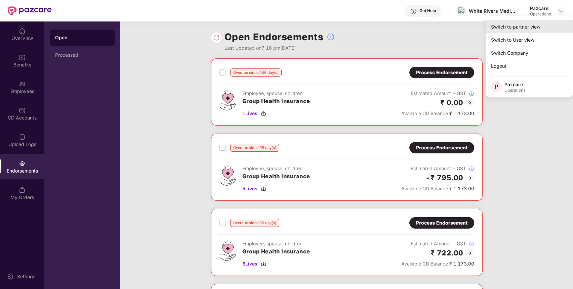
click at [541, 23] on div "Switch to partner view" at bounding box center [529, 26] width 87 height 13
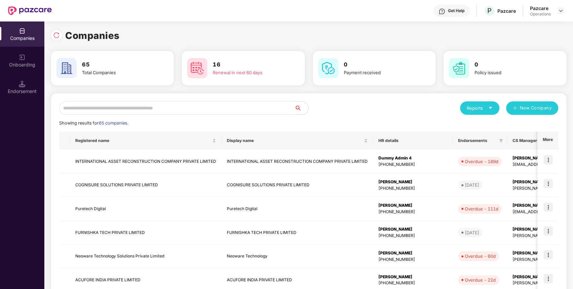
click at [184, 108] on input "text" at bounding box center [177, 108] width 236 height 13
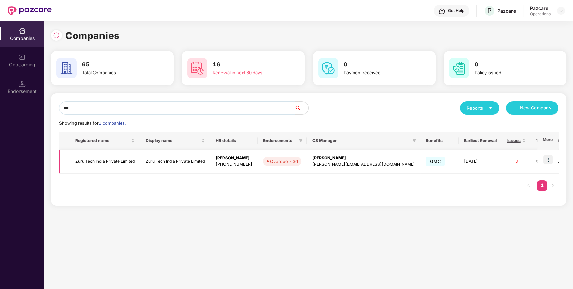
type input "***"
click at [553, 157] on img at bounding box center [548, 159] width 9 height 9
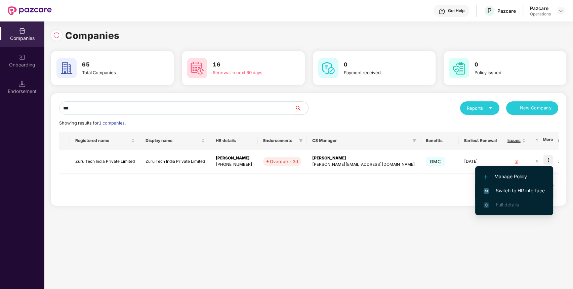
click at [518, 189] on span "Switch to HR interface" at bounding box center [514, 190] width 61 height 7
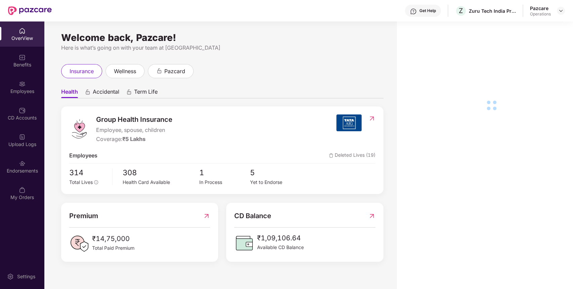
click at [22, 168] on div "Endorsements" at bounding box center [22, 171] width 44 height 7
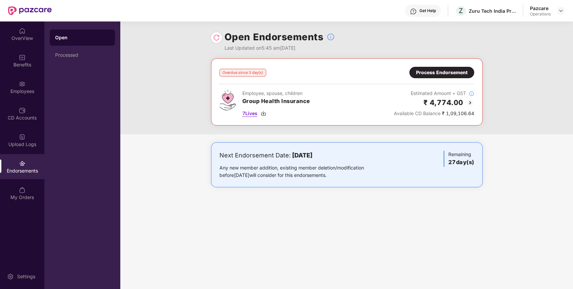
click at [250, 113] on span "7 Lives" at bounding box center [249, 113] width 15 height 7
click at [5, 59] on div "Benefits" at bounding box center [22, 60] width 44 height 25
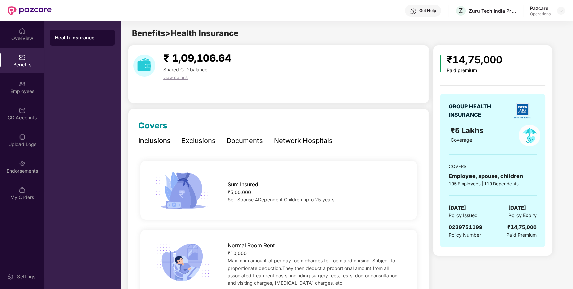
click at [468, 225] on span "0239751199" at bounding box center [466, 227] width 34 height 6
copy span "0239751199"
click at [31, 161] on div "Endorsements" at bounding box center [22, 166] width 44 height 25
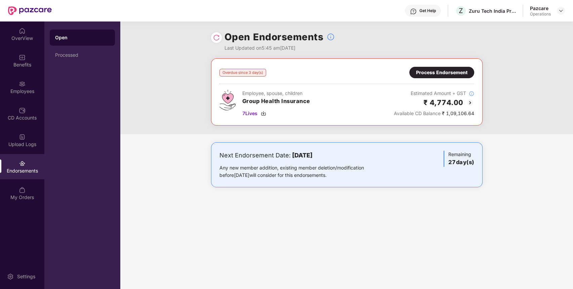
click at [439, 70] on div "Process Endorsement" at bounding box center [441, 72] width 51 height 7
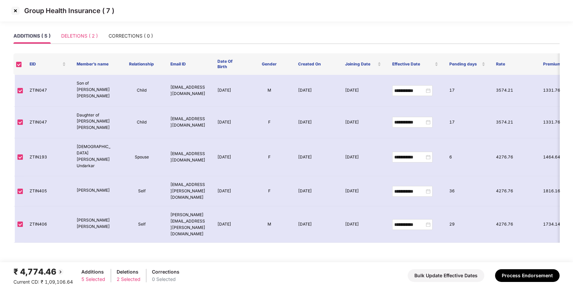
click at [90, 30] on div "DELETIONS ( 2 )" at bounding box center [79, 35] width 37 height 15
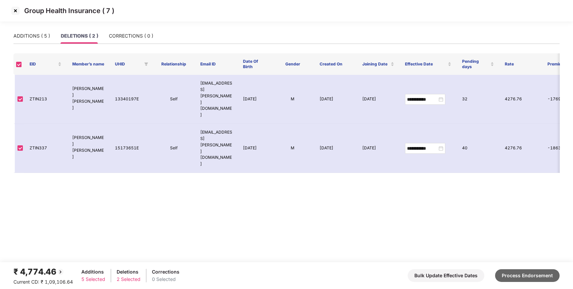
click at [504, 272] on button "Process Endorsement" at bounding box center [527, 276] width 65 height 13
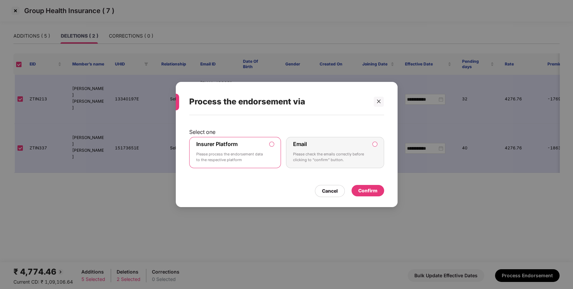
click at [362, 188] on div "Confirm" at bounding box center [367, 190] width 19 height 7
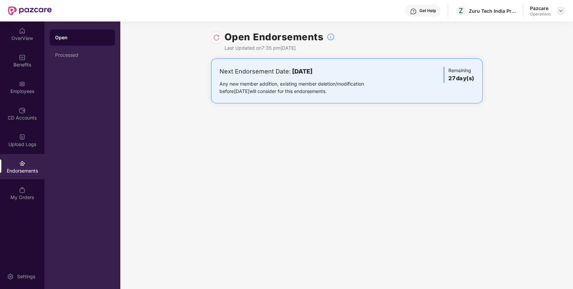
click at [561, 12] on img at bounding box center [560, 10] width 5 height 5
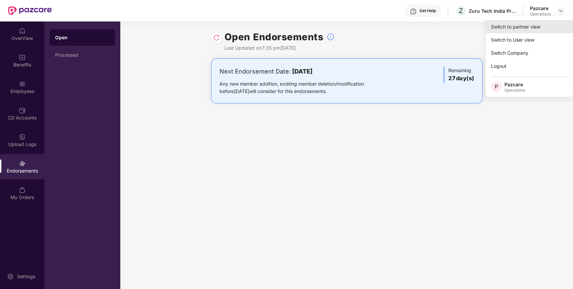
click at [537, 22] on div "Switch to partner view" at bounding box center [529, 26] width 87 height 13
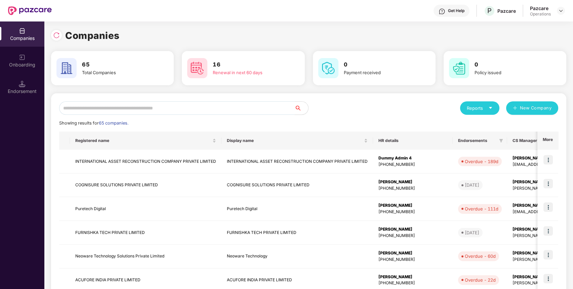
click at [256, 110] on input "text" at bounding box center [177, 108] width 236 height 13
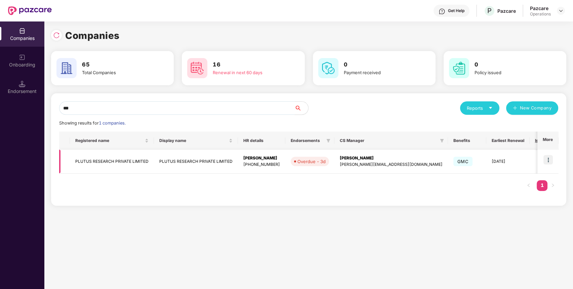
type input "***"
click at [550, 159] on img at bounding box center [548, 159] width 9 height 9
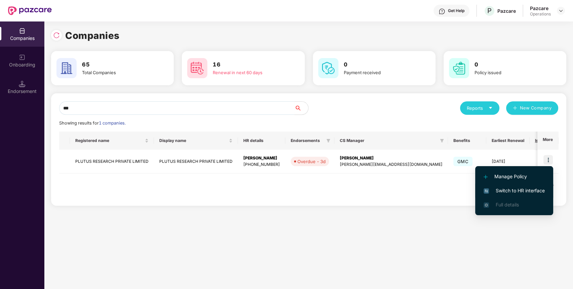
click at [533, 190] on span "Switch to HR interface" at bounding box center [514, 190] width 61 height 7
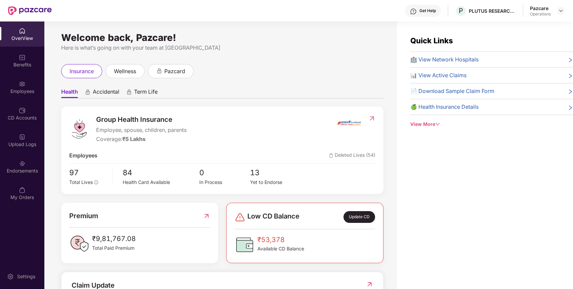
click at [28, 162] on div "Endorsements" at bounding box center [22, 166] width 44 height 25
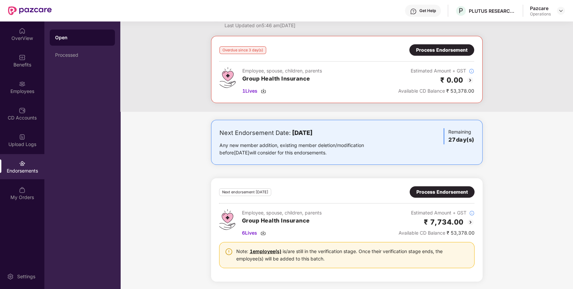
scroll to position [0, 0]
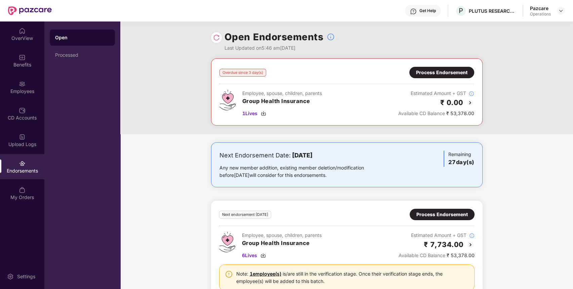
click at [442, 72] on div "Process Endorsement" at bounding box center [441, 72] width 51 height 7
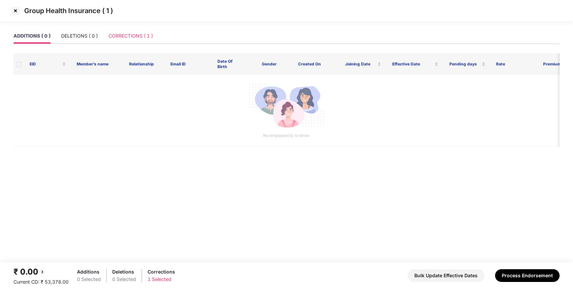
click at [108, 31] on div "ADDITIONS ( 0 ) DELETIONS ( 0 ) CORRECTIONS ( 1 )" at bounding box center [83, 35] width 140 height 15
click at [126, 31] on div "CORRECTIONS ( 1 )" at bounding box center [131, 35] width 44 height 15
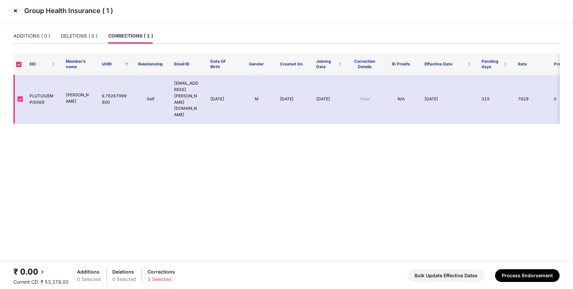
click at [368, 96] on link "View" at bounding box center [364, 98] width 9 height 5
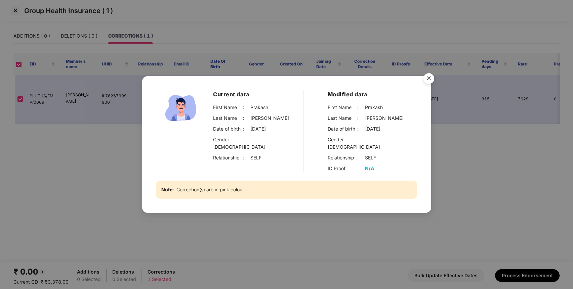
click at [428, 81] on img "Close" at bounding box center [429, 79] width 19 height 19
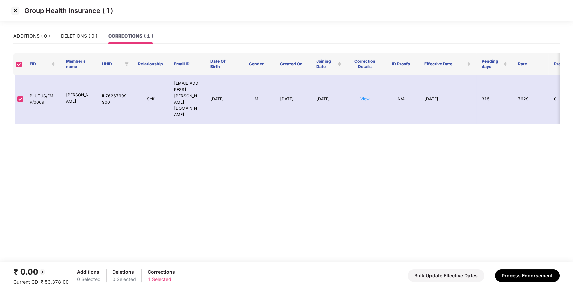
click at [13, 9] on img at bounding box center [15, 10] width 11 height 11
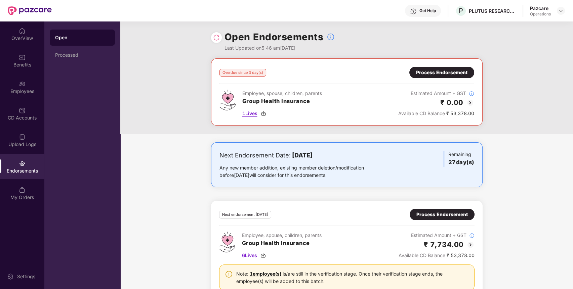
click at [250, 116] on span "1 Lives" at bounding box center [249, 113] width 15 height 7
click at [561, 8] on img at bounding box center [560, 10] width 5 height 5
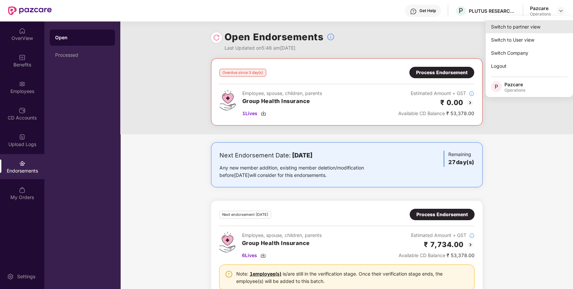
click at [547, 22] on div "Switch to partner view" at bounding box center [529, 26] width 87 height 13
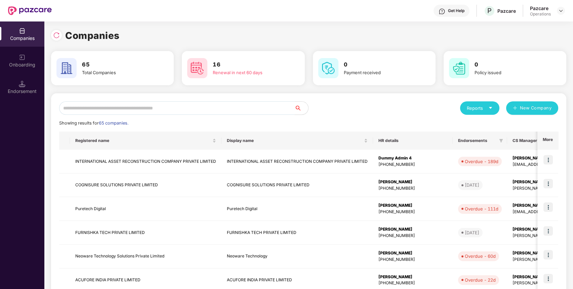
click at [275, 103] on input "text" at bounding box center [177, 108] width 236 height 13
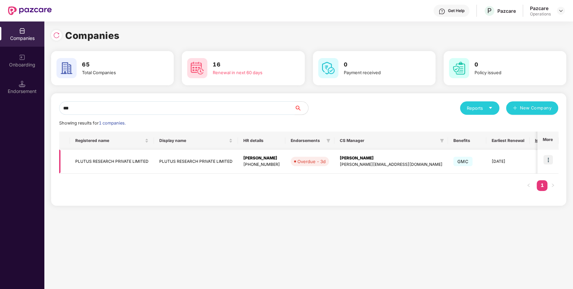
type input "***"
click at [552, 160] on img at bounding box center [548, 159] width 9 height 9
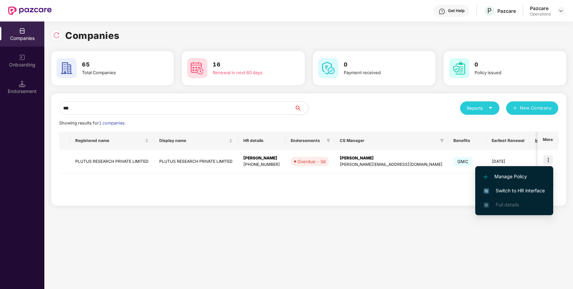
click at [536, 183] on li "Manage Policy" at bounding box center [514, 177] width 78 height 14
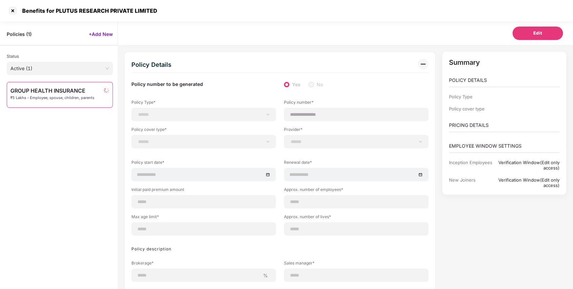
scroll to position [9, 0]
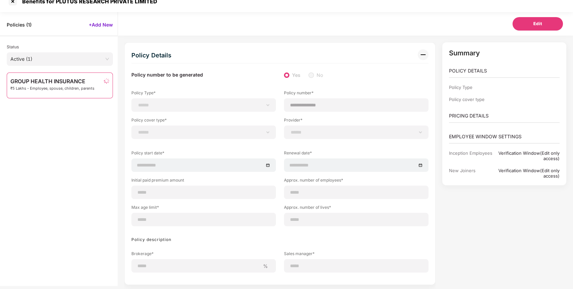
select select "**********"
select select "*"
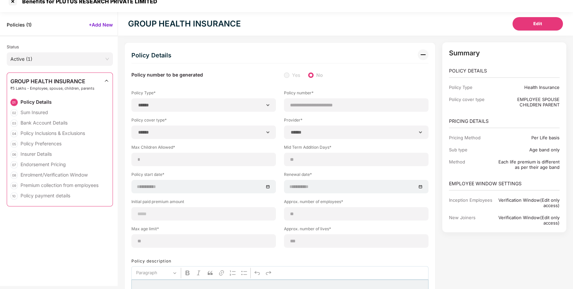
type input "**********"
type input "**"
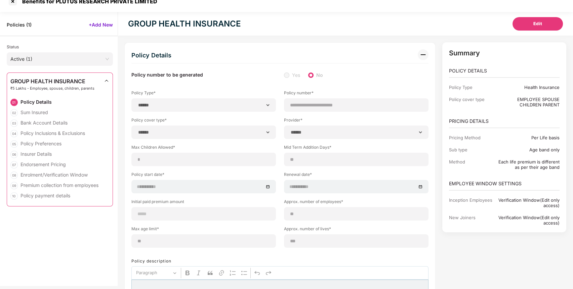
type input "***"
type input "*"
type input "**"
type input "******"
type input "**********"
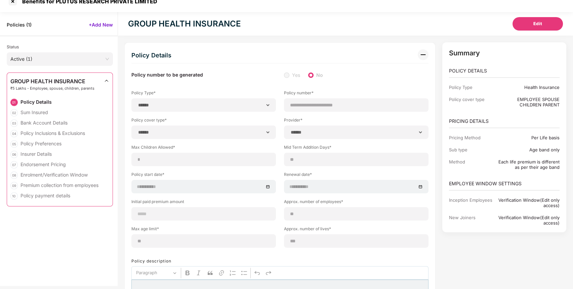
type input "**********"
type input "*****"
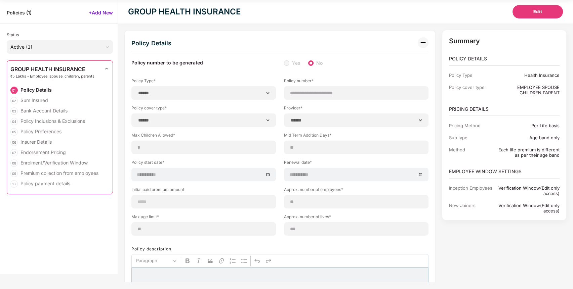
scroll to position [0, 0]
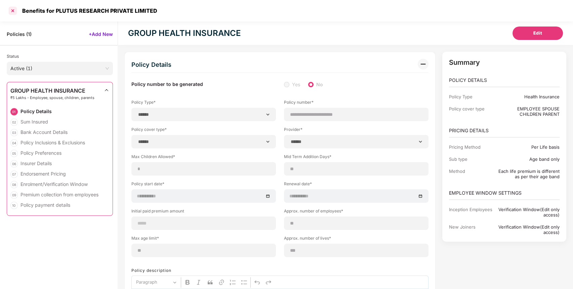
click at [12, 9] on div at bounding box center [12, 10] width 11 height 11
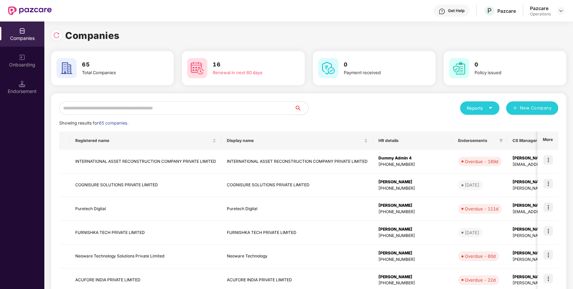
click at [211, 109] on input "text" at bounding box center [177, 108] width 236 height 13
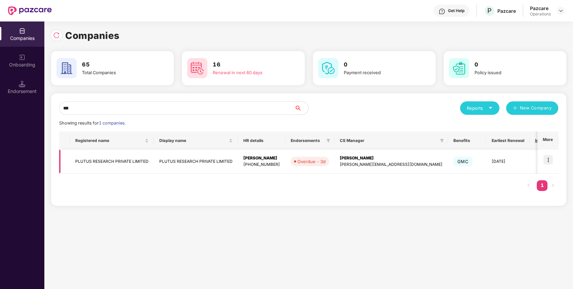
type input "***"
click at [550, 159] on img at bounding box center [548, 159] width 9 height 9
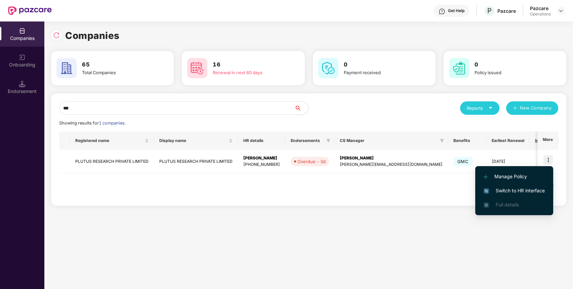
click at [535, 190] on span "Switch to HR interface" at bounding box center [514, 190] width 61 height 7
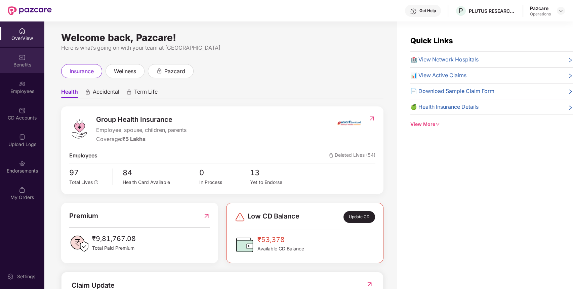
click at [30, 60] on div "Benefits" at bounding box center [22, 60] width 44 height 25
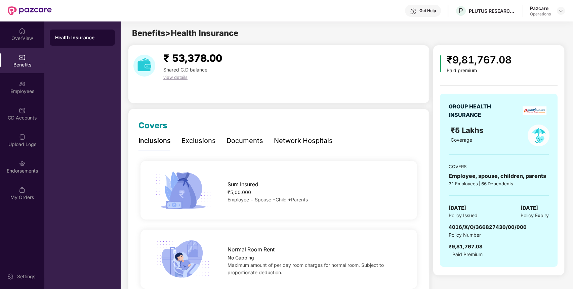
click at [481, 225] on span "4016/X/O/366827430/00/000" at bounding box center [488, 227] width 78 height 6
copy span "4016/X/O/366827430/00/000"
click at [481, 225] on span "4016/X/O/366827430/00/000" at bounding box center [488, 227] width 78 height 6
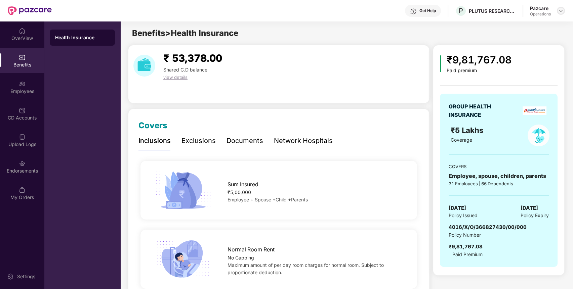
click at [564, 11] on div at bounding box center [561, 11] width 8 height 8
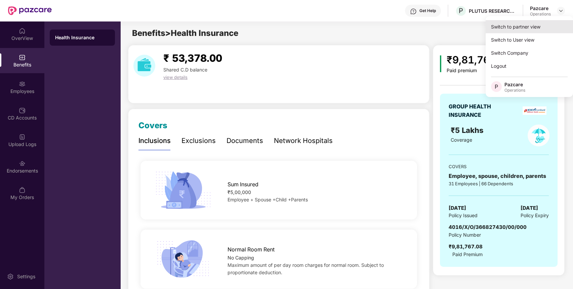
click at [544, 31] on div "Switch to partner view" at bounding box center [529, 26] width 87 height 13
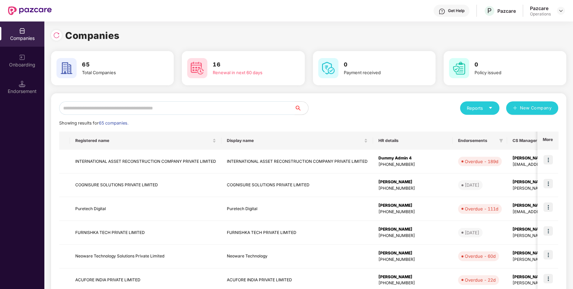
click at [266, 110] on input "text" at bounding box center [177, 108] width 236 height 13
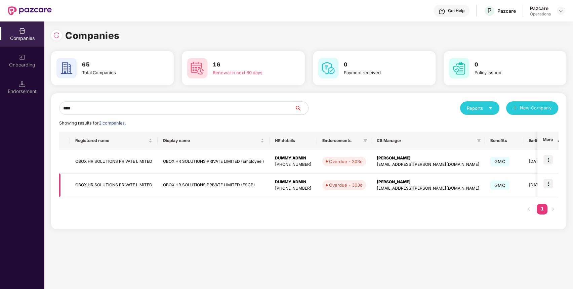
type input "****"
click at [549, 181] on img at bounding box center [548, 183] width 9 height 9
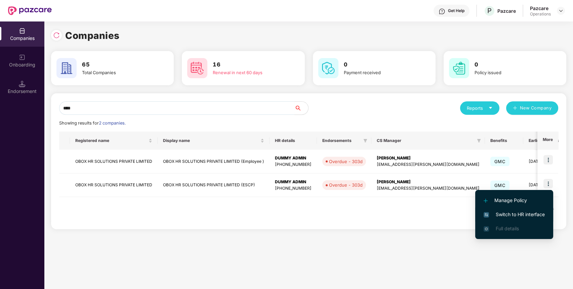
click at [534, 210] on li "Switch to HR interface" at bounding box center [514, 215] width 78 height 14
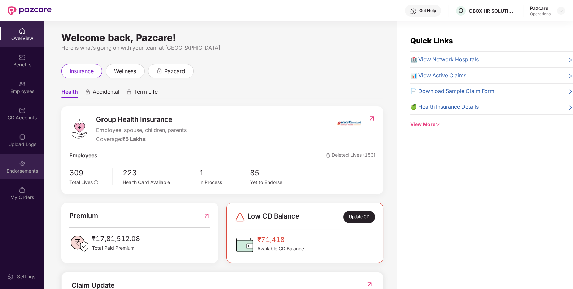
click at [31, 166] on div "Endorsements" at bounding box center [22, 166] width 44 height 25
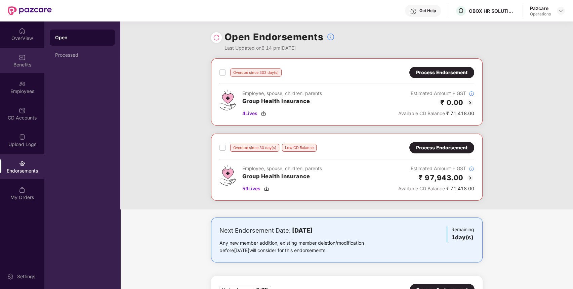
click at [28, 56] on div "Benefits" at bounding box center [22, 60] width 44 height 25
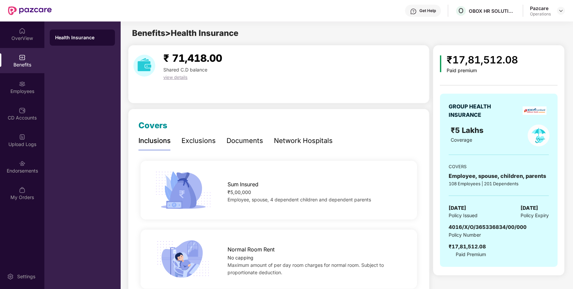
click at [508, 227] on span "4016/X/O/365336834/00/000" at bounding box center [488, 227] width 78 height 6
copy span "4016/X/O/365336834/00/000"
click at [508, 227] on span "4016/X/O/365336834/00/000" at bounding box center [488, 227] width 78 height 6
click at [563, 8] on img at bounding box center [560, 10] width 5 height 5
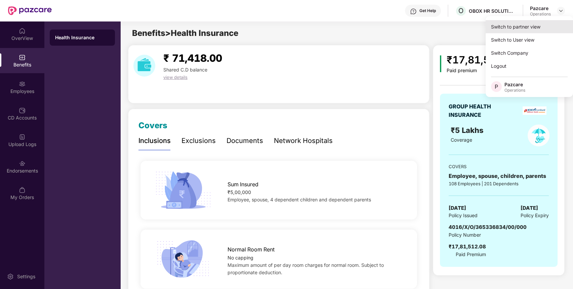
click at [545, 25] on div "Switch to partner view" at bounding box center [529, 26] width 87 height 13
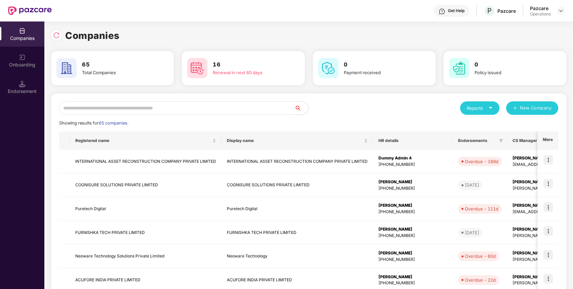
click at [164, 108] on input "text" at bounding box center [177, 108] width 236 height 13
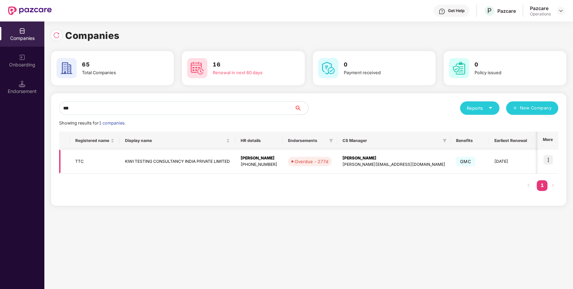
type input "***"
click at [546, 160] on img at bounding box center [548, 159] width 9 height 9
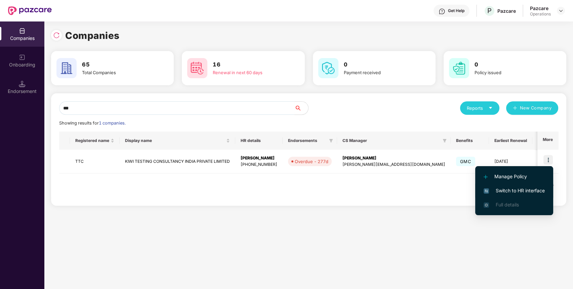
click at [538, 191] on span "Switch to HR interface" at bounding box center [514, 190] width 61 height 7
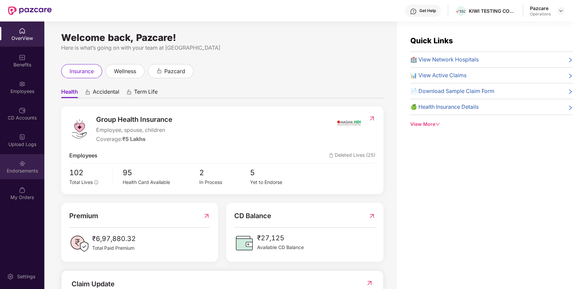
click at [24, 162] on img at bounding box center [22, 163] width 7 height 7
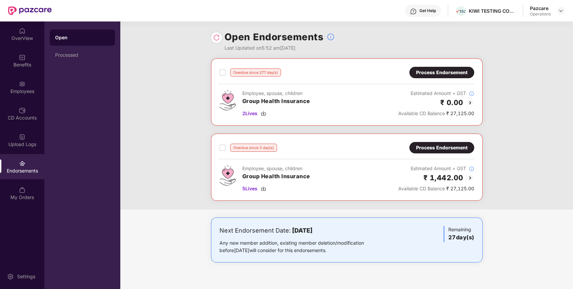
click at [428, 71] on div "Process Endorsement" at bounding box center [441, 72] width 51 height 7
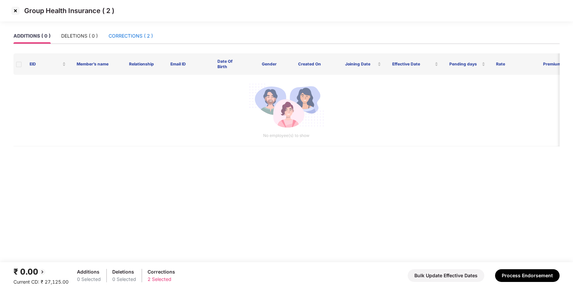
click at [142, 33] on div "CORRECTIONS ( 2 )" at bounding box center [131, 35] width 44 height 7
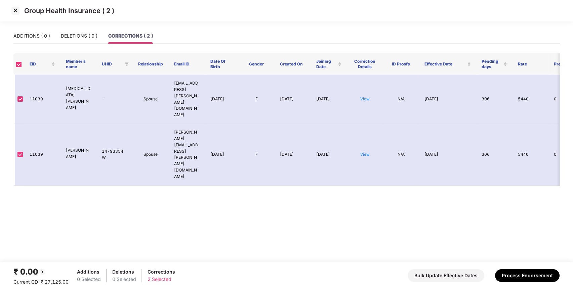
click at [17, 12] on img at bounding box center [15, 10] width 11 height 11
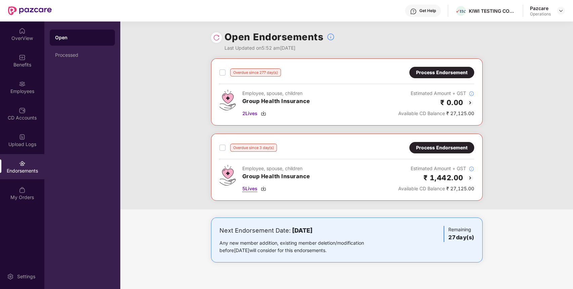
click at [250, 191] on span "5 Lives" at bounding box center [249, 188] width 15 height 7
click at [28, 64] on div "Benefits" at bounding box center [22, 65] width 44 height 7
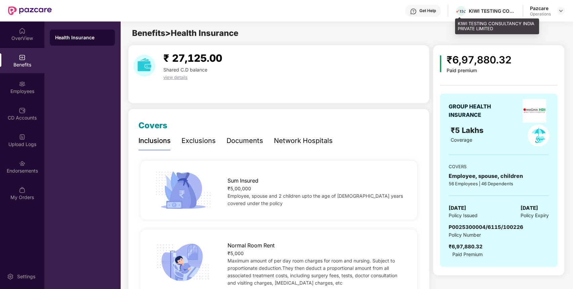
click at [471, 10] on div "KIWI TESTING CONSULTANCY INDIA PRIVATE LIMITED" at bounding box center [492, 11] width 47 height 6
copy div "KIWI TESTING CONSULTANCY INDIA PRIVATE LIMITED"
click at [471, 10] on div "KIWI TESTING CONSULTANCY INDIA PRIVATE LIMITED" at bounding box center [492, 11] width 47 height 6
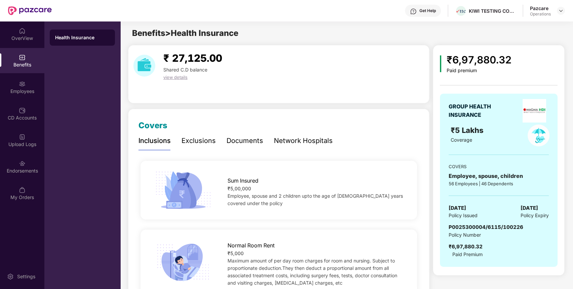
click at [498, 223] on div "GROUP HEALTH INSURANCE ₹5 Lakhs Coverage COVERS Employee, spouse, children 56 E…" at bounding box center [499, 180] width 118 height 173
copy span "P0025300004/6115/100226"
click at [498, 223] on div "GROUP HEALTH INSURANCE ₹5 Lakhs Coverage COVERS Employee, spouse, children 56 E…" at bounding box center [499, 180] width 118 height 173
click at [26, 161] on div "Endorsements" at bounding box center [22, 166] width 44 height 25
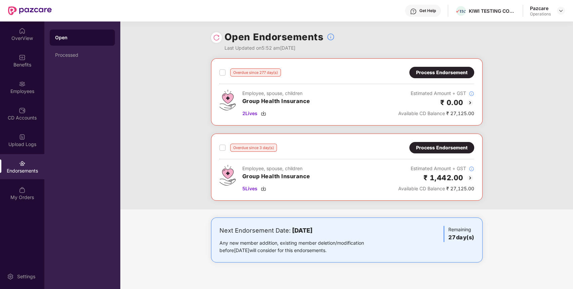
click at [444, 147] on div "Process Endorsement" at bounding box center [441, 147] width 51 height 7
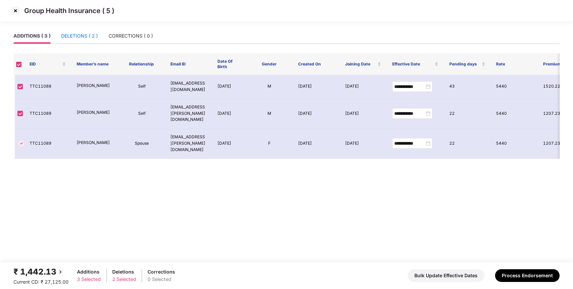
click at [89, 36] on div "DELETIONS ( 2 )" at bounding box center [79, 35] width 37 height 7
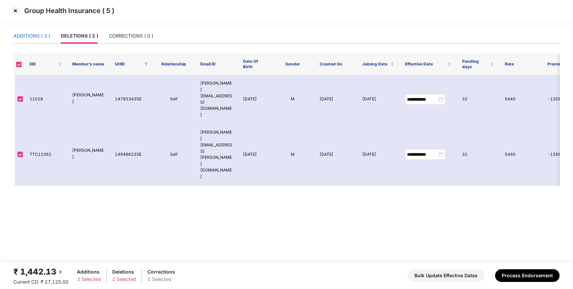
click at [24, 32] on div "ADDITIONS ( 3 )" at bounding box center [31, 35] width 37 height 7
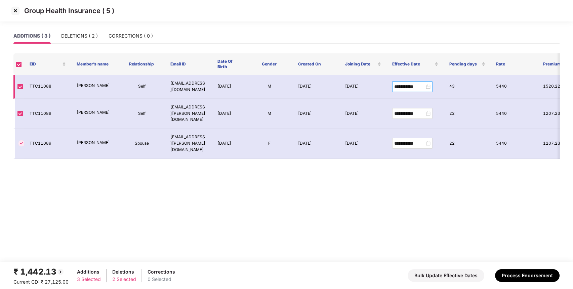
click at [428, 87] on div "**********" at bounding box center [412, 86] width 36 height 7
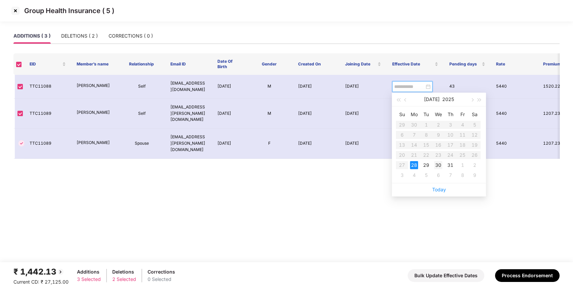
type input "**********"
click at [437, 165] on div "30" at bounding box center [438, 165] width 8 height 8
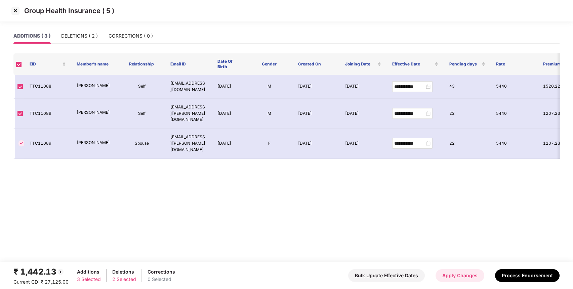
click at [456, 272] on button "Apply Changes" at bounding box center [460, 276] width 49 height 13
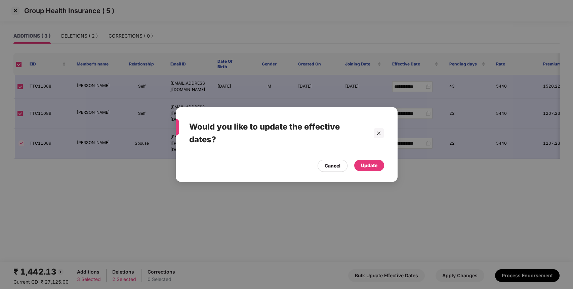
click at [371, 165] on div "Update" at bounding box center [369, 165] width 16 height 7
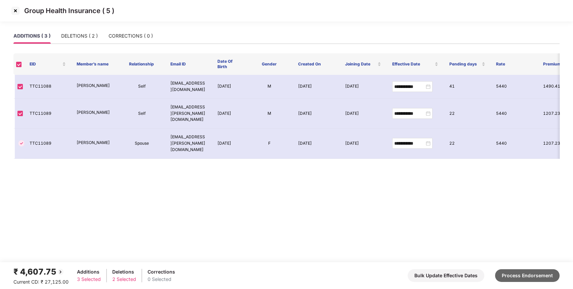
click at [512, 274] on button "Process Endorsement" at bounding box center [527, 276] width 65 height 13
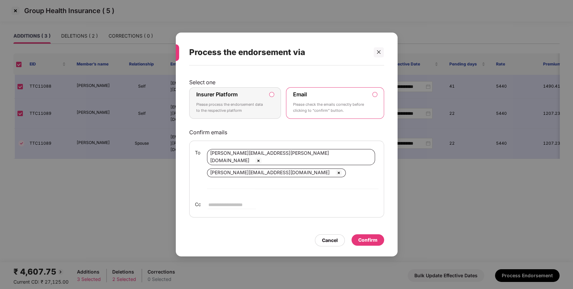
click at [256, 109] on div "Insurer Platform Please process the endorsement data to the respective platform" at bounding box center [230, 103] width 69 height 24
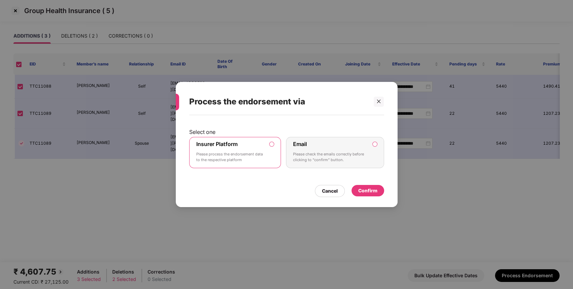
click at [364, 192] on div "Confirm" at bounding box center [367, 190] width 19 height 7
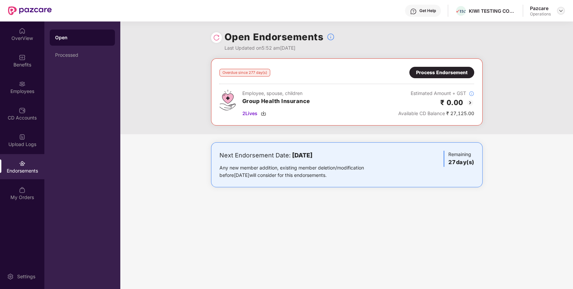
click at [561, 12] on img at bounding box center [560, 10] width 5 height 5
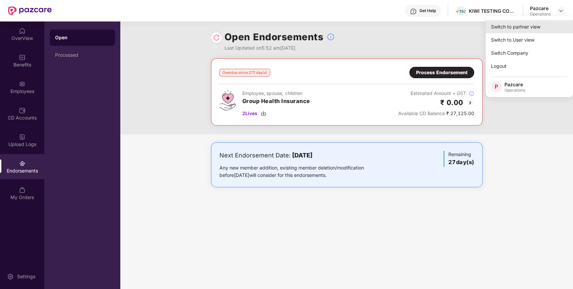
click at [553, 26] on div "Switch to partner view" at bounding box center [529, 26] width 87 height 13
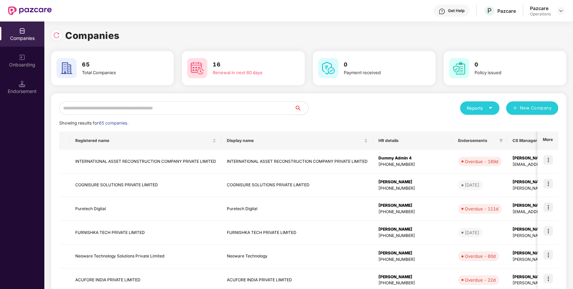
click at [278, 110] on input "text" at bounding box center [177, 108] width 236 height 13
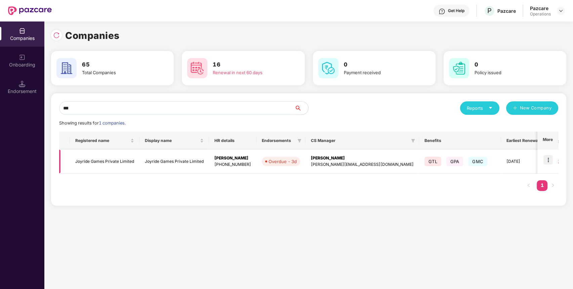
type input "***"
click at [551, 162] on img at bounding box center [548, 159] width 9 height 9
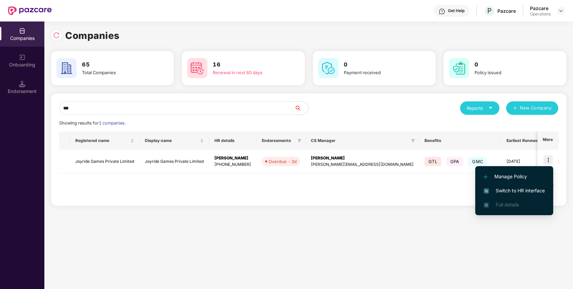
click at [527, 189] on span "Switch to HR interface" at bounding box center [514, 190] width 61 height 7
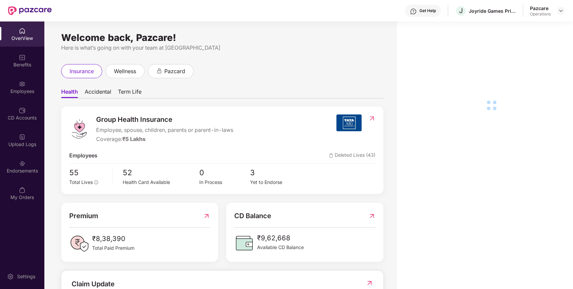
click at [26, 176] on div "Endorsements" at bounding box center [22, 166] width 44 height 25
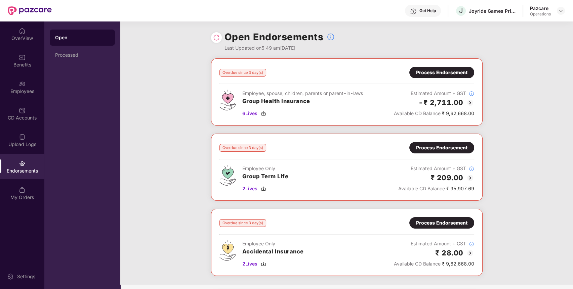
scroll to position [62, 0]
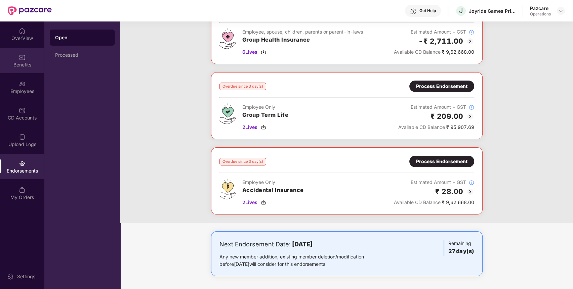
click at [27, 68] on div "Benefits" at bounding box center [22, 65] width 44 height 7
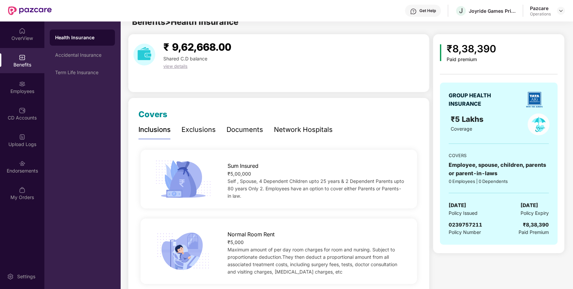
scroll to position [0, 0]
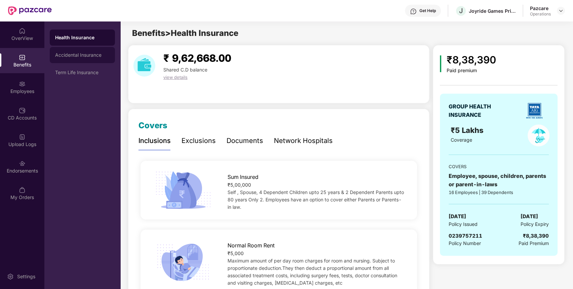
click at [99, 59] on div "Accidental Insurance" at bounding box center [82, 55] width 65 height 16
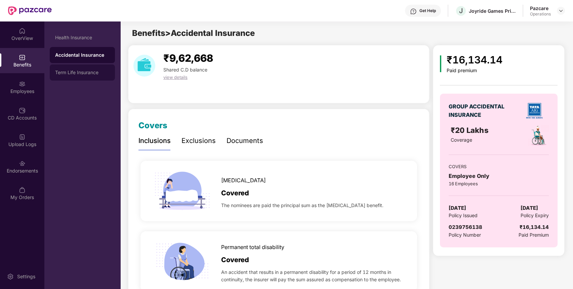
click at [89, 75] on div "Term Life Insurance" at bounding box center [82, 72] width 54 height 5
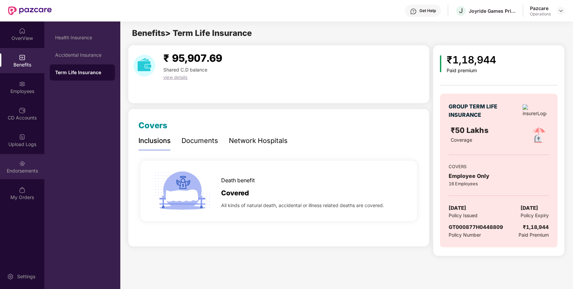
click at [30, 173] on div "Endorsements" at bounding box center [22, 171] width 44 height 7
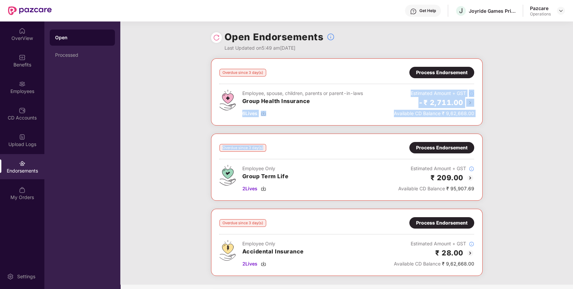
drag, startPoint x: 321, startPoint y: 143, endPoint x: 242, endPoint y: 106, distance: 87.5
click at [242, 106] on div "Overdue since 3 day(s) Process Endorsement Employee, spouse, children, parents …" at bounding box center [346, 171] width 453 height 227
click at [292, 117] on div "6 Lives" at bounding box center [302, 113] width 121 height 7
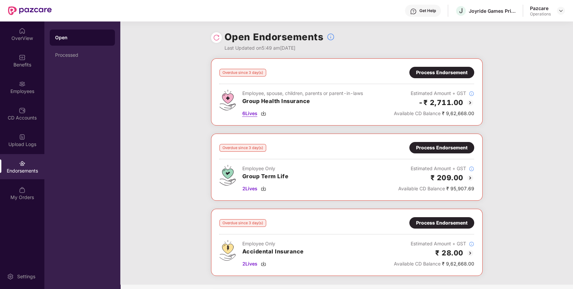
click at [250, 116] on span "6 Lives" at bounding box center [249, 113] width 15 height 7
click at [250, 188] on span "2 Lives" at bounding box center [249, 188] width 15 height 7
click at [247, 266] on span "2 Lives" at bounding box center [249, 264] width 15 height 7
